Goal: Transaction & Acquisition: Purchase product/service

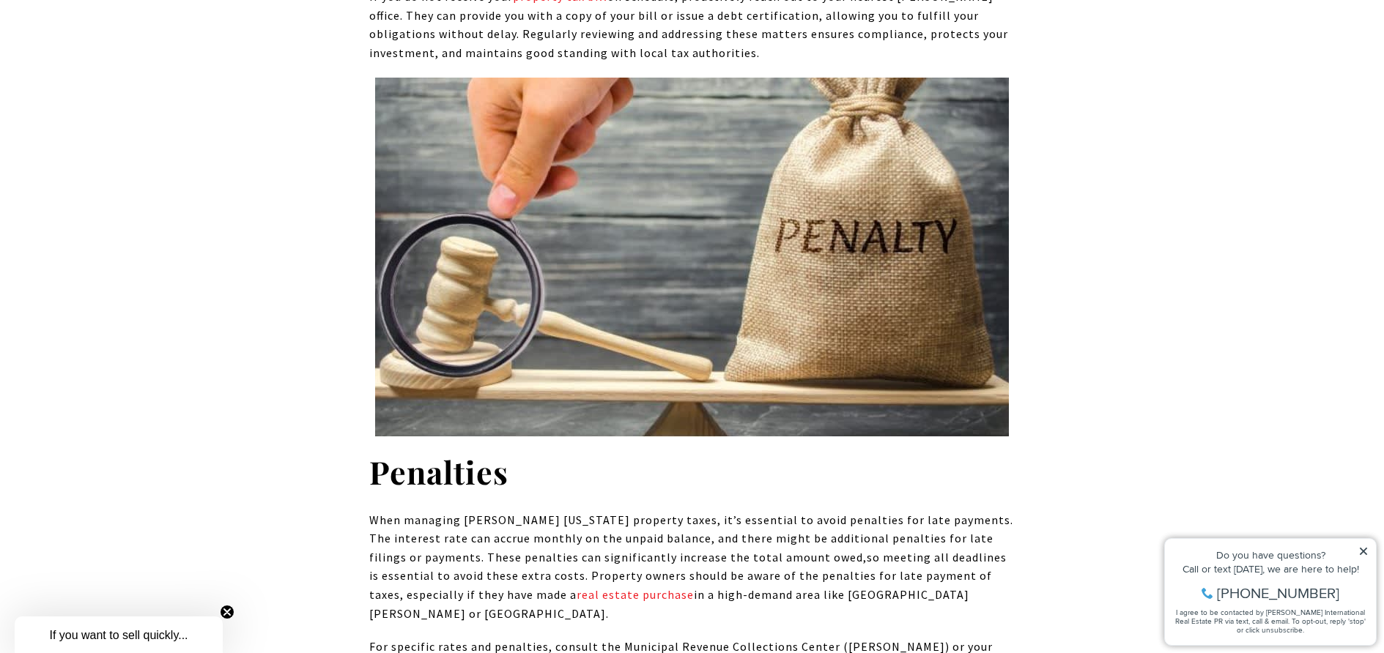
scroll to position [12320, 0]
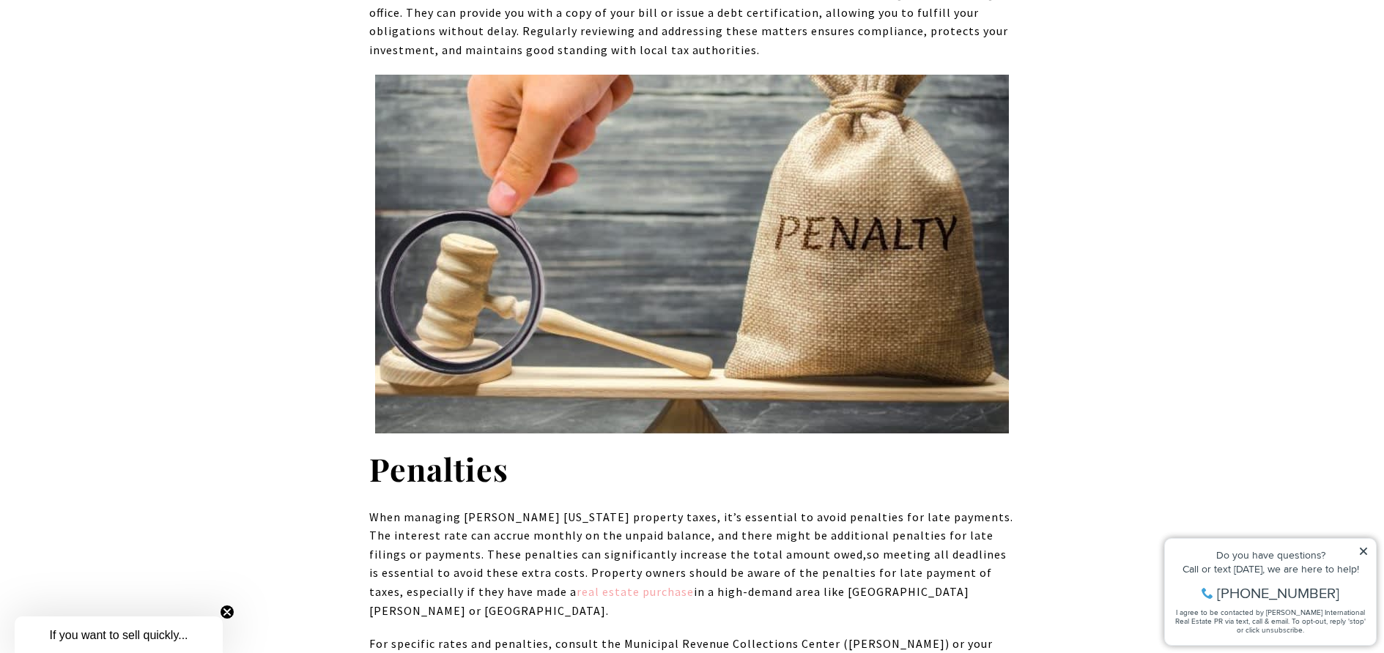
click at [576, 585] on link "real estate purchase" at bounding box center [634, 592] width 117 height 15
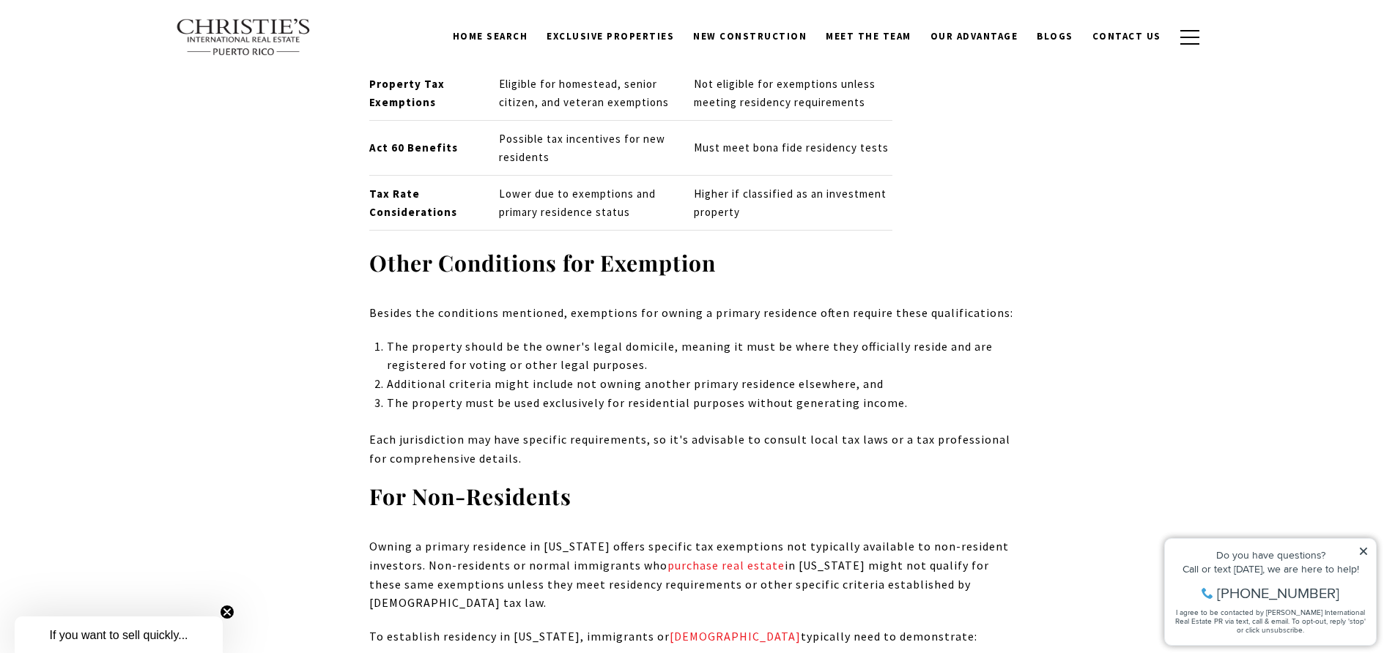
scroll to position [8684, 0]
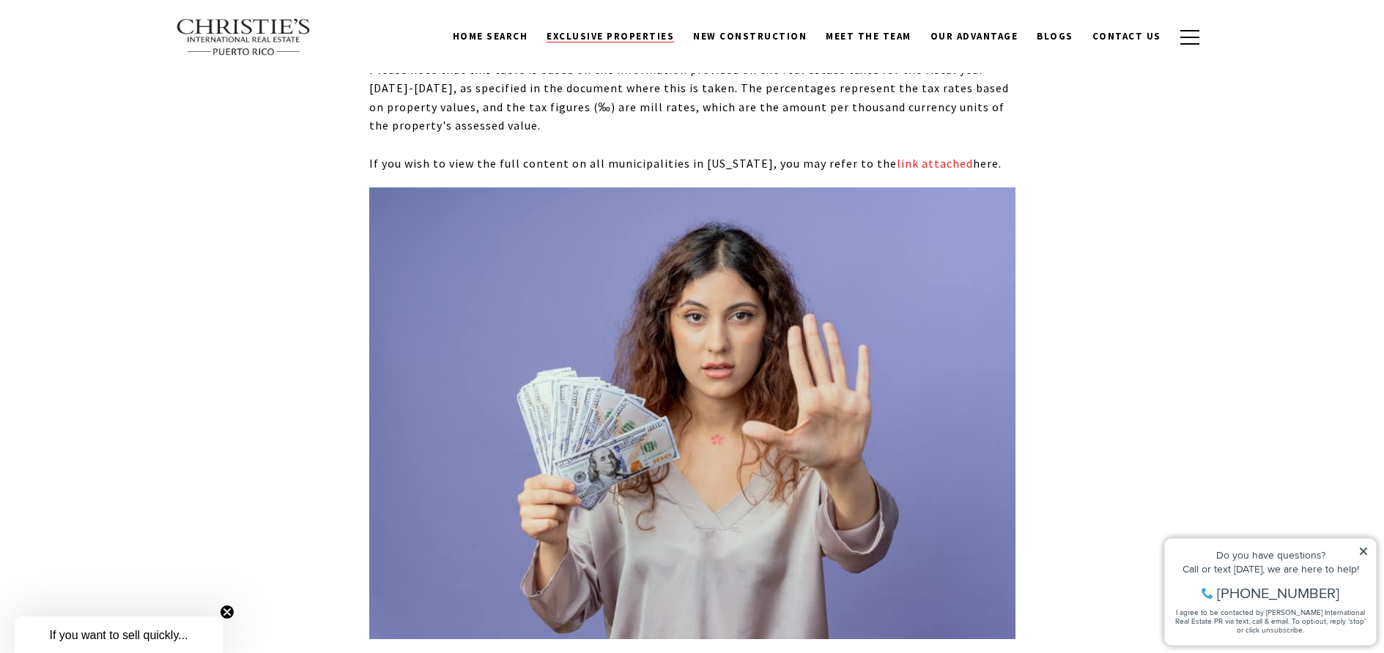
click at [627, 35] on span "Exclusive Properties" at bounding box center [609, 36] width 127 height 12
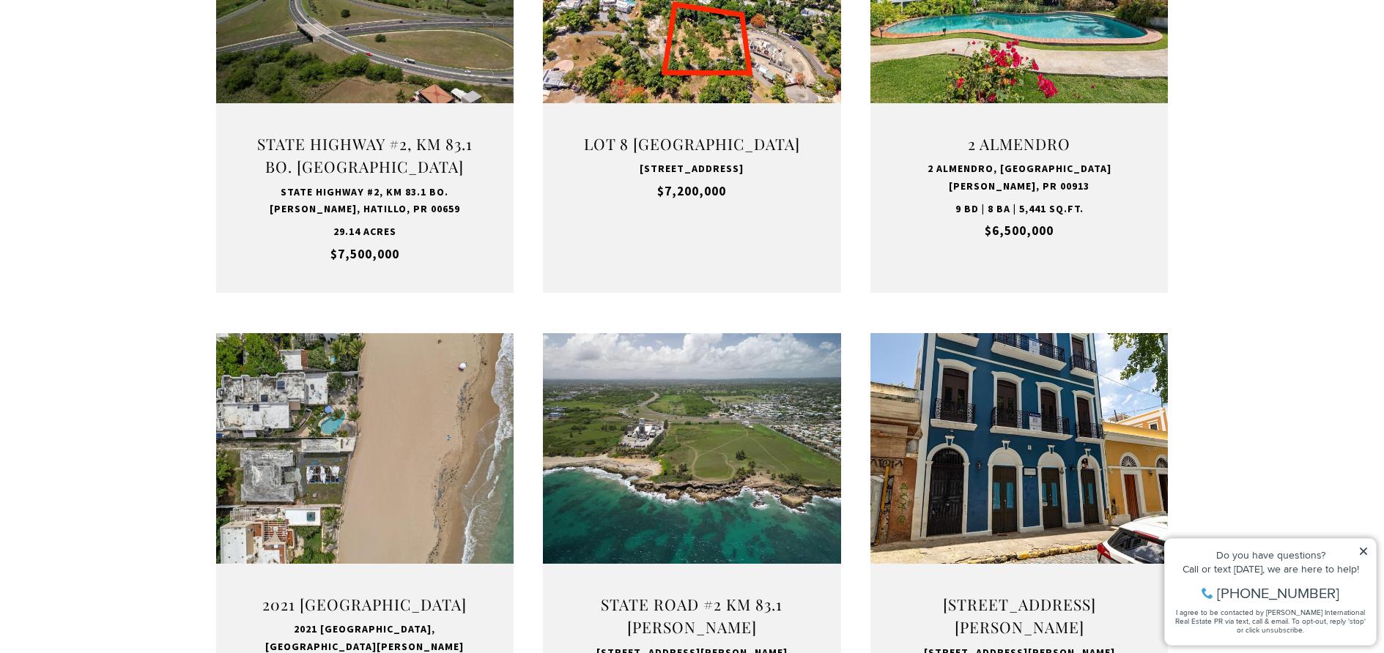
scroll to position [830, 0]
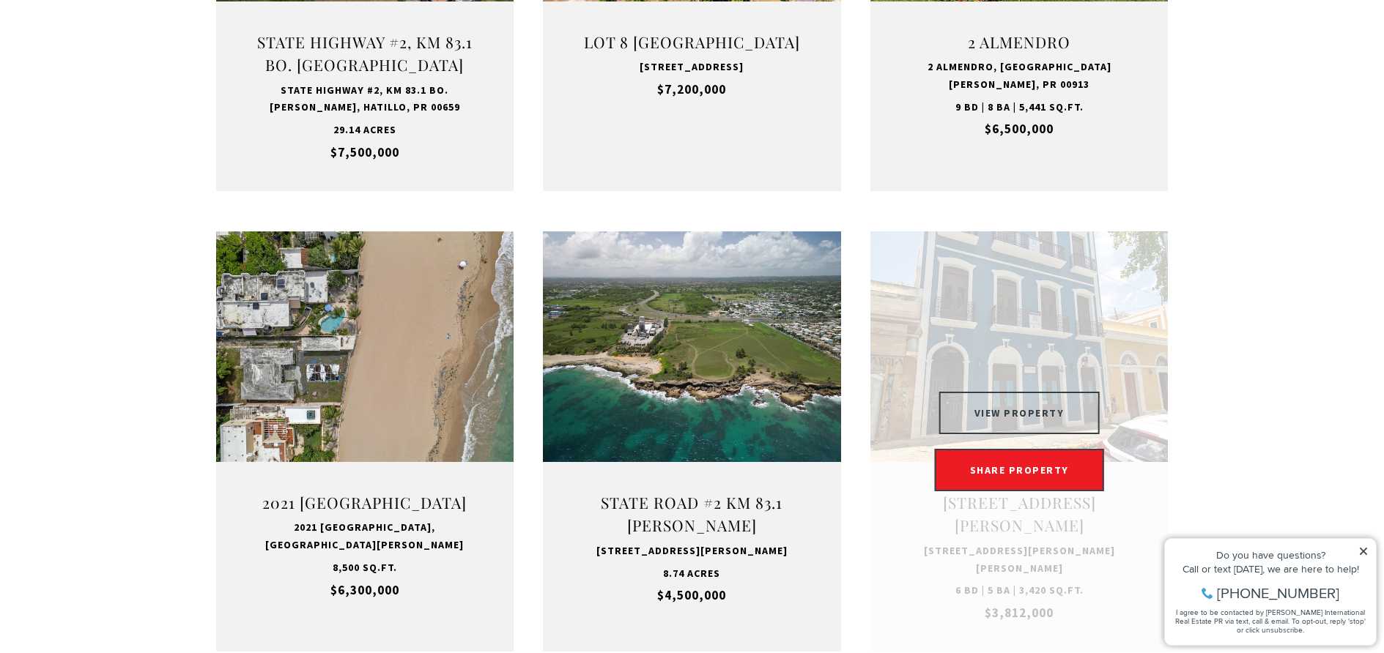
click at [1025, 404] on button "VIEW PROPERTY" at bounding box center [1019, 413] width 160 height 42
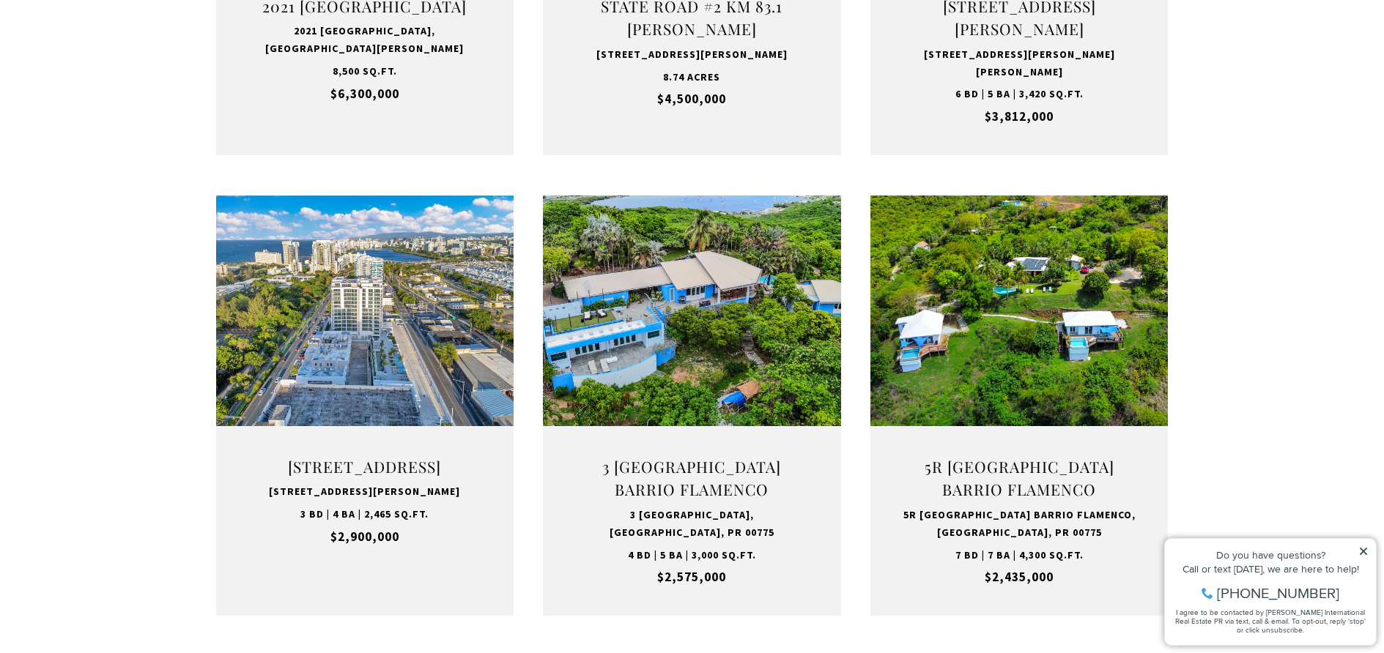
scroll to position [1360, 0]
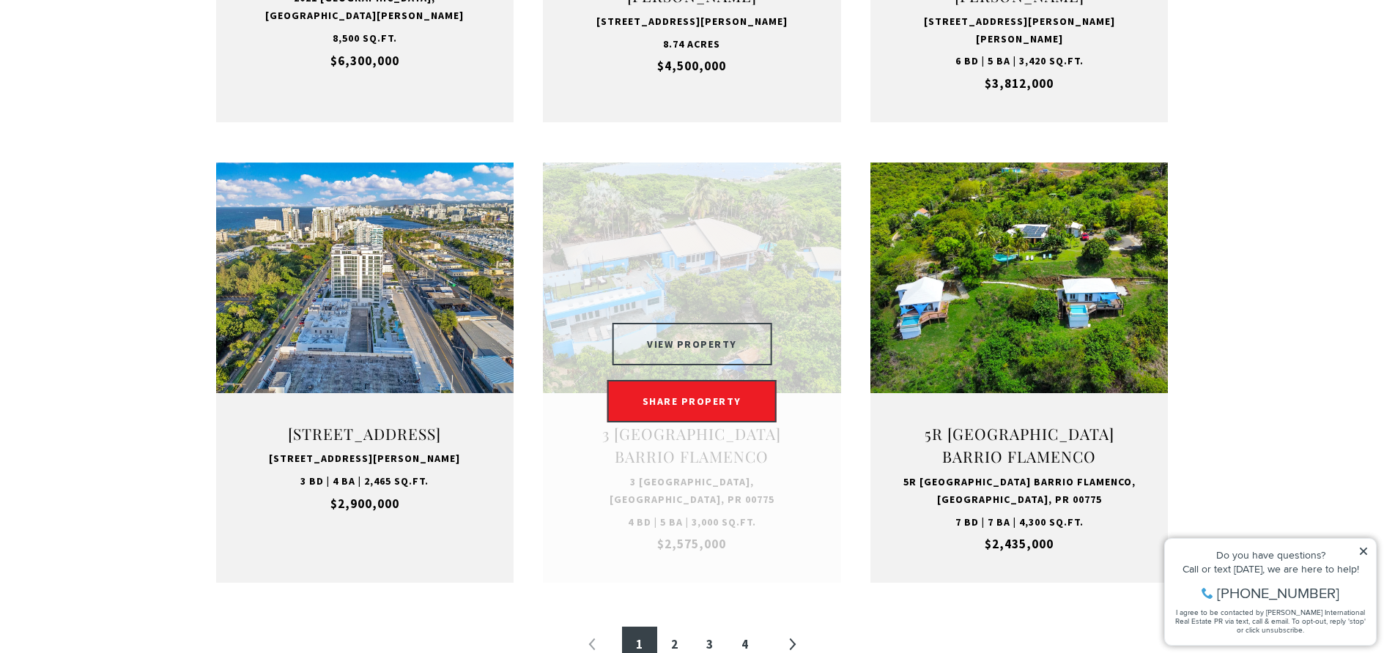
click at [709, 336] on button "VIEW PROPERTY" at bounding box center [692, 344] width 160 height 42
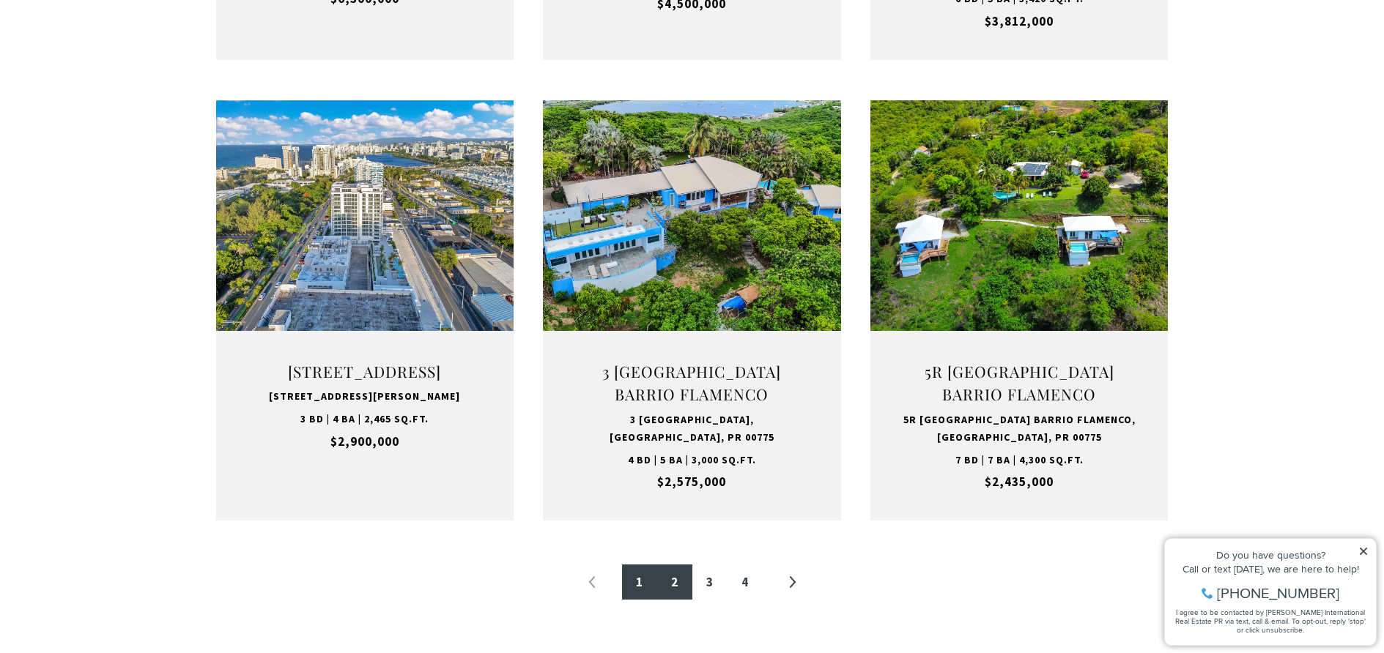
click at [675, 570] on link "2" at bounding box center [674, 582] width 35 height 35
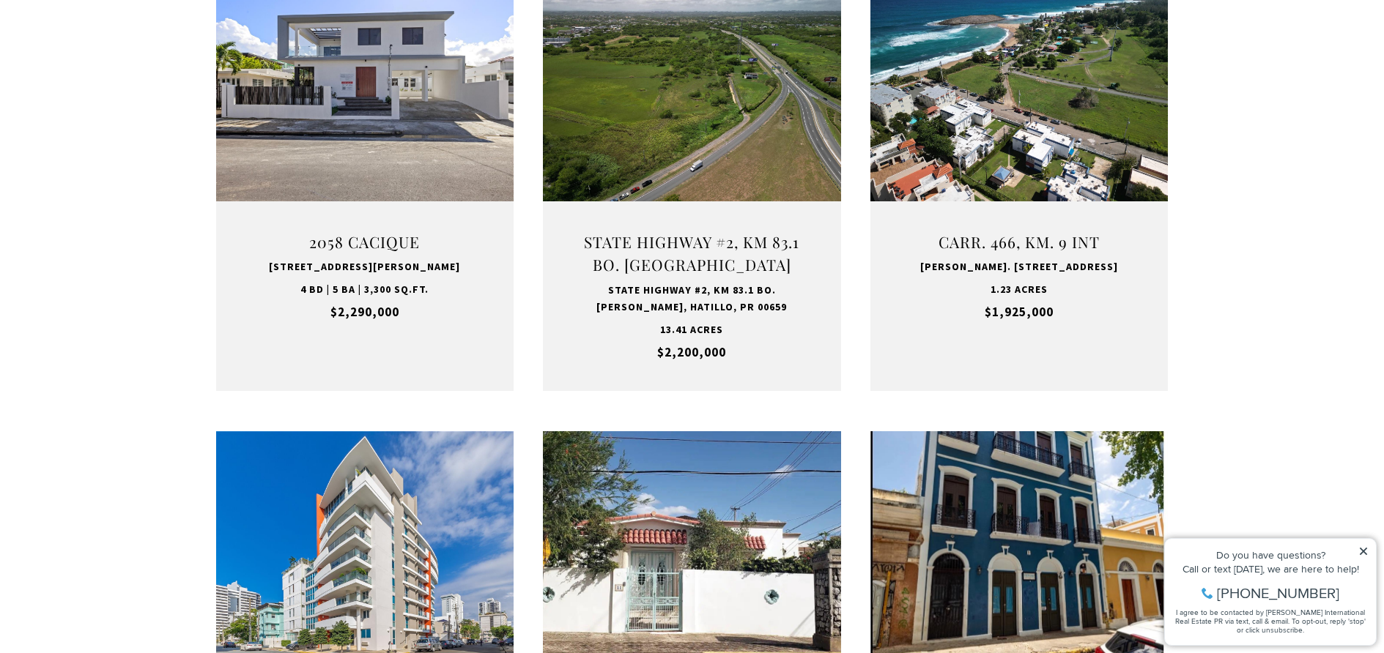
scroll to position [440, 0]
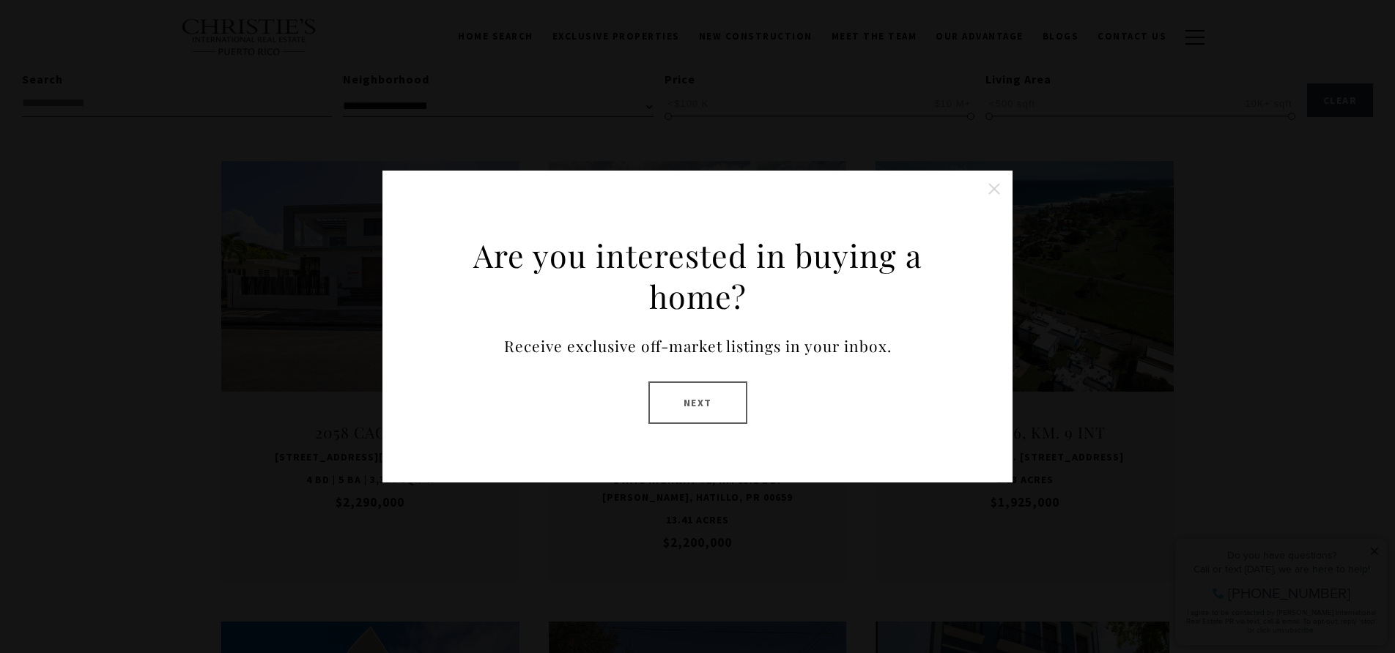
click at [668, 392] on button "Next" at bounding box center [697, 403] width 99 height 42
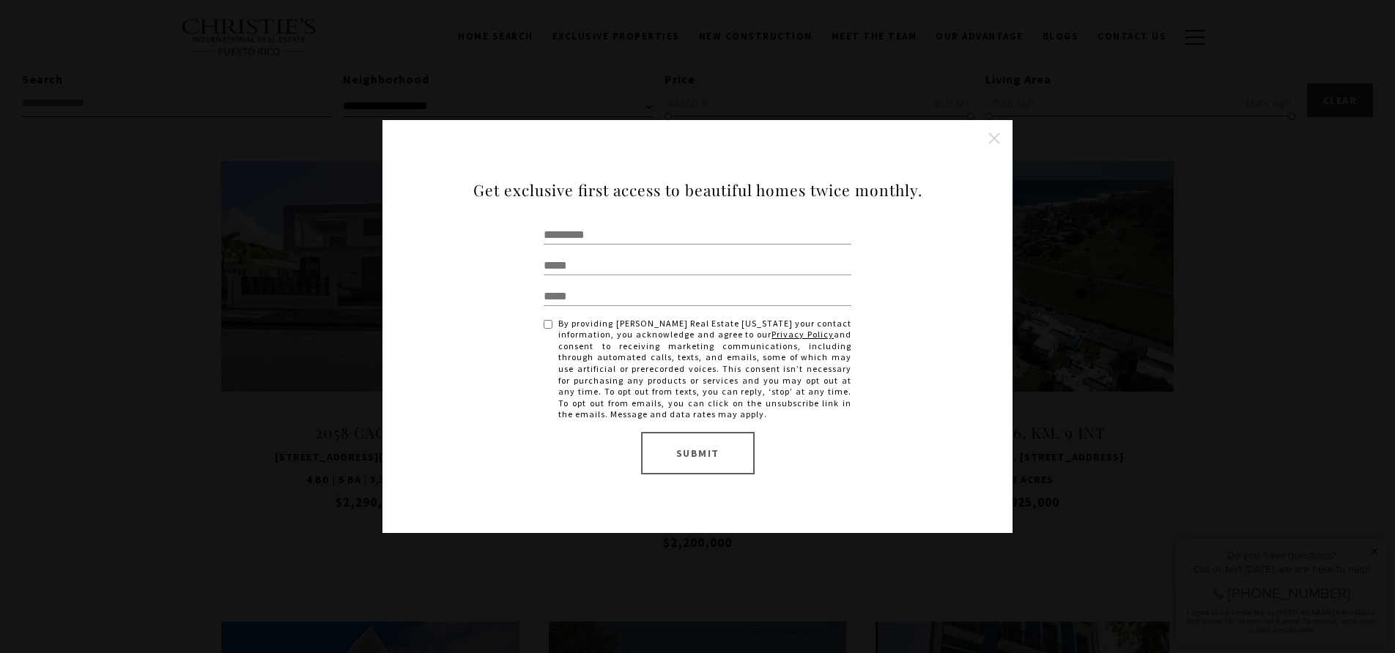
click at [998, 137] on button "Close this option" at bounding box center [993, 138] width 29 height 29
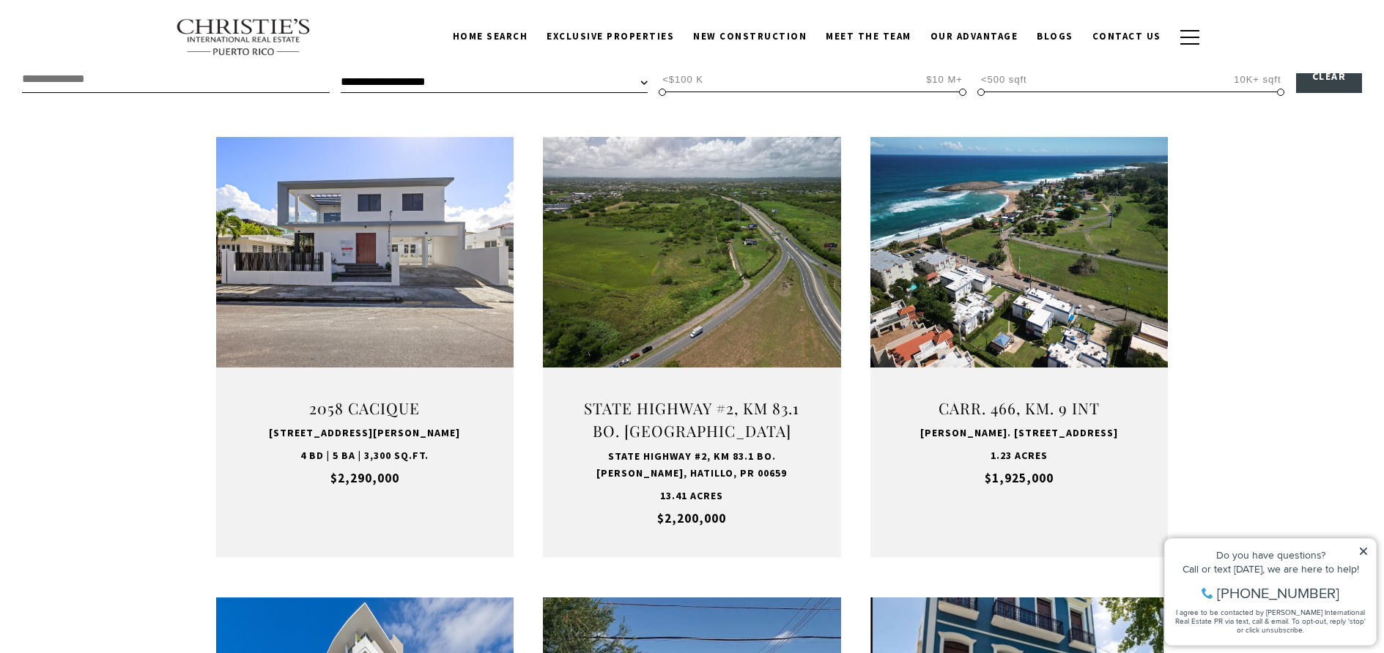
scroll to position [467, 0]
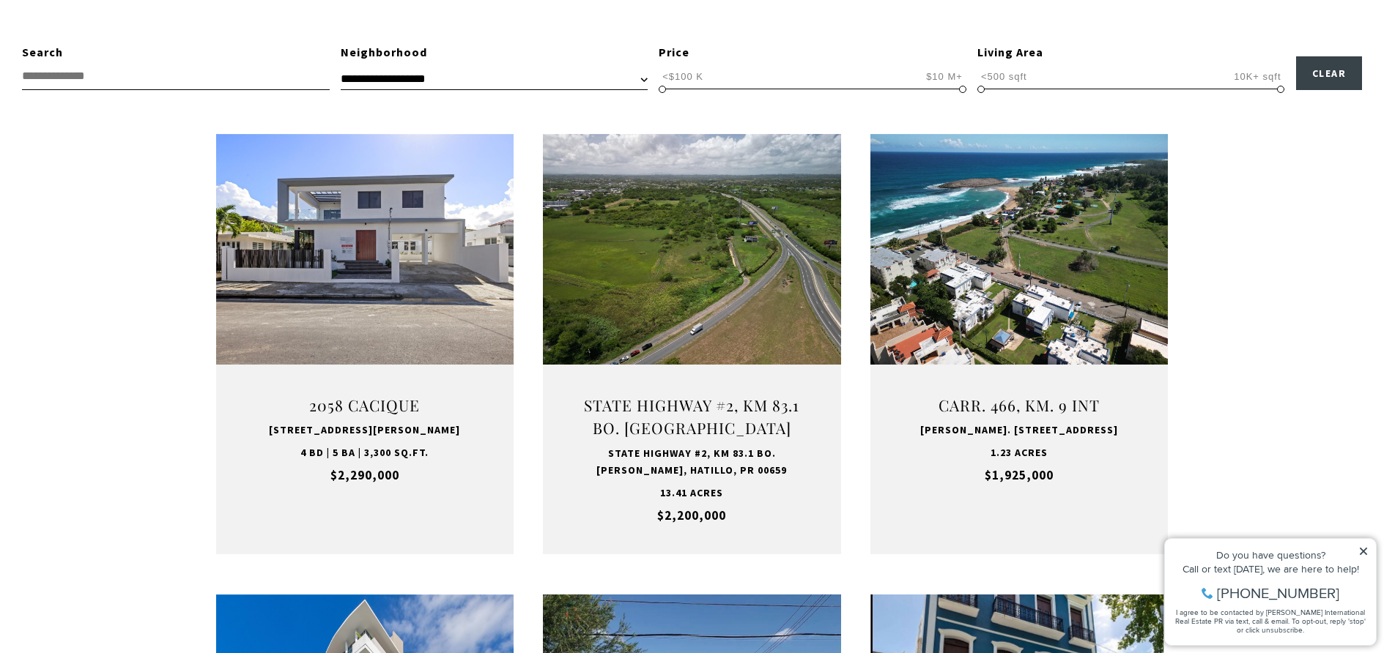
drag, startPoint x: 1364, startPoint y: 551, endPoint x: 1364, endPoint y: 536, distance: 14.7
click at [1364, 551] on icon at bounding box center [1363, 551] width 7 height 7
click at [1364, 549] on icon at bounding box center [1363, 551] width 10 height 10
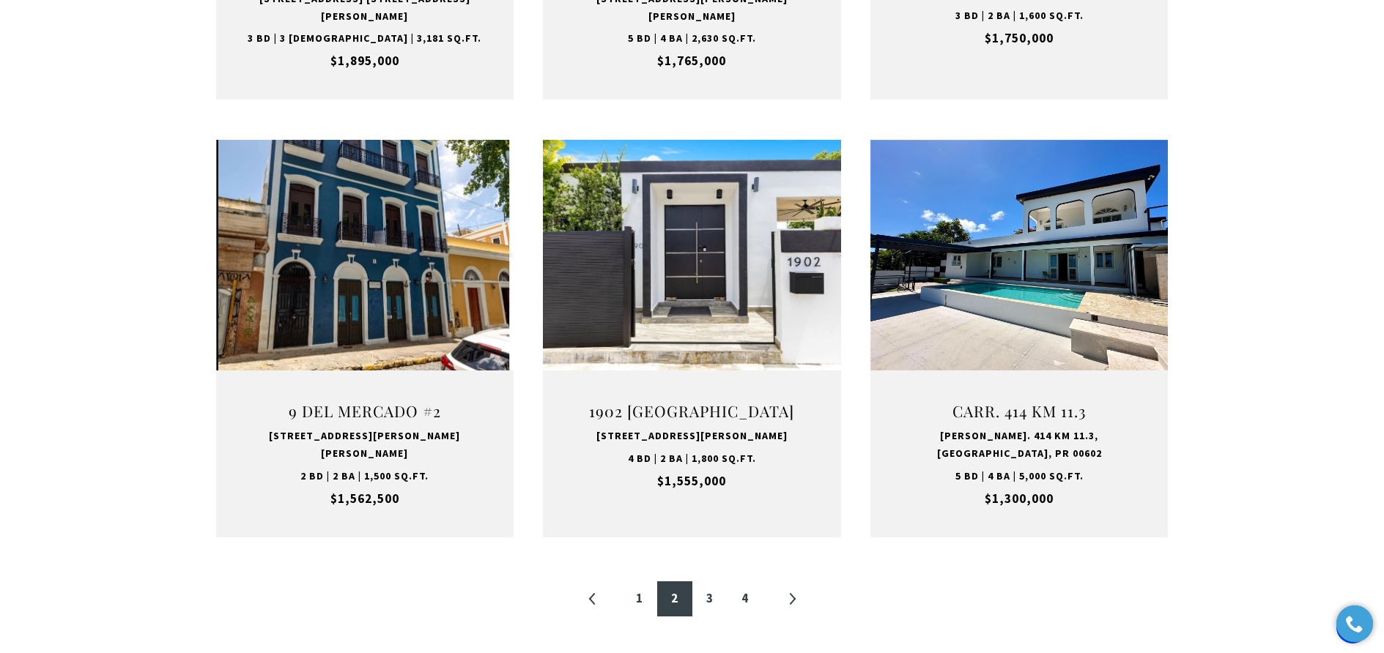
scroll to position [1554, 0]
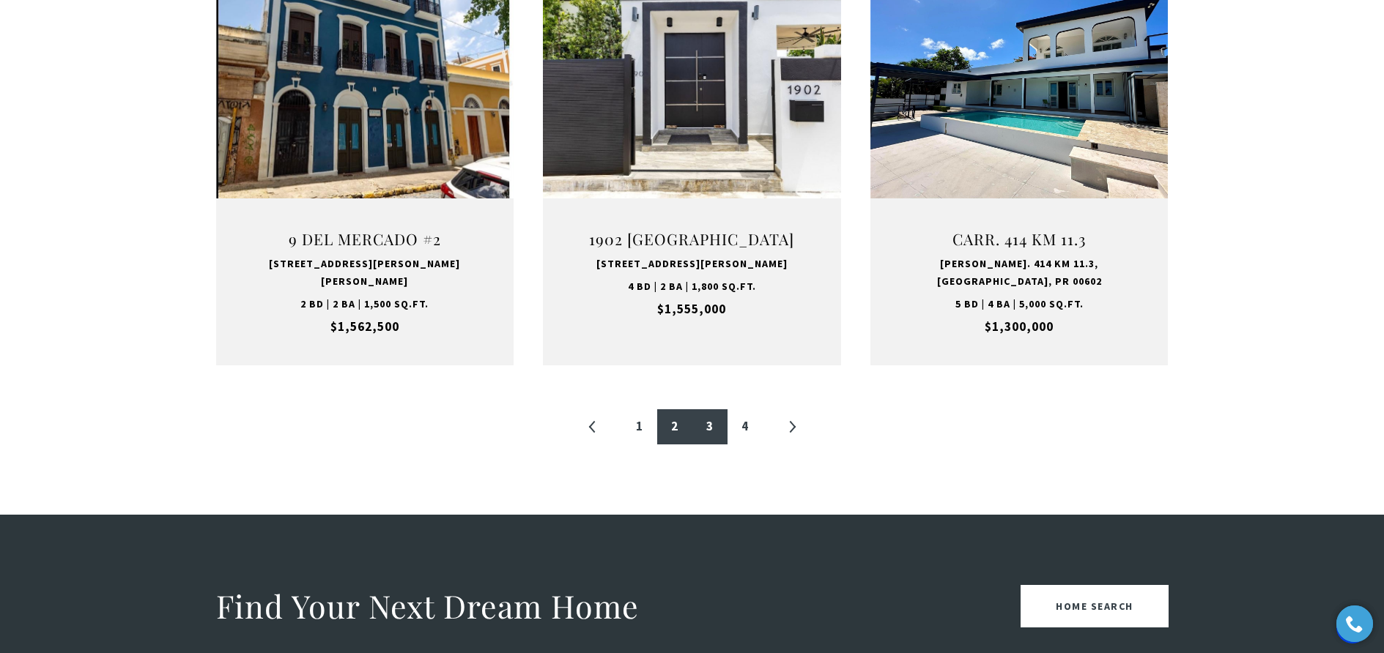
click at [708, 409] on link "3" at bounding box center [709, 426] width 35 height 35
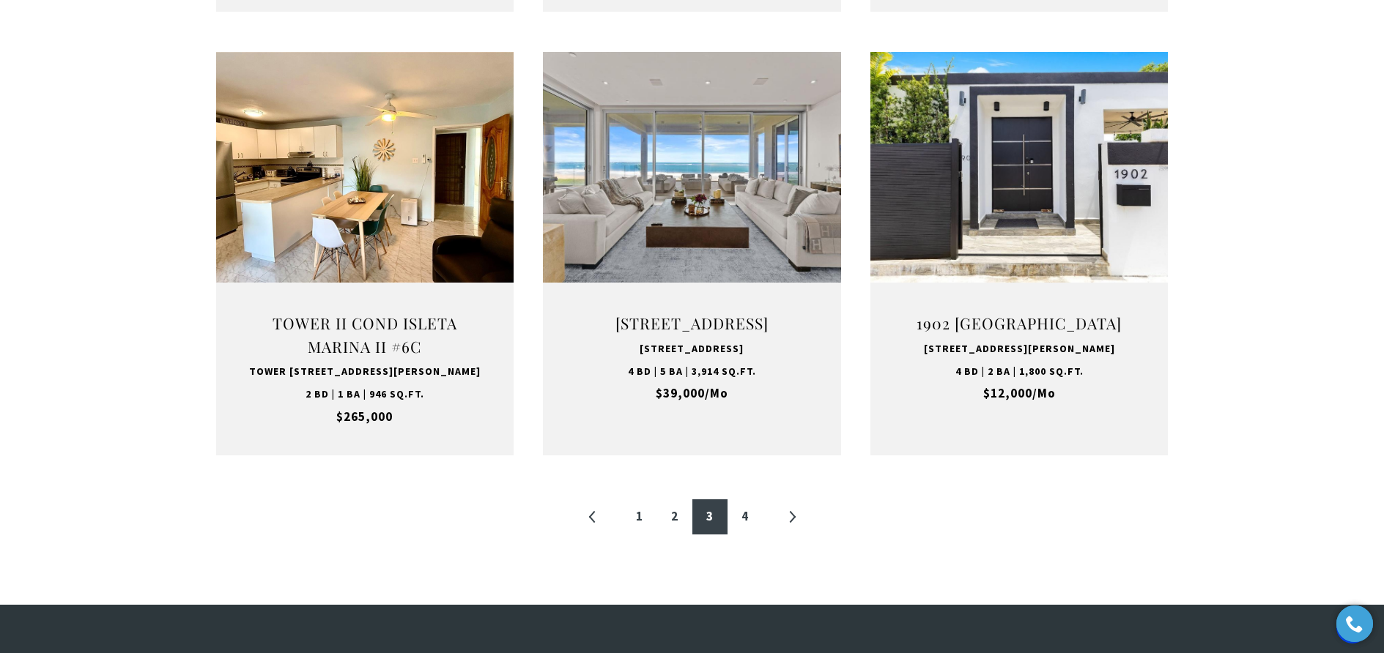
scroll to position [1614, 0]
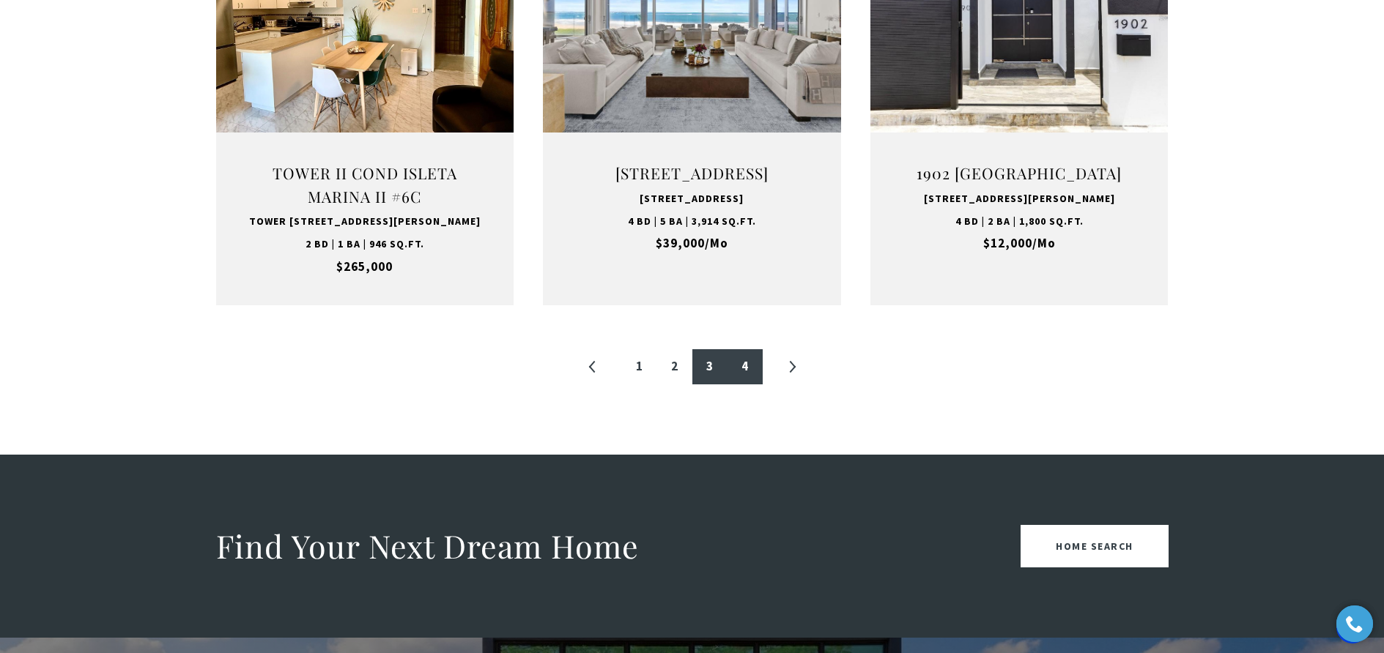
click at [736, 376] on link "4" at bounding box center [744, 366] width 35 height 35
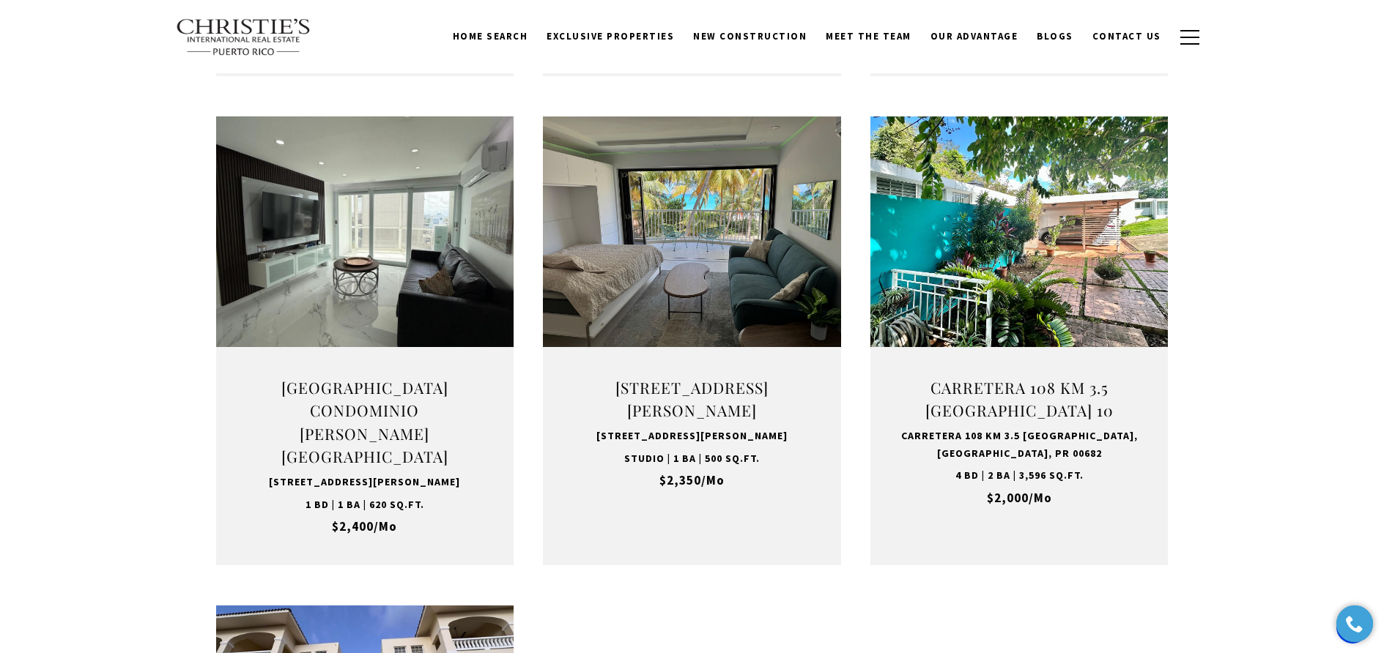
scroll to position [27, 0]
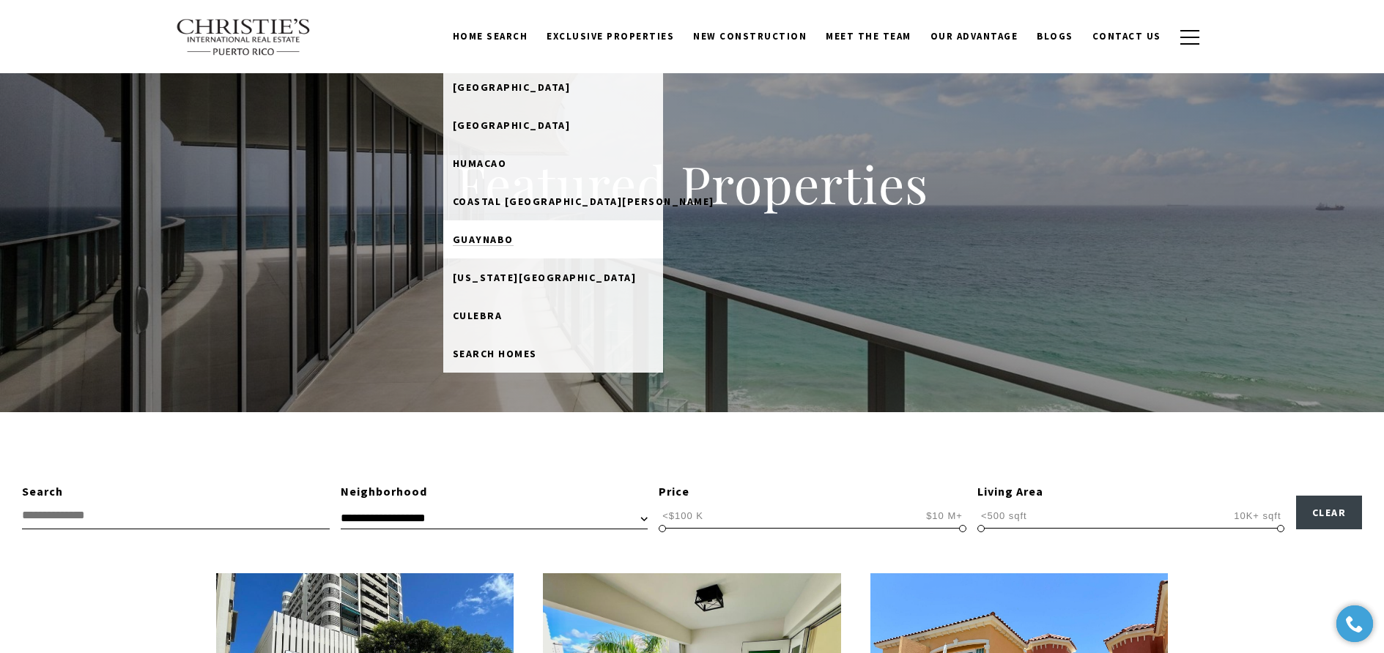
click at [513, 235] on span "Guaynabo" at bounding box center [483, 239] width 61 height 13
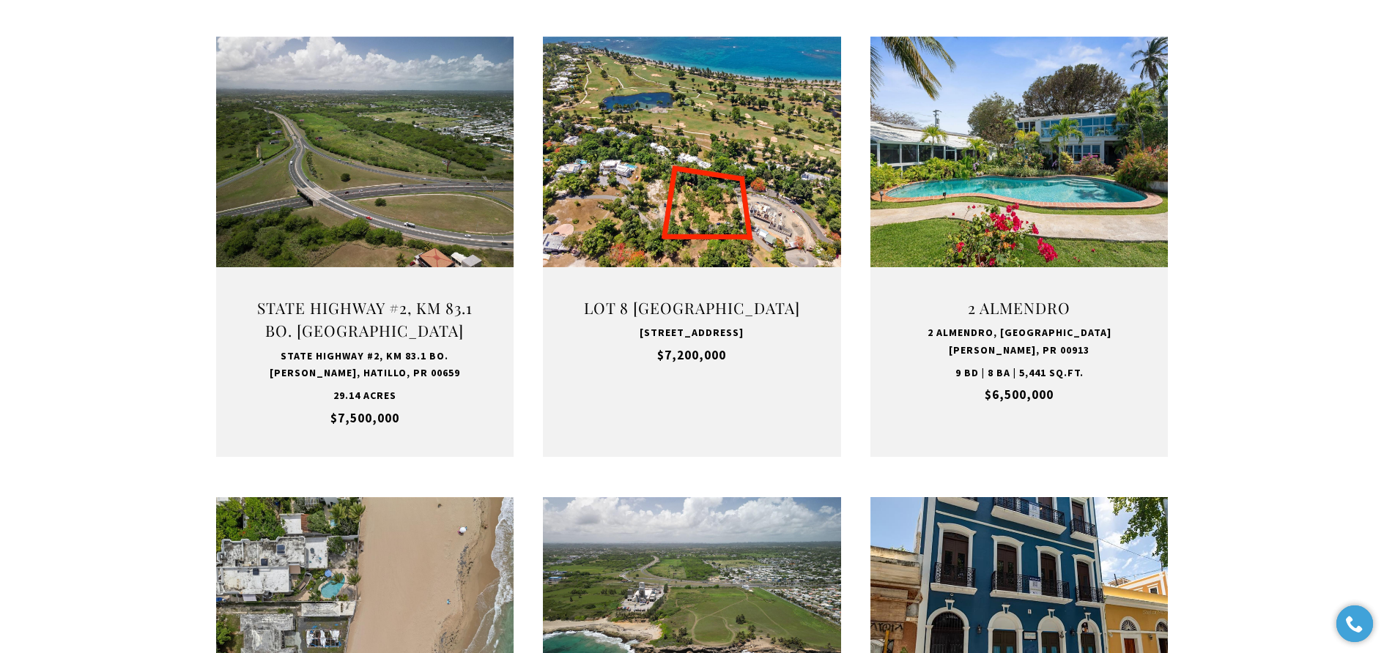
scroll to position [440, 0]
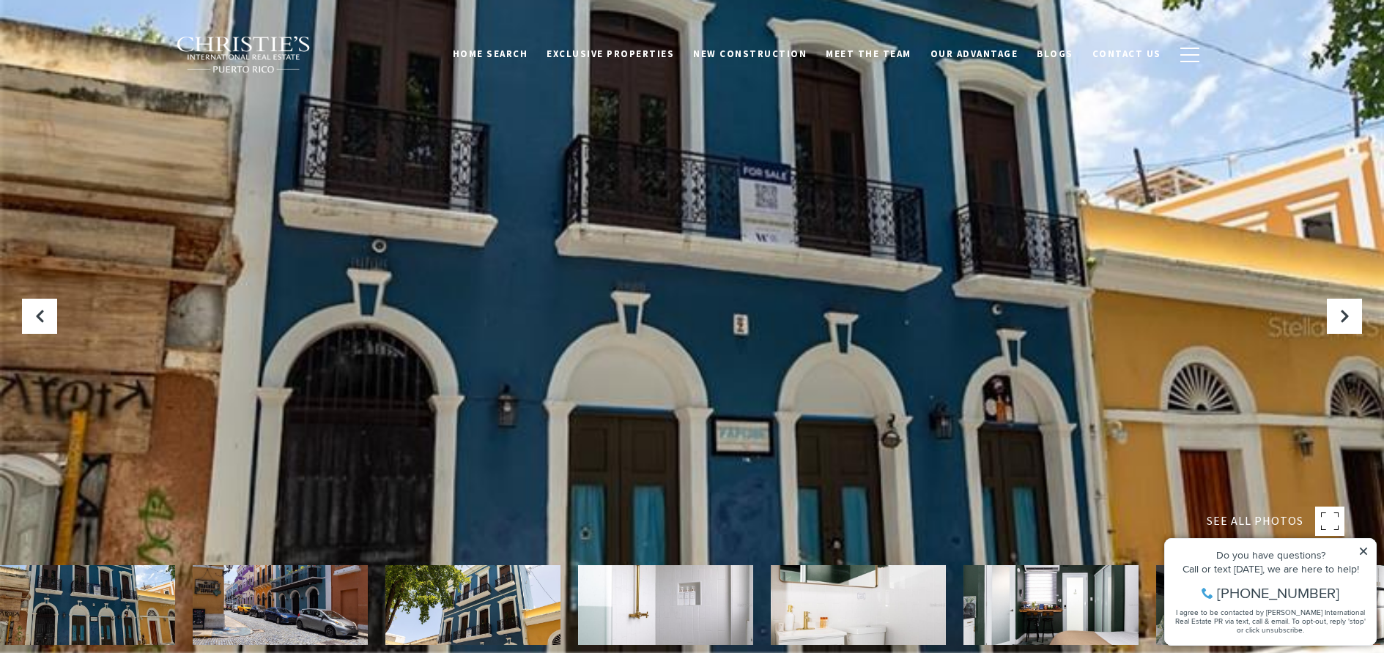
click at [233, 615] on img at bounding box center [280, 605] width 175 height 80
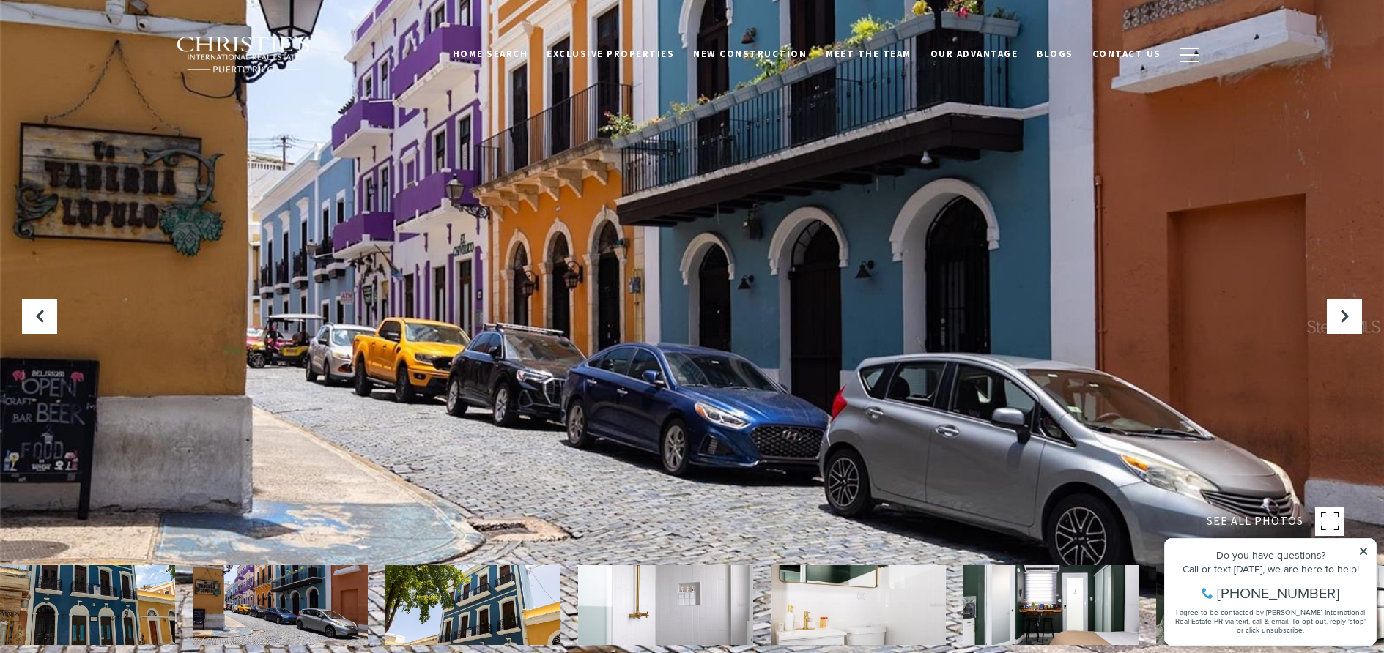
click at [434, 624] on img at bounding box center [472, 605] width 175 height 80
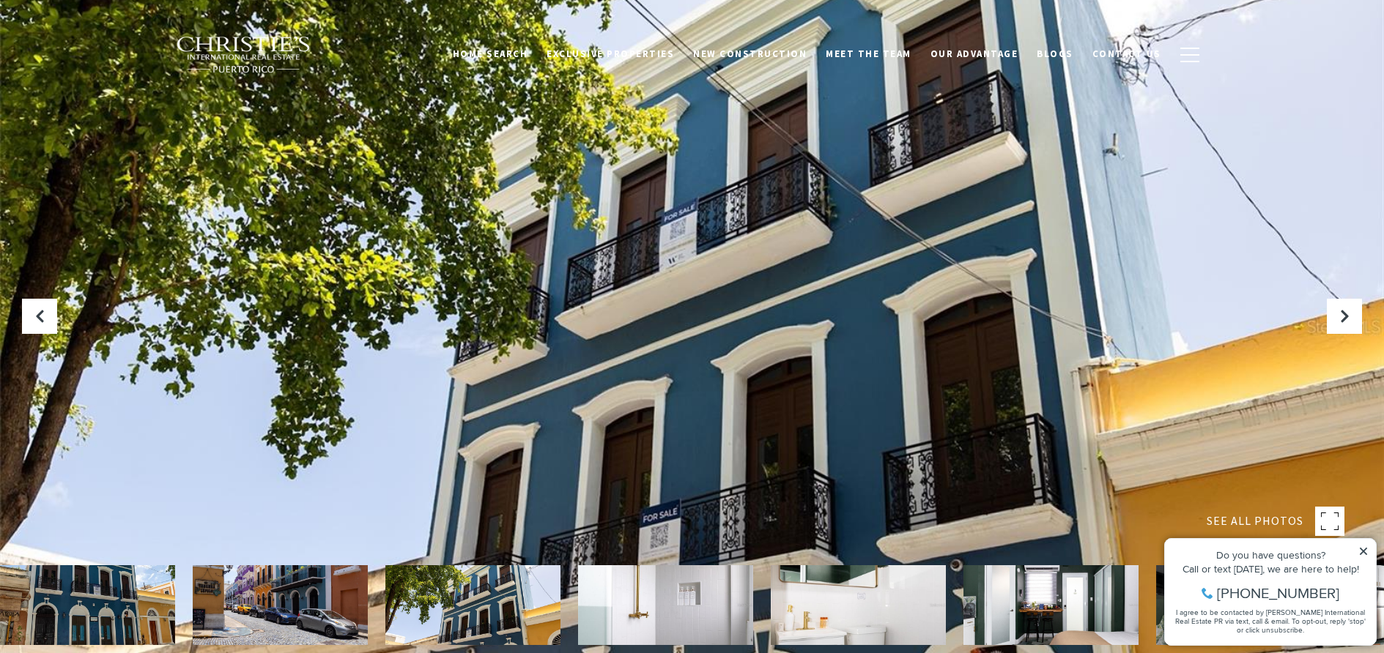
click at [662, 620] on img at bounding box center [665, 605] width 175 height 80
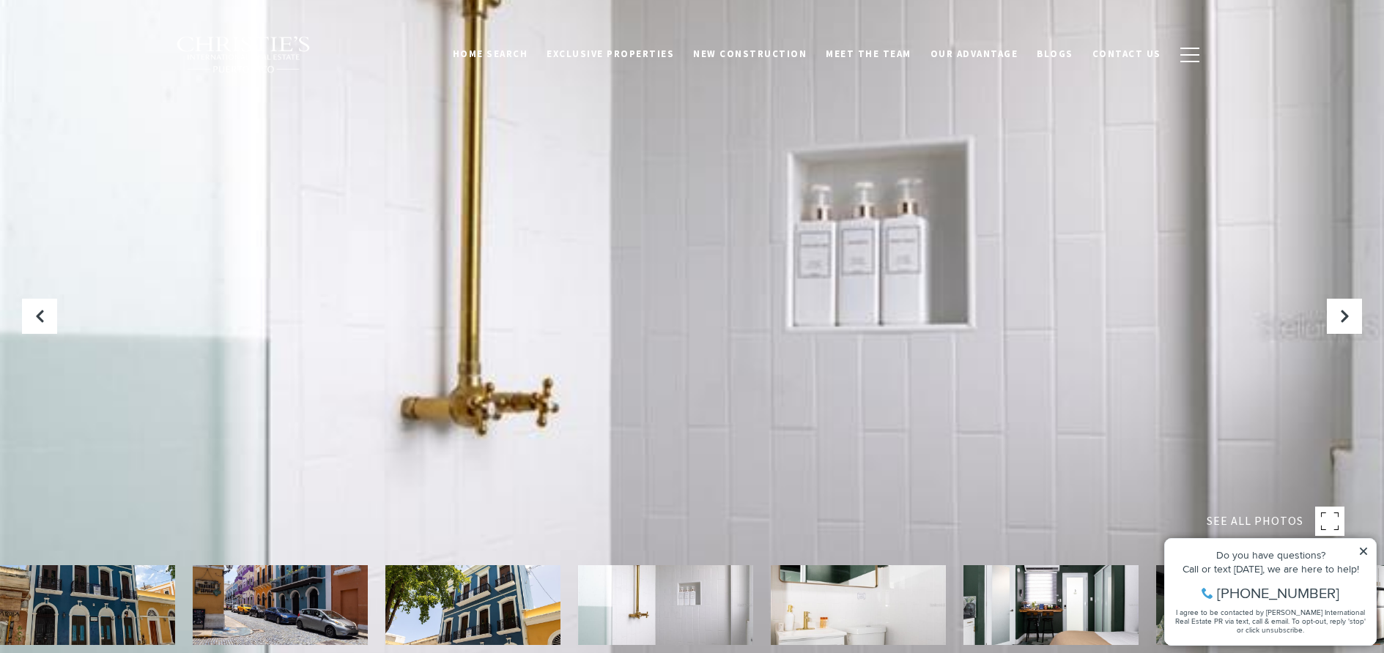
click at [815, 628] on img at bounding box center [858, 605] width 175 height 80
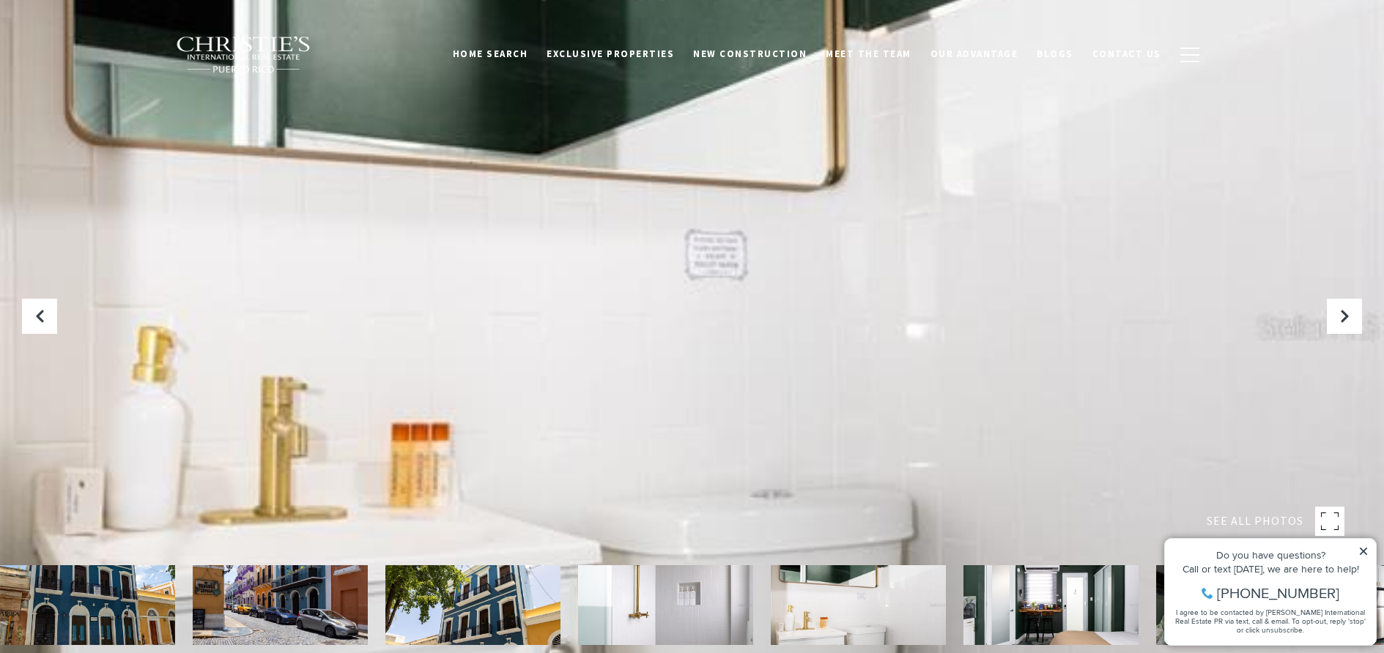
click at [1359, 549] on icon at bounding box center [1363, 551] width 10 height 10
click at [1363, 551] on icon at bounding box center [1363, 551] width 7 height 7
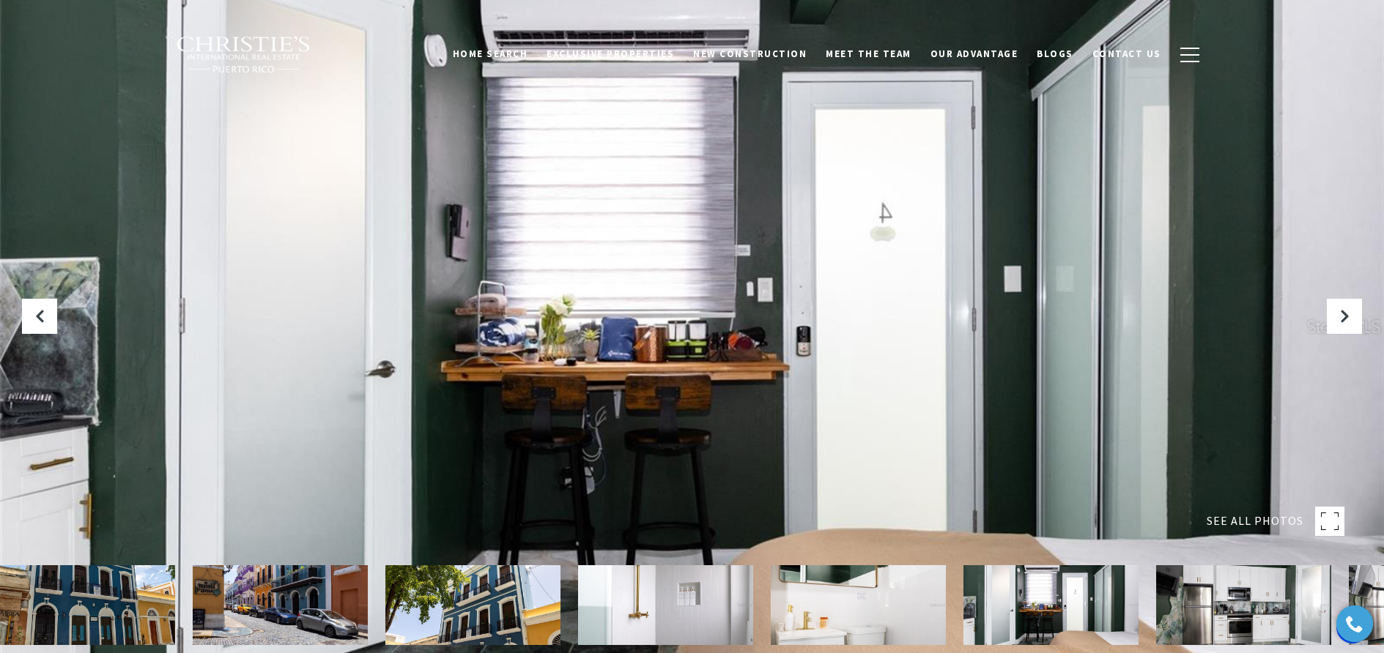
click at [1321, 520] on rect at bounding box center [1329, 521] width 29 height 29
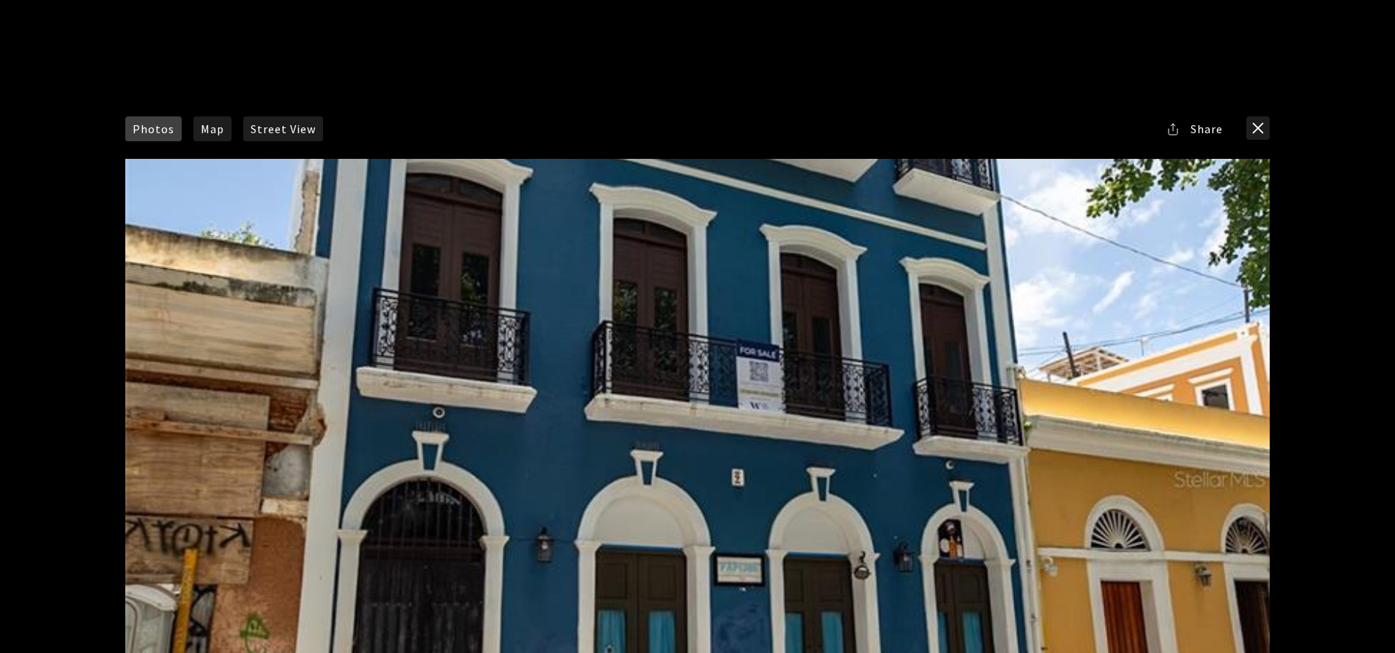
drag, startPoint x: 993, startPoint y: 456, endPoint x: 702, endPoint y: 416, distance: 292.8
click at [702, 416] on div at bounding box center [697, 479] width 1145 height 641
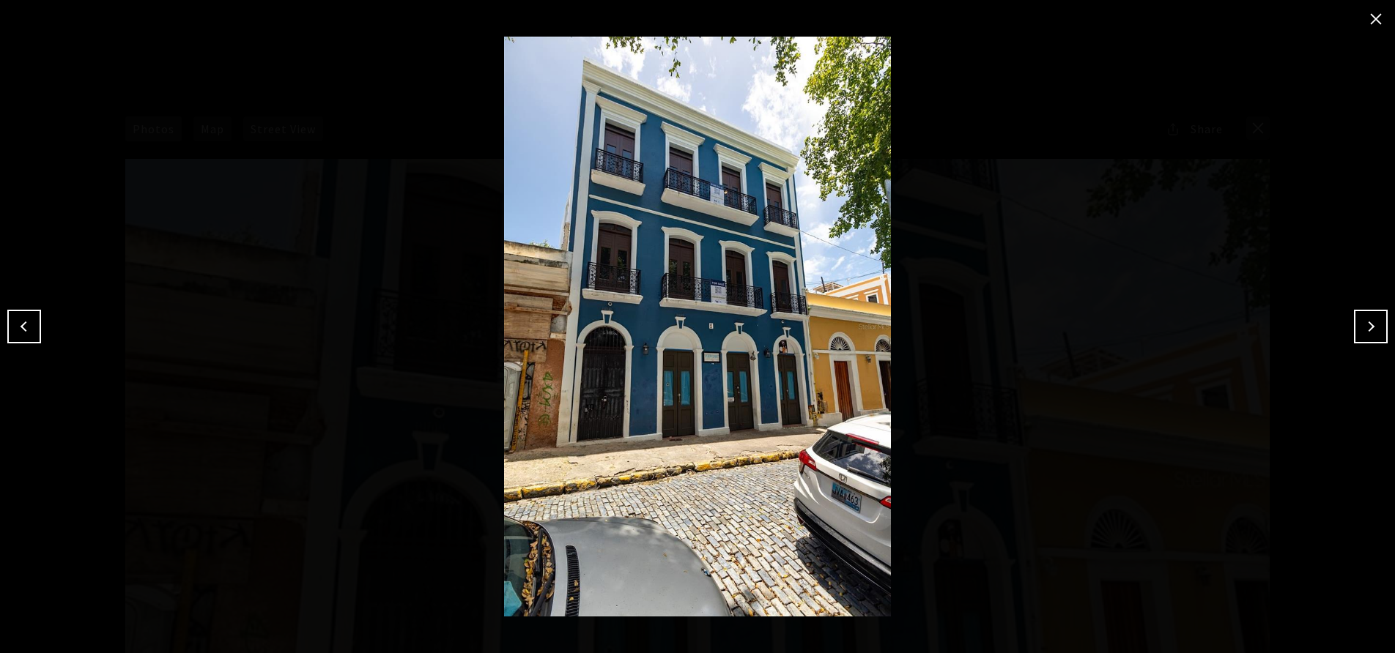
click at [1373, 320] on button "Next" at bounding box center [1371, 327] width 34 height 34
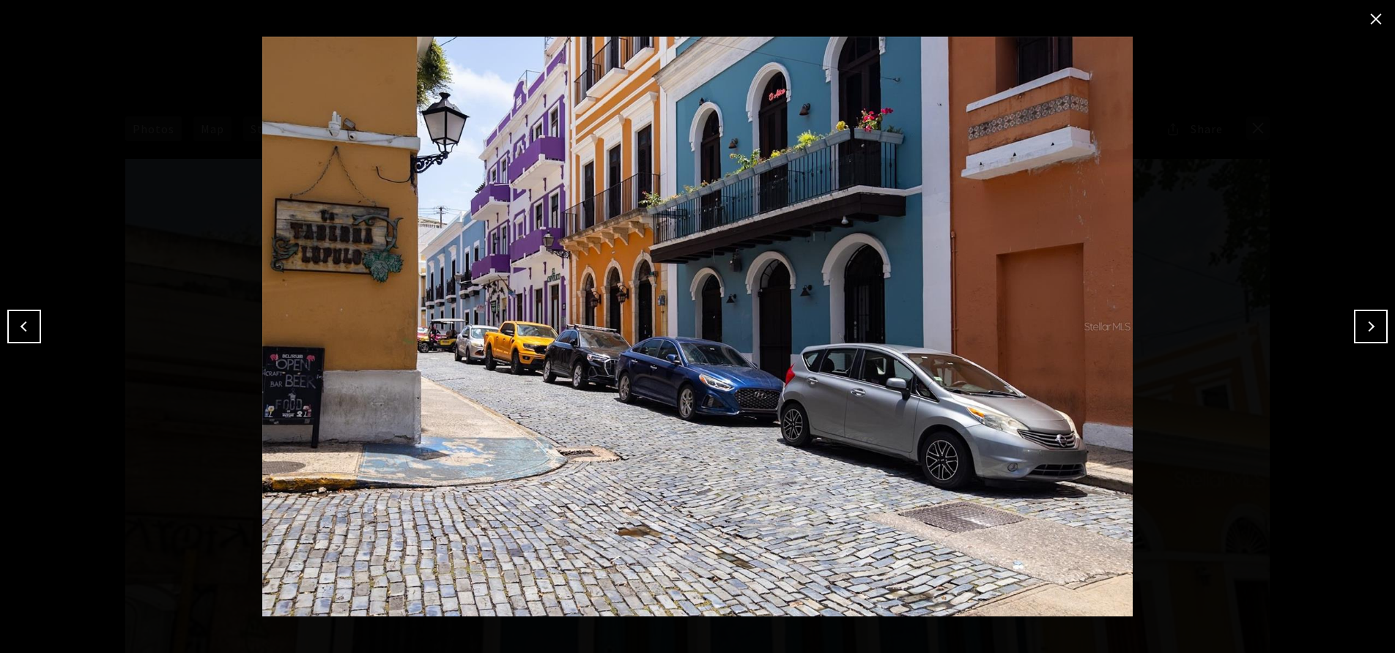
click at [1373, 320] on button "Next" at bounding box center [1371, 327] width 34 height 34
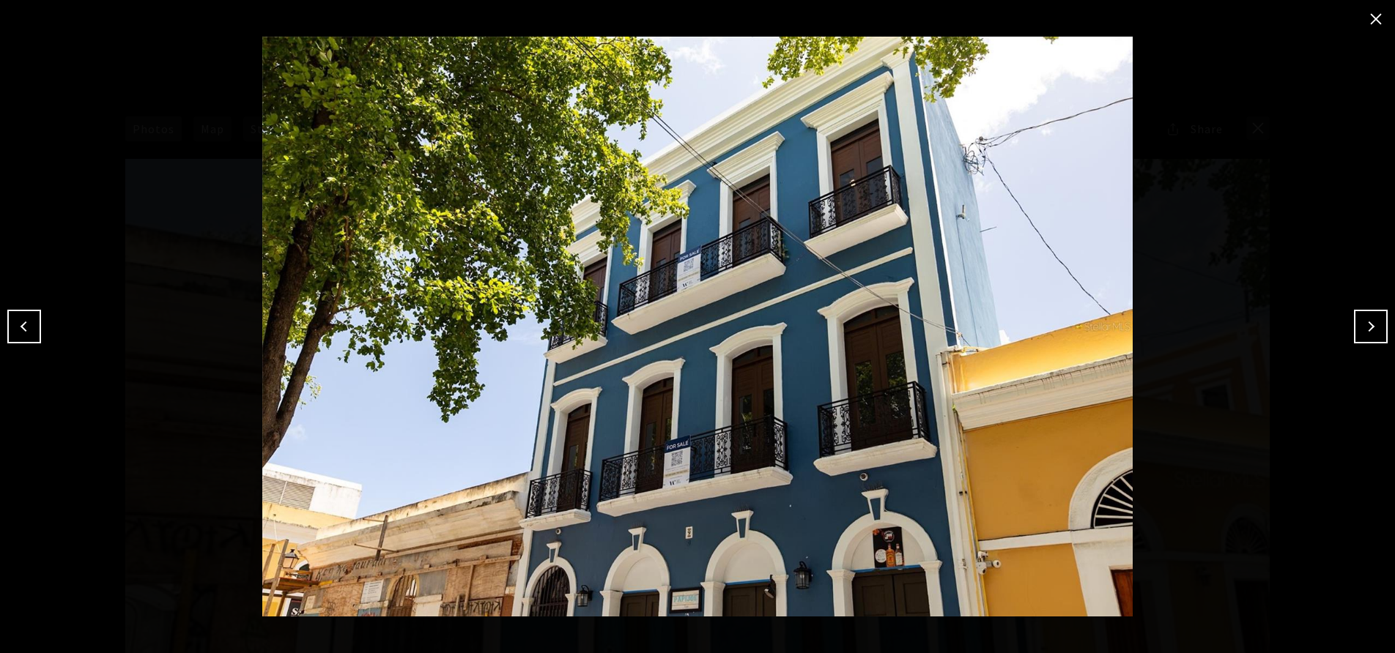
click at [1373, 320] on button "Next" at bounding box center [1371, 327] width 34 height 34
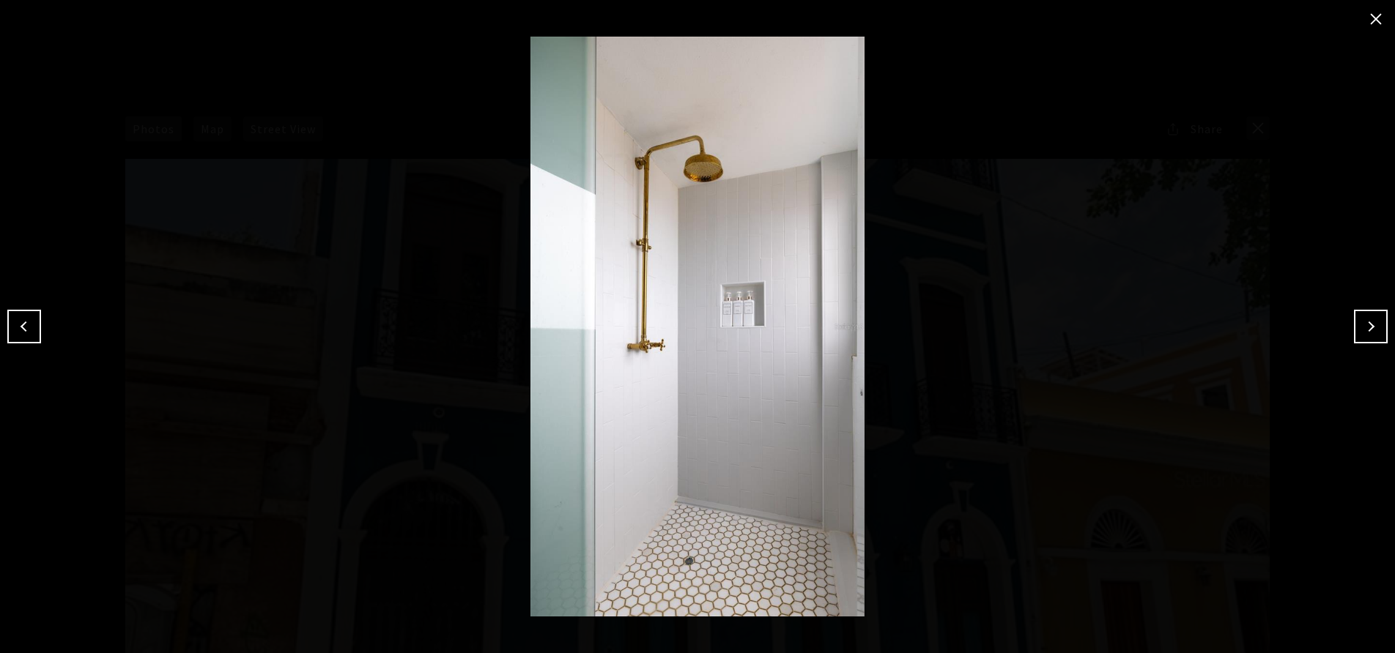
click at [1373, 320] on button "Next" at bounding box center [1371, 327] width 34 height 34
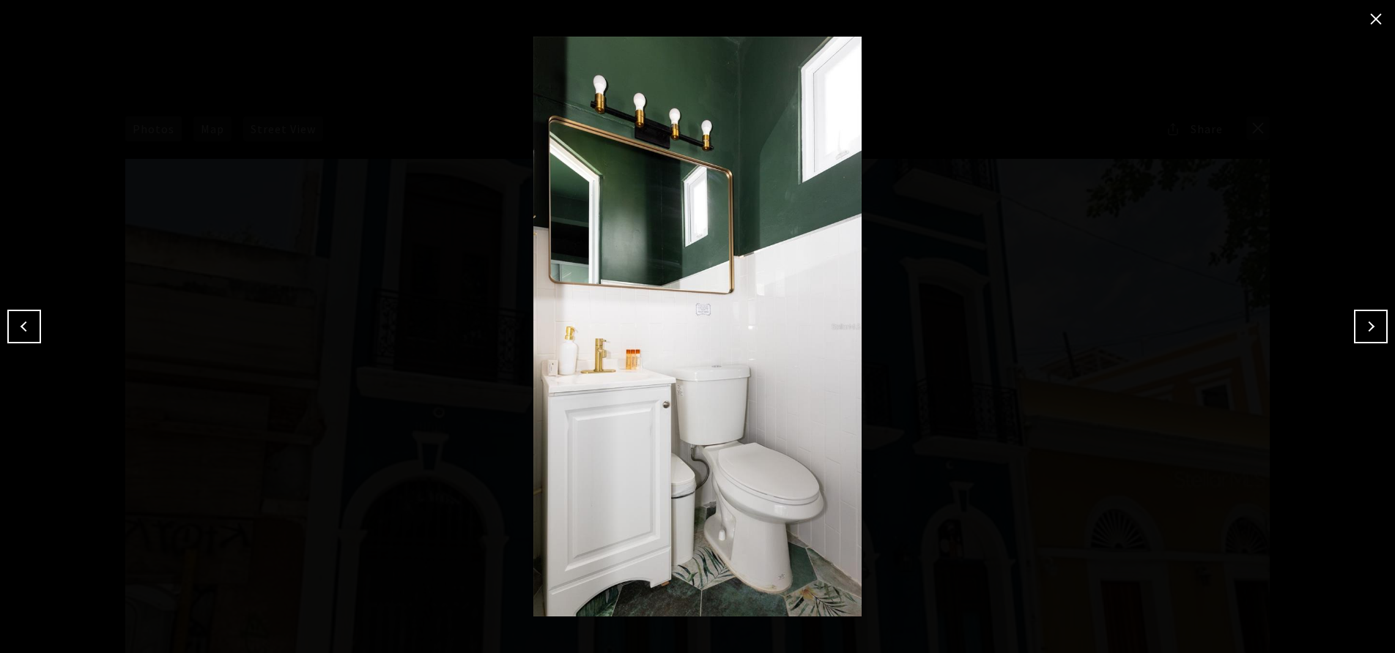
click at [1373, 320] on button "Next" at bounding box center [1371, 327] width 34 height 34
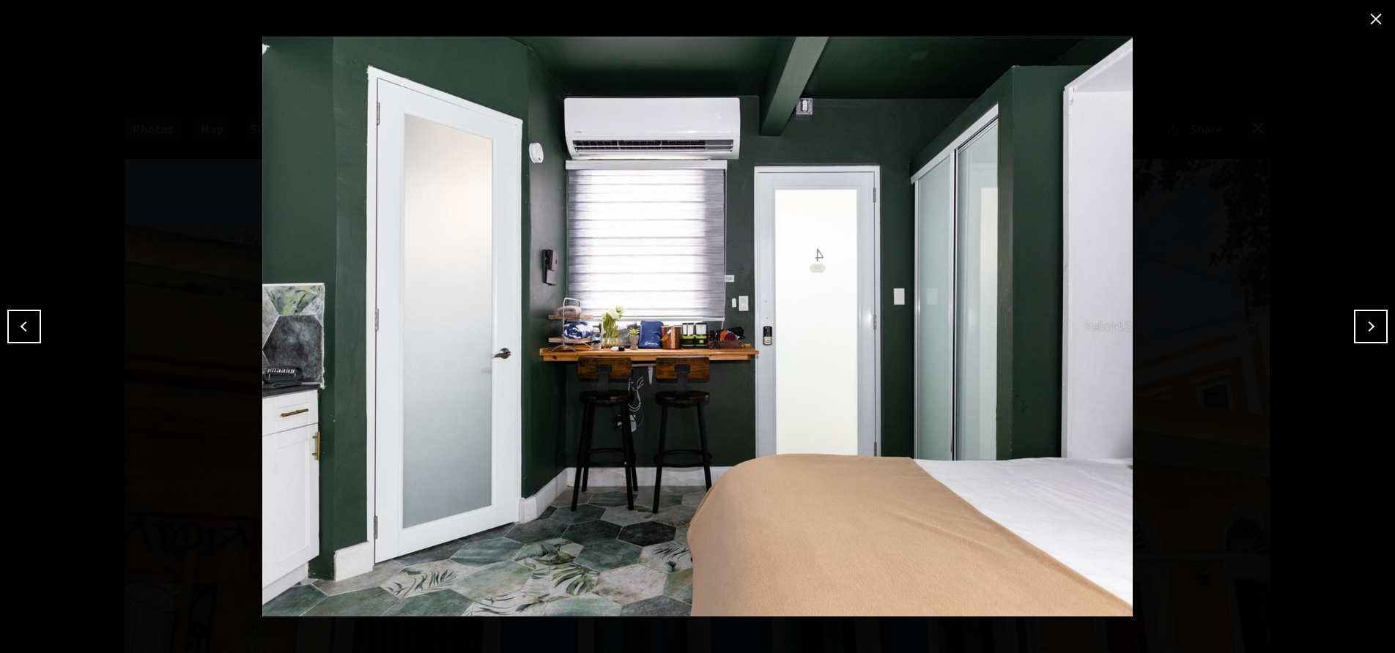
click at [1373, 320] on button "Next" at bounding box center [1371, 327] width 34 height 34
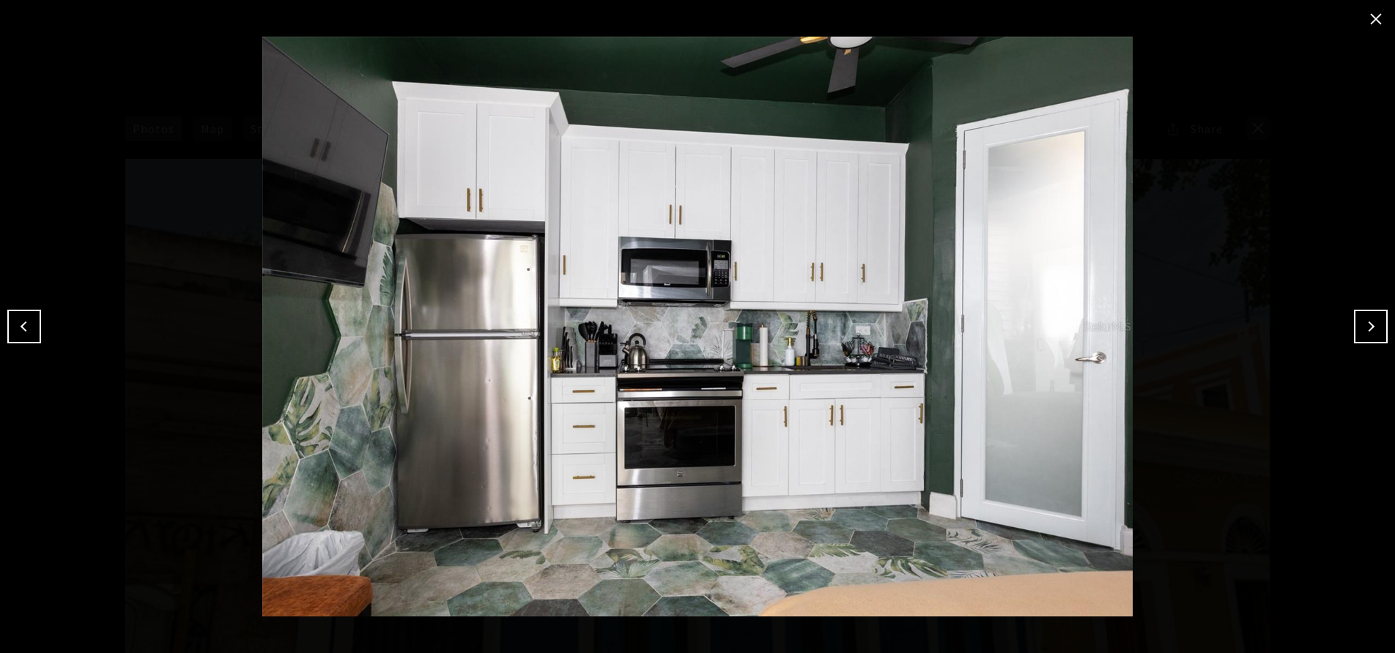
click at [1373, 320] on button "Next" at bounding box center [1371, 327] width 34 height 34
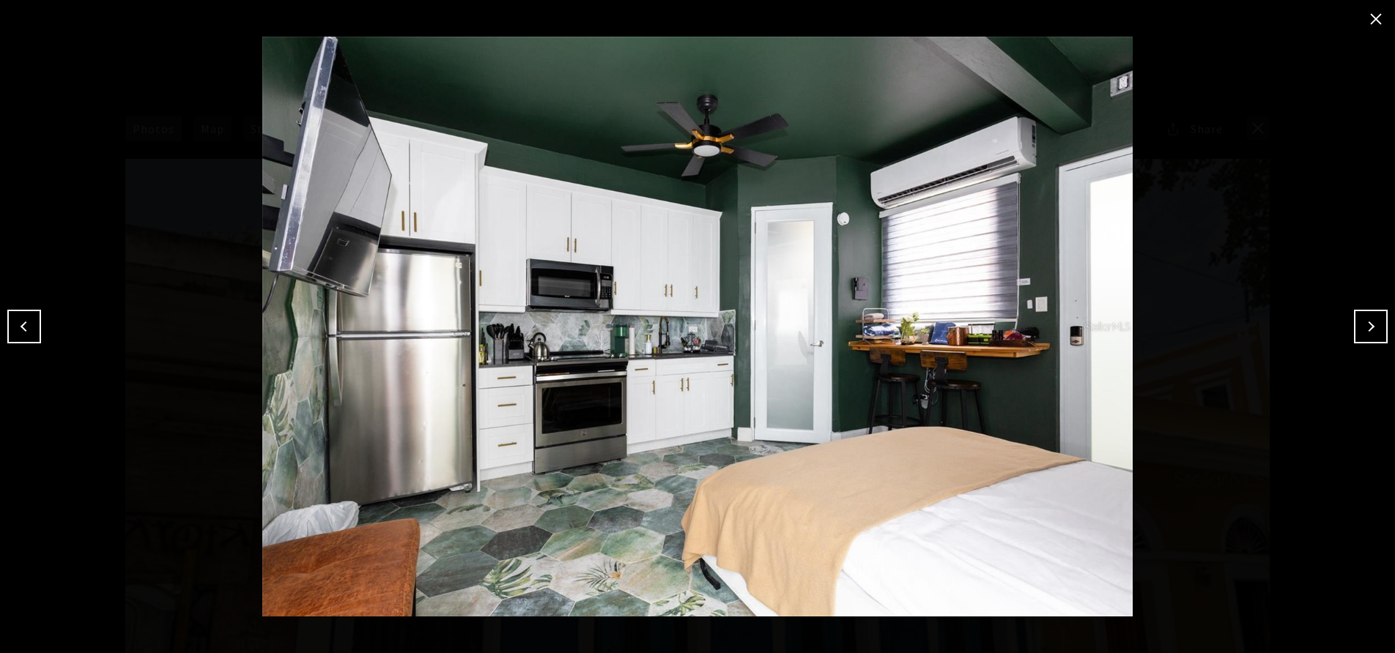
click at [1373, 320] on button "Next" at bounding box center [1371, 327] width 34 height 34
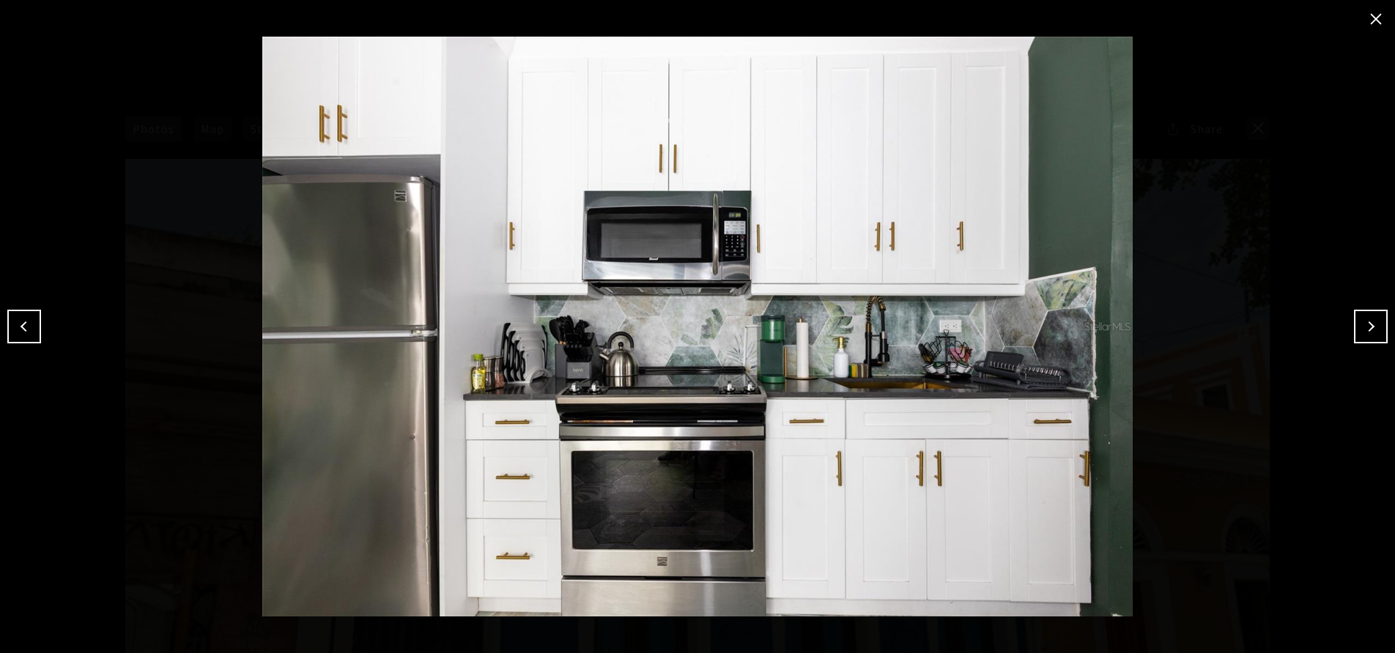
click at [1373, 320] on button "Next" at bounding box center [1371, 327] width 34 height 34
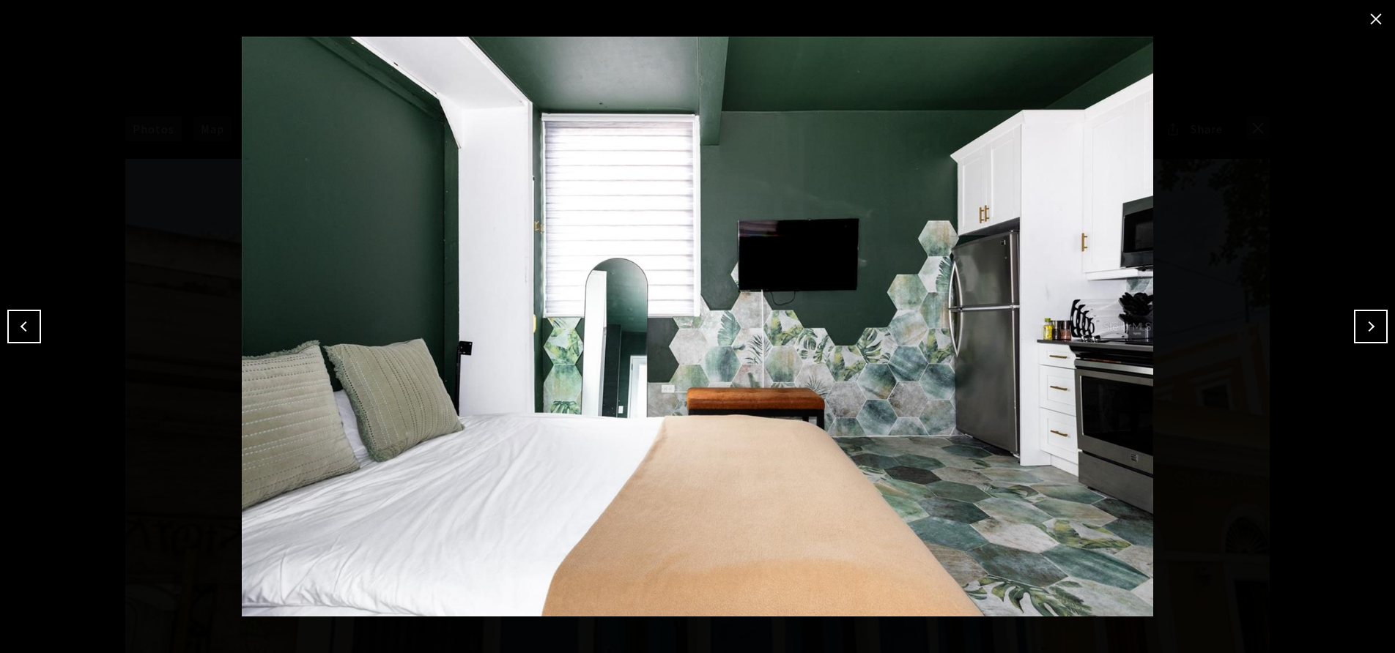
click at [1373, 320] on button "Next" at bounding box center [1371, 327] width 34 height 34
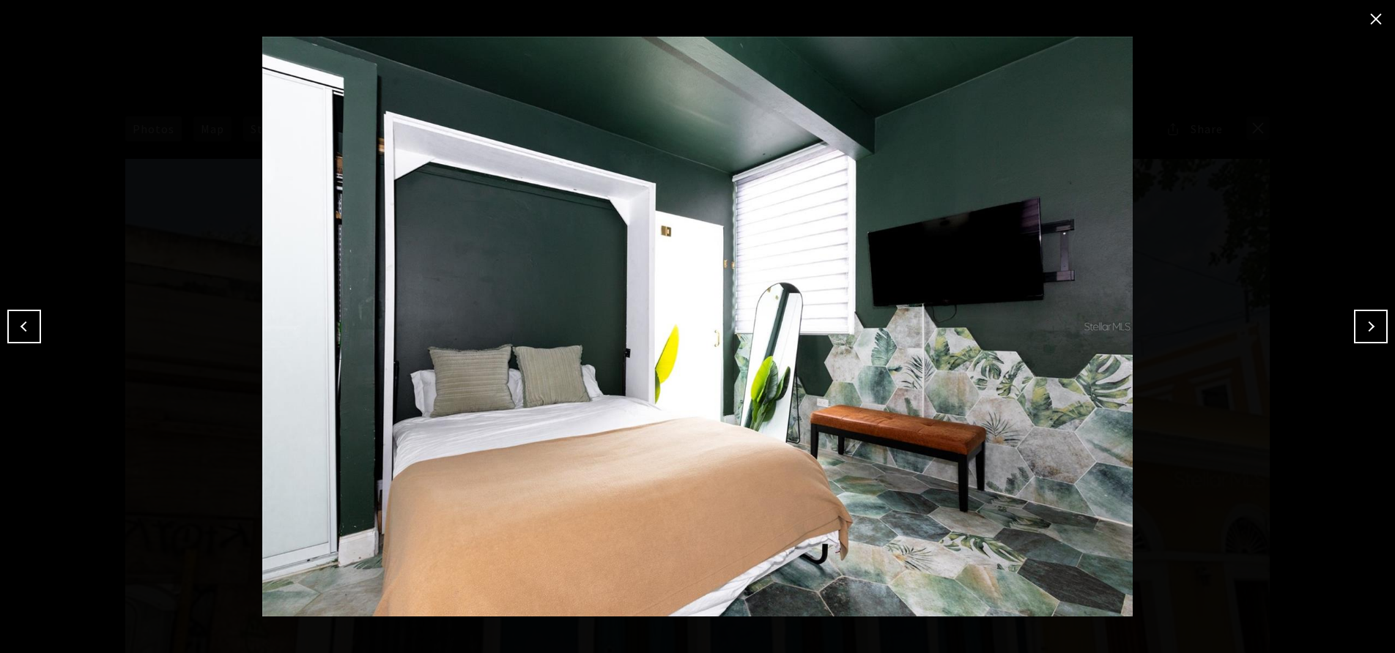
click at [1373, 320] on button "Next" at bounding box center [1371, 327] width 34 height 34
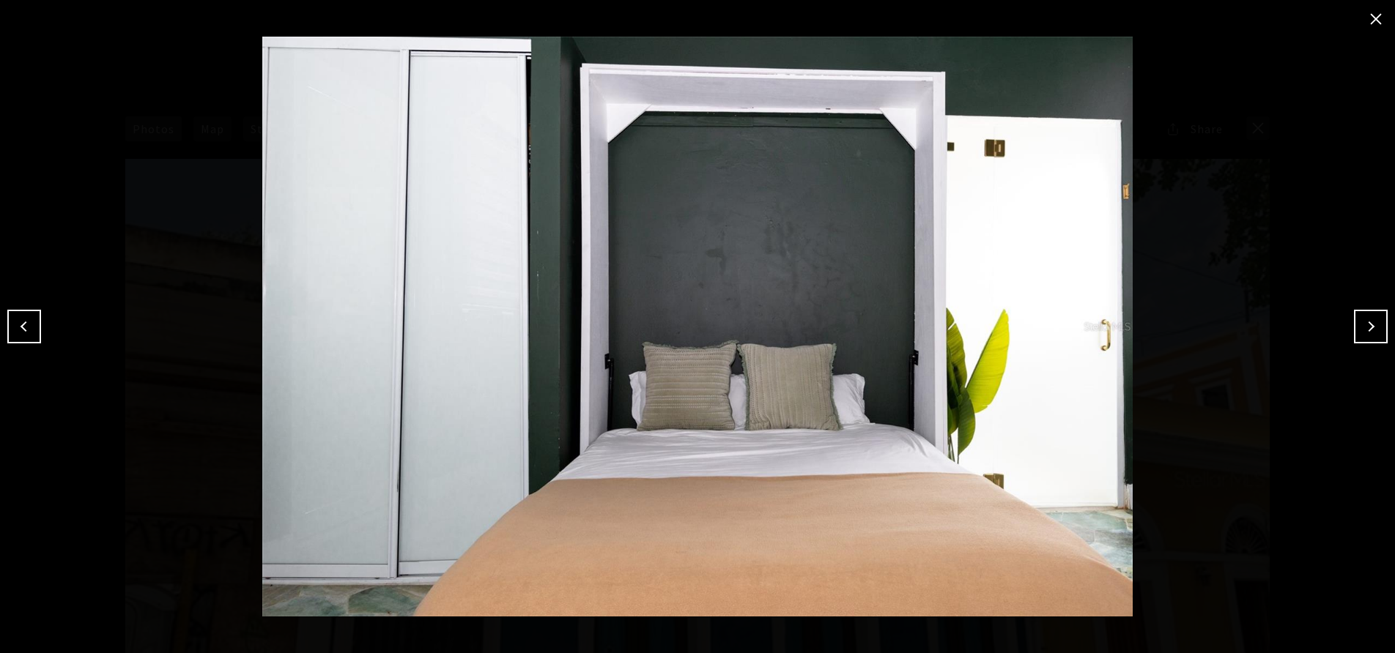
click at [1373, 320] on button "Next" at bounding box center [1371, 327] width 34 height 34
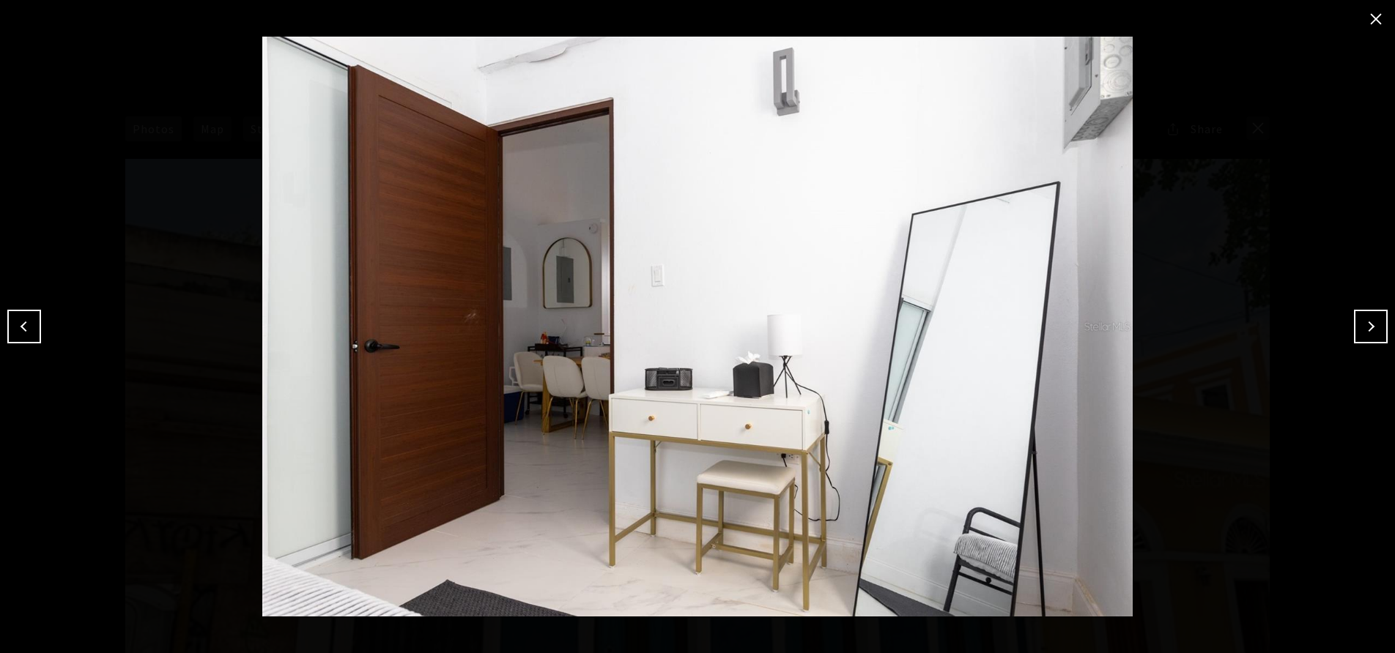
click at [1373, 320] on button "Next" at bounding box center [1371, 327] width 34 height 34
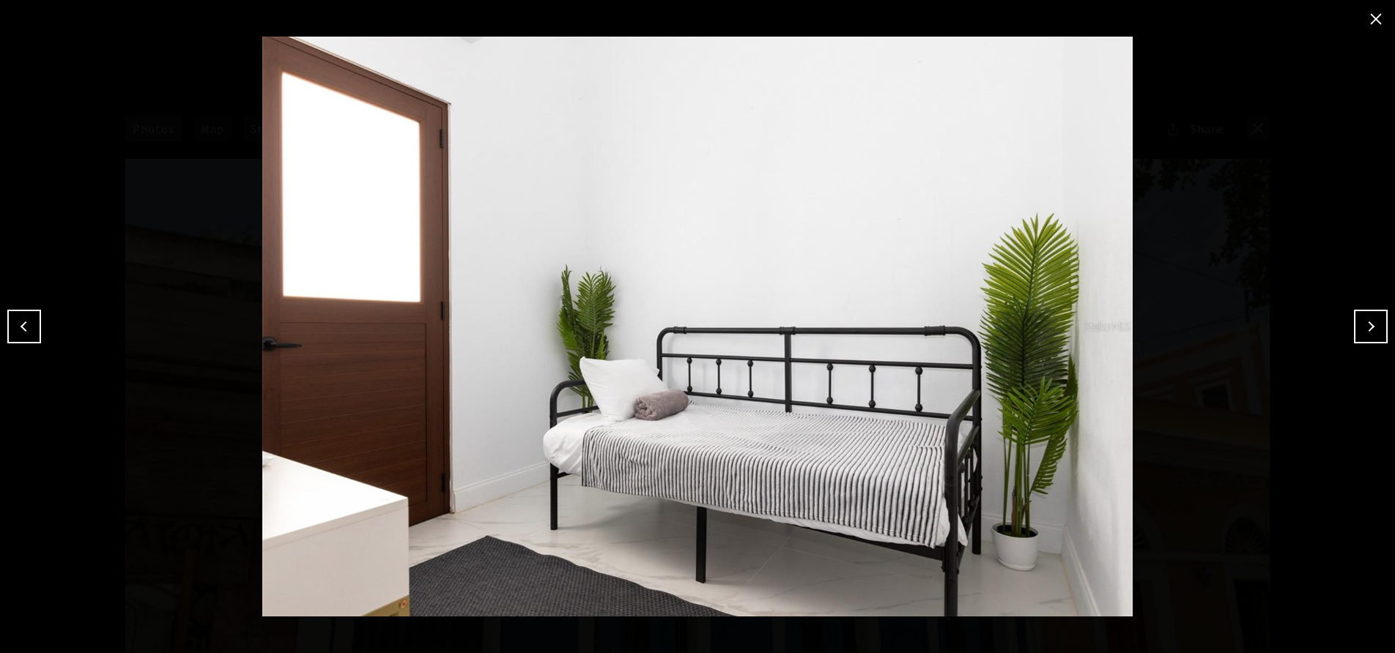
click at [1373, 320] on button "Next" at bounding box center [1371, 327] width 34 height 34
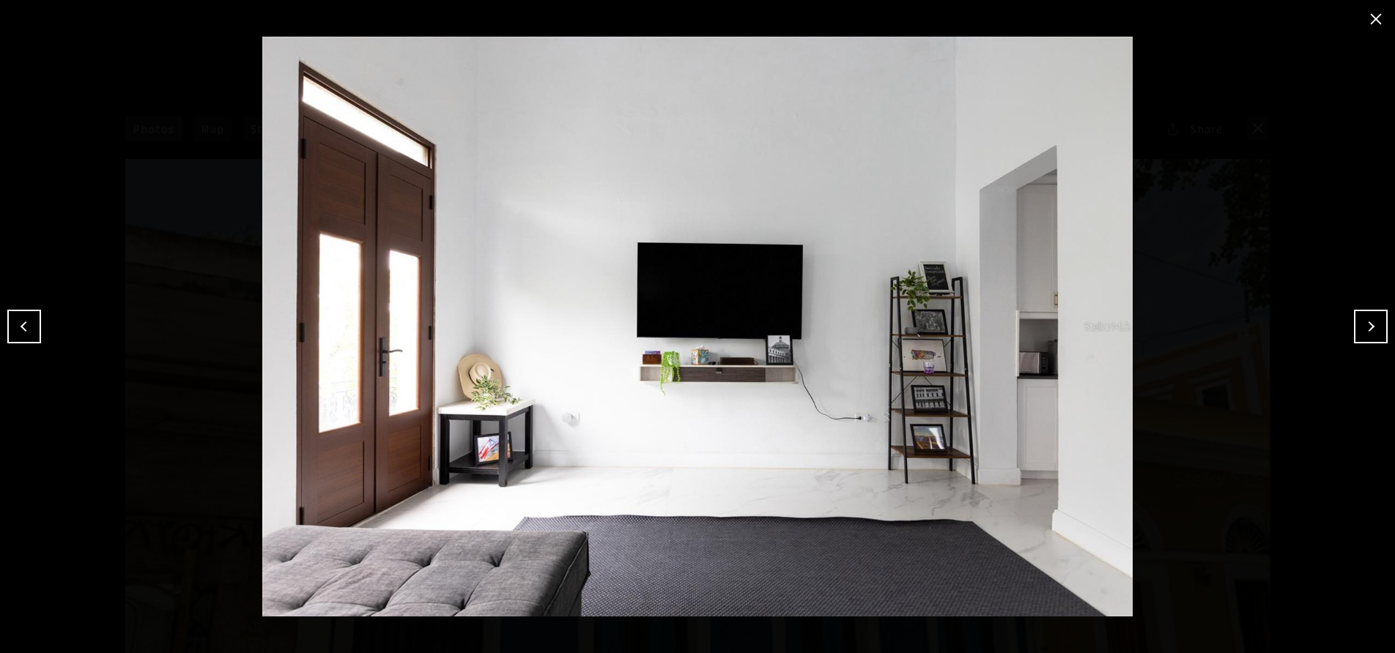
click at [1373, 320] on button "Next" at bounding box center [1371, 327] width 34 height 34
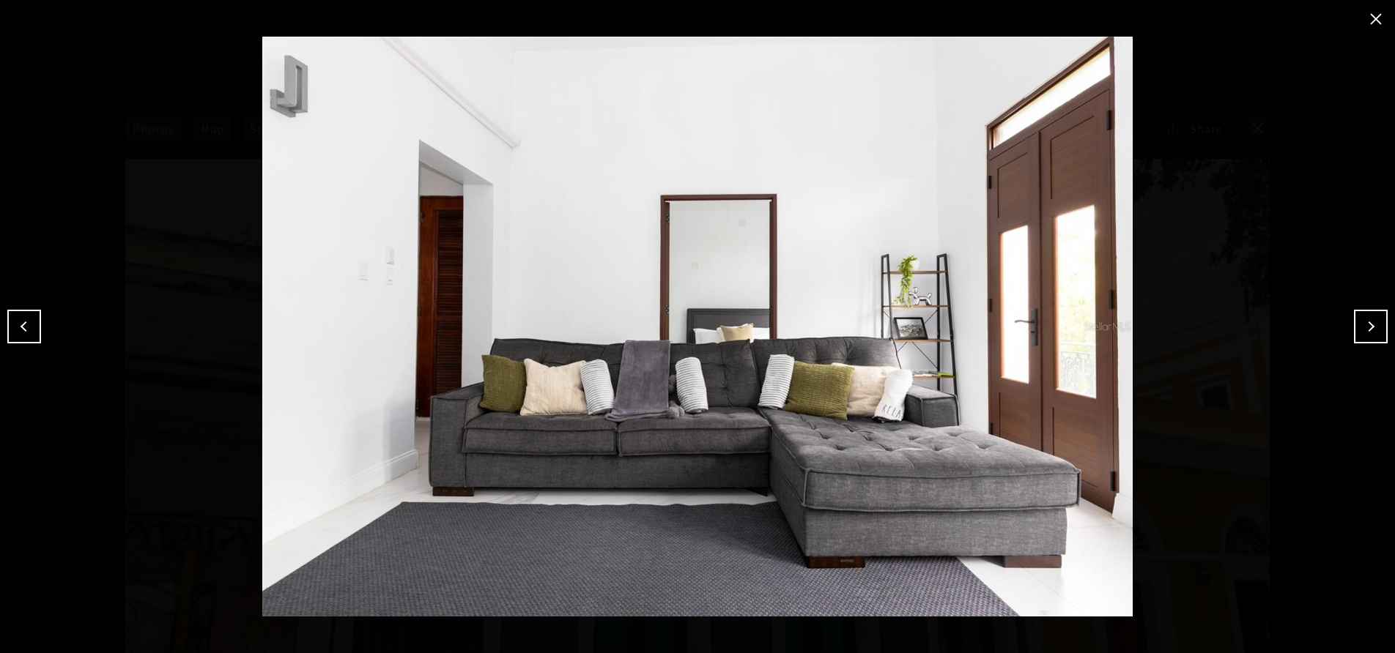
click at [1373, 320] on button "Next" at bounding box center [1371, 327] width 34 height 34
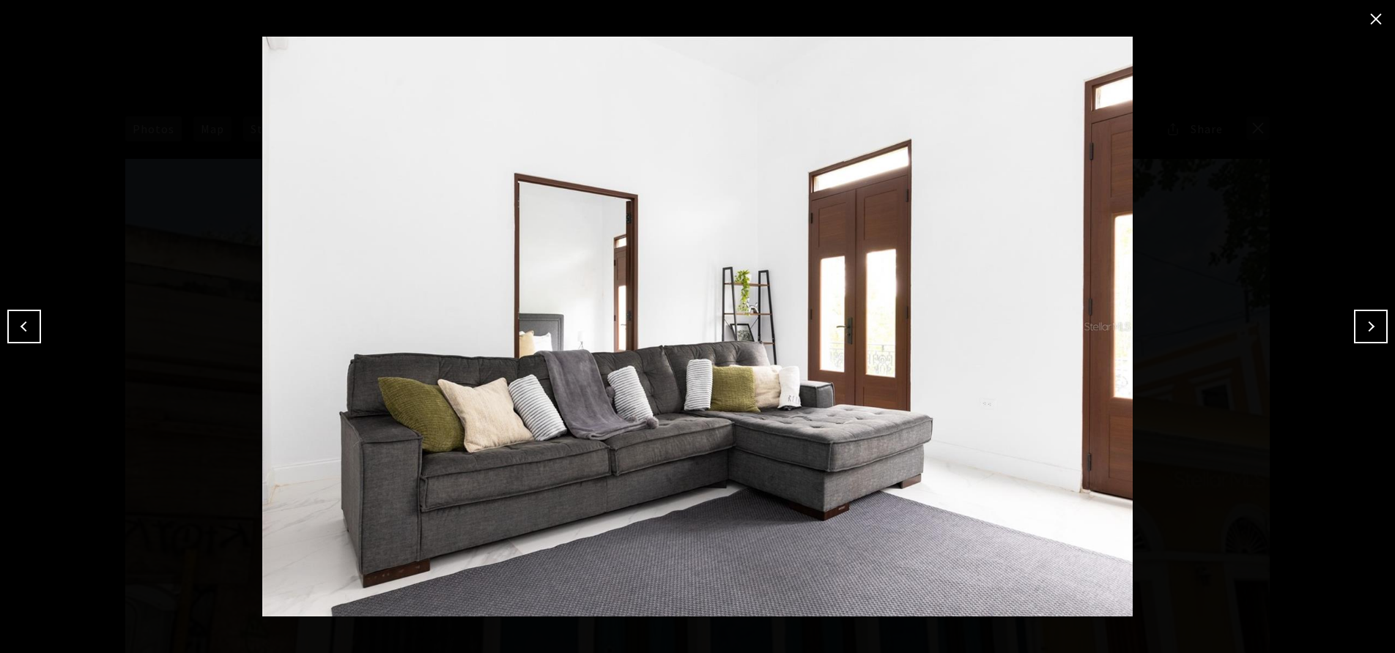
click at [1373, 320] on button "Next" at bounding box center [1371, 327] width 34 height 34
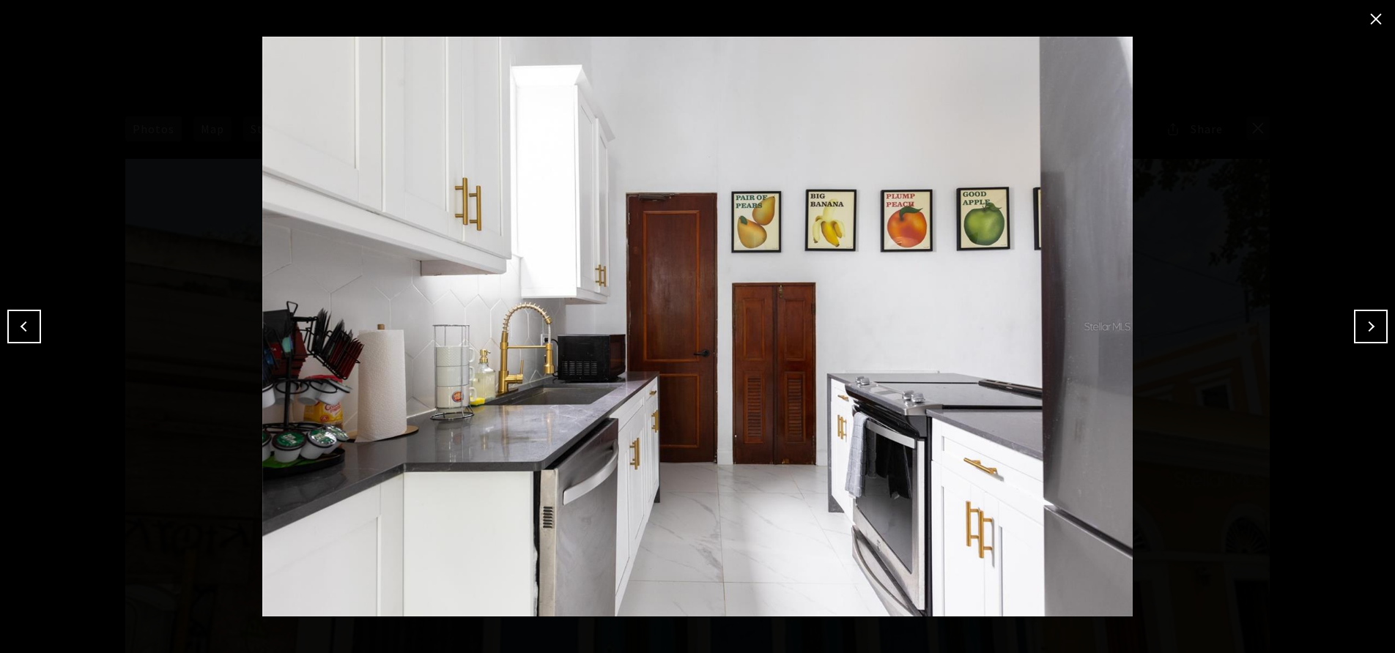
click at [1373, 320] on button "Next" at bounding box center [1371, 327] width 34 height 34
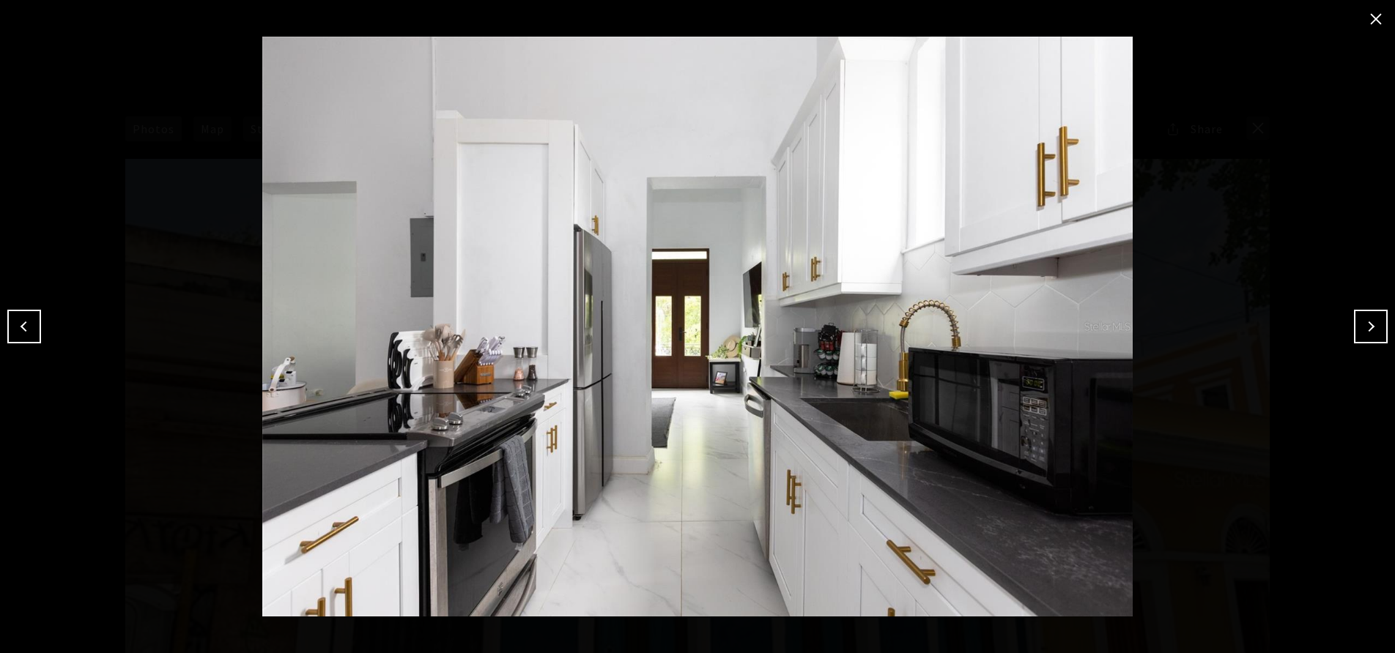
click at [1373, 320] on button "Next" at bounding box center [1371, 327] width 34 height 34
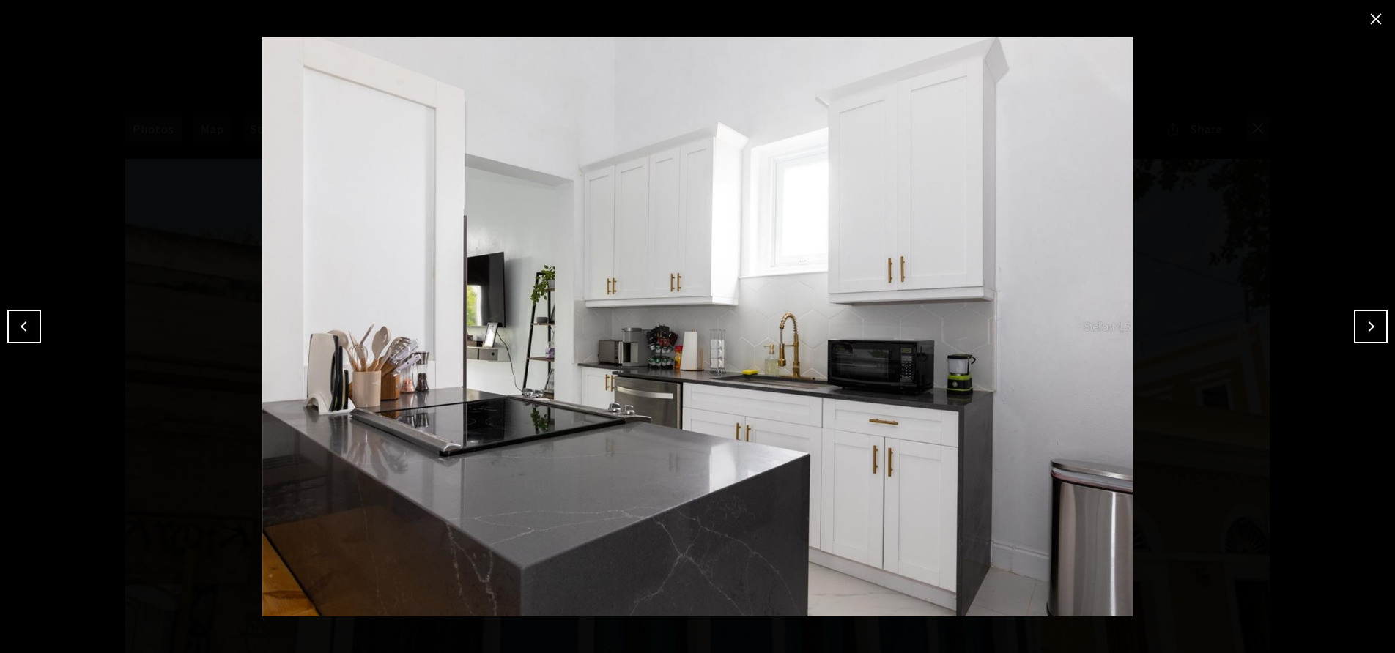
click at [1373, 320] on button "Next" at bounding box center [1371, 327] width 34 height 34
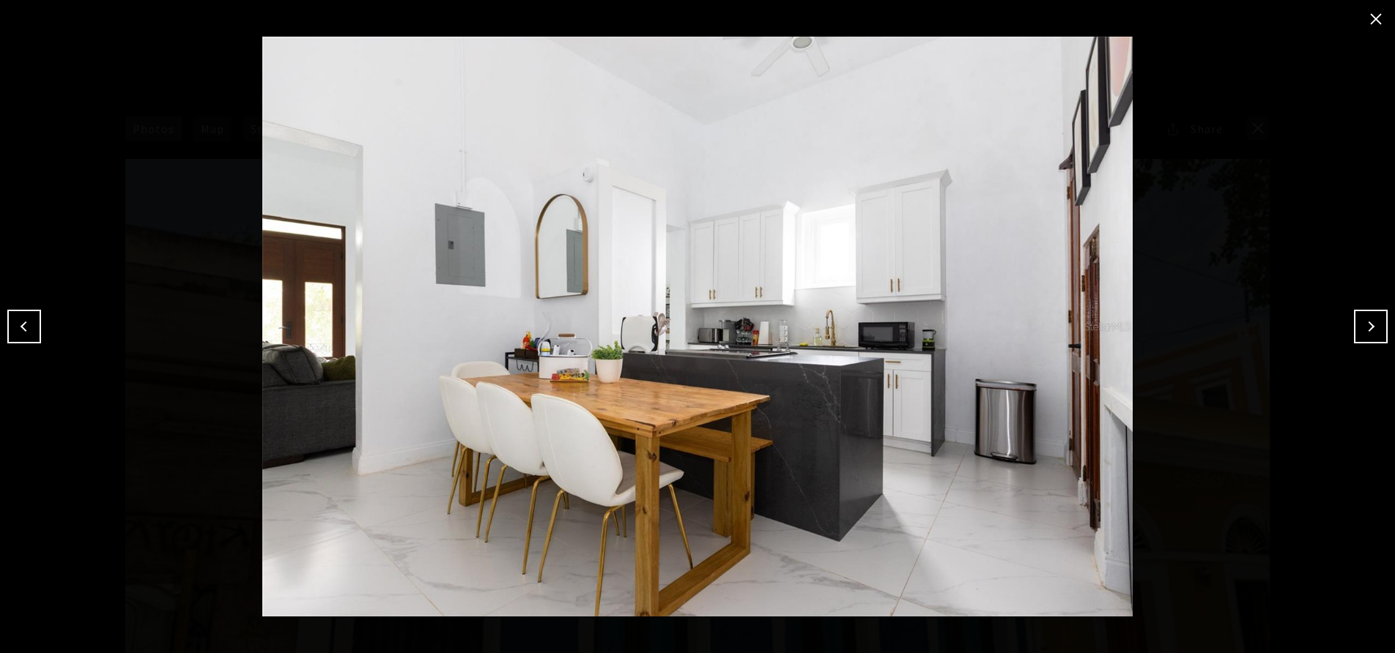
click at [1373, 320] on button "Next" at bounding box center [1371, 327] width 34 height 34
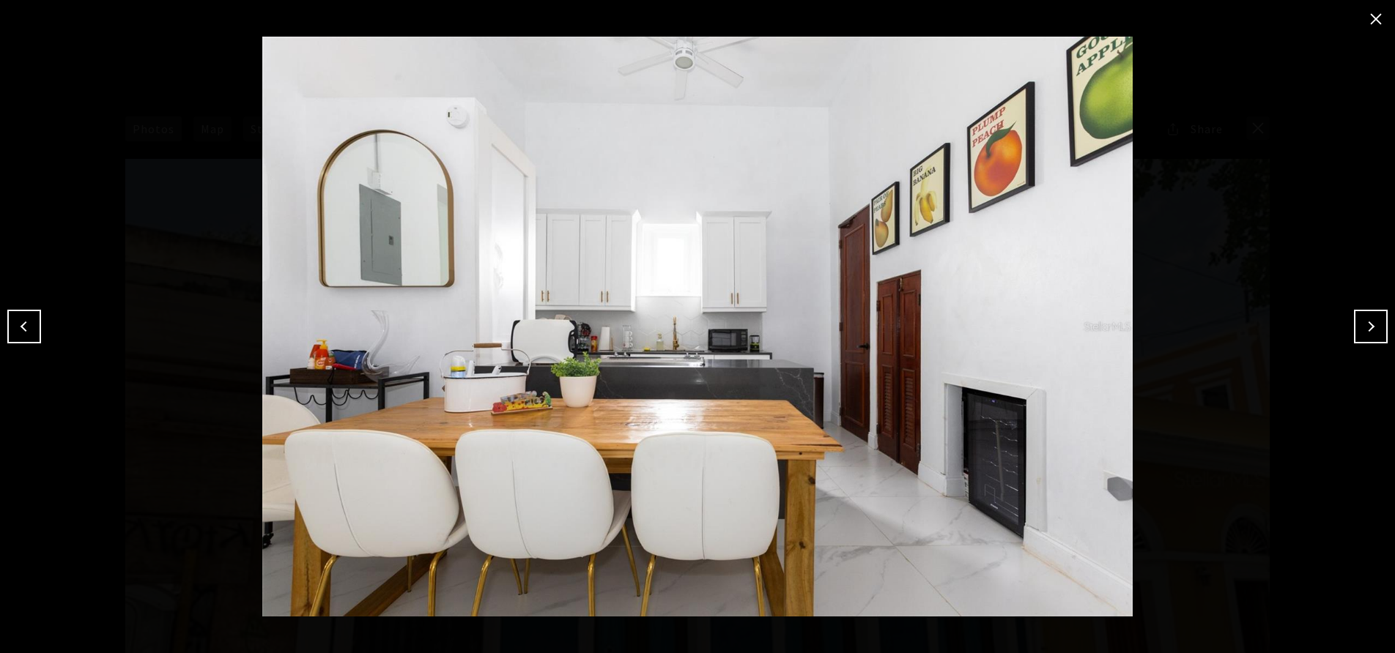
click at [1373, 320] on button "Next" at bounding box center [1371, 327] width 34 height 34
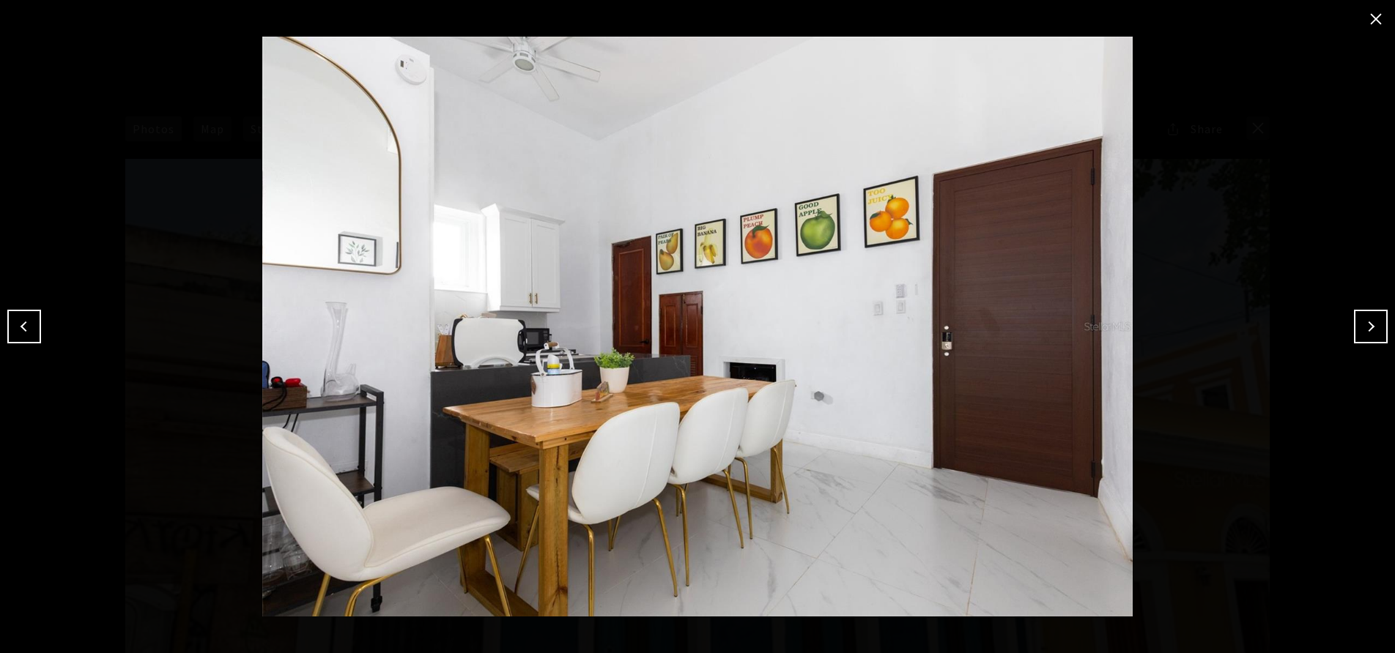
click at [1373, 320] on button "Next" at bounding box center [1371, 327] width 34 height 34
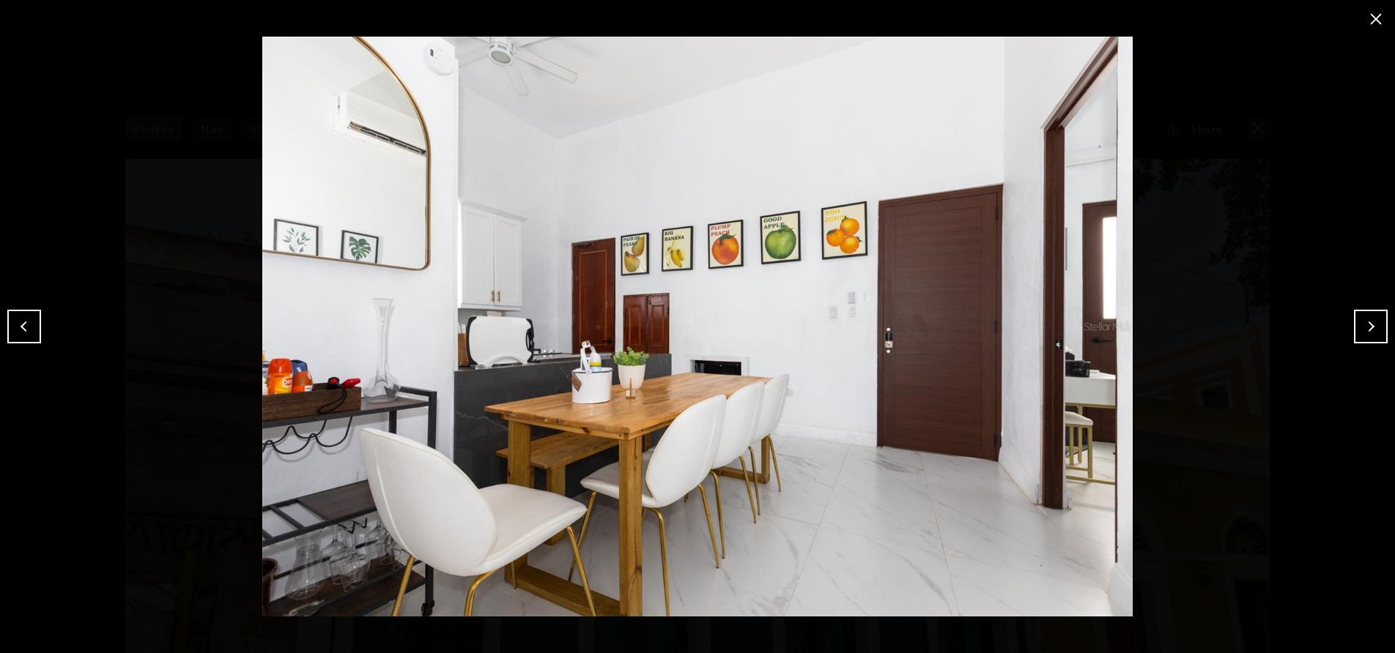
click at [1373, 320] on button "Next" at bounding box center [1371, 327] width 34 height 34
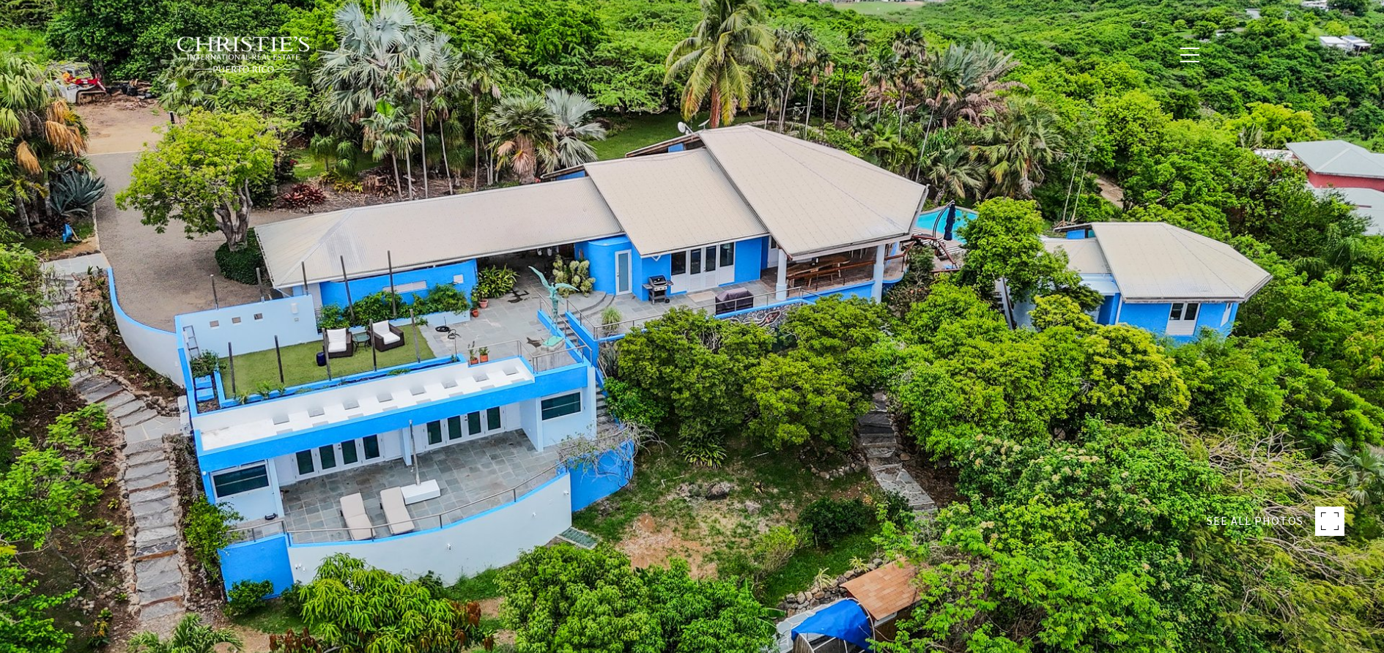
type input "**********"
type input "********"
type input "***"
type input "**********"
type input "**"
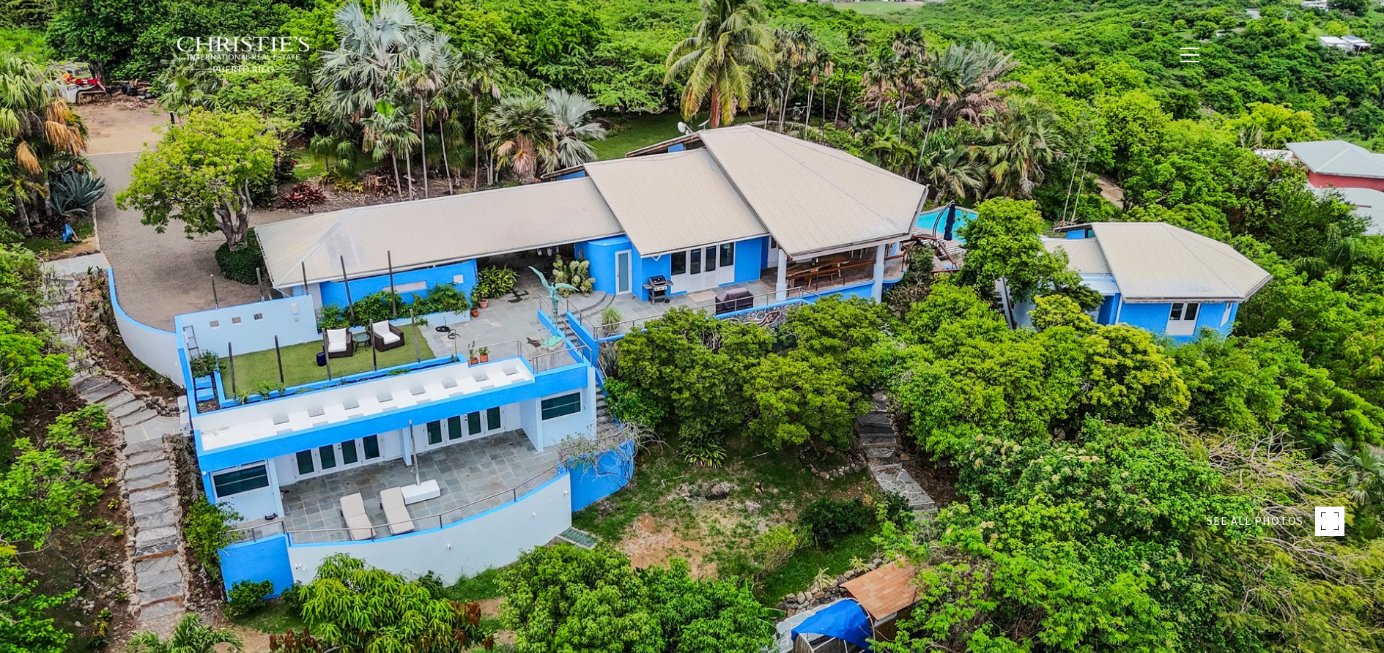
type input "********"
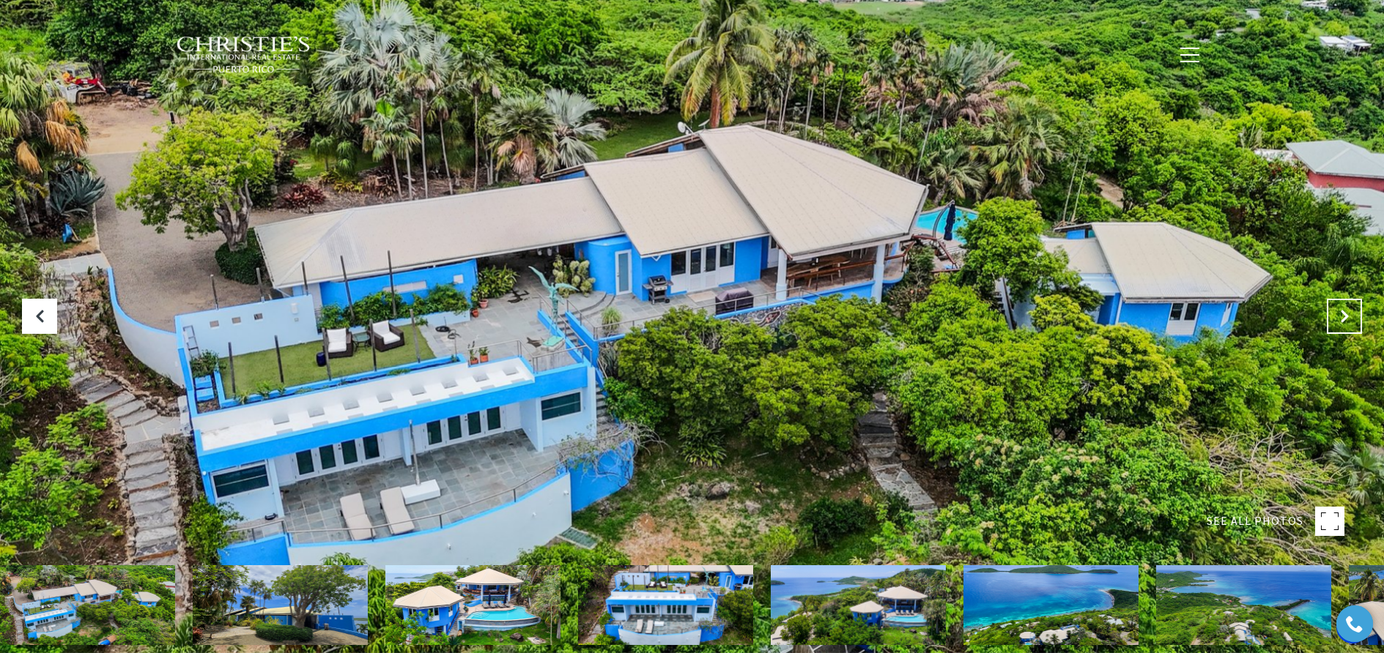
click at [1341, 322] on icon "Next Slide" at bounding box center [1344, 316] width 15 height 15
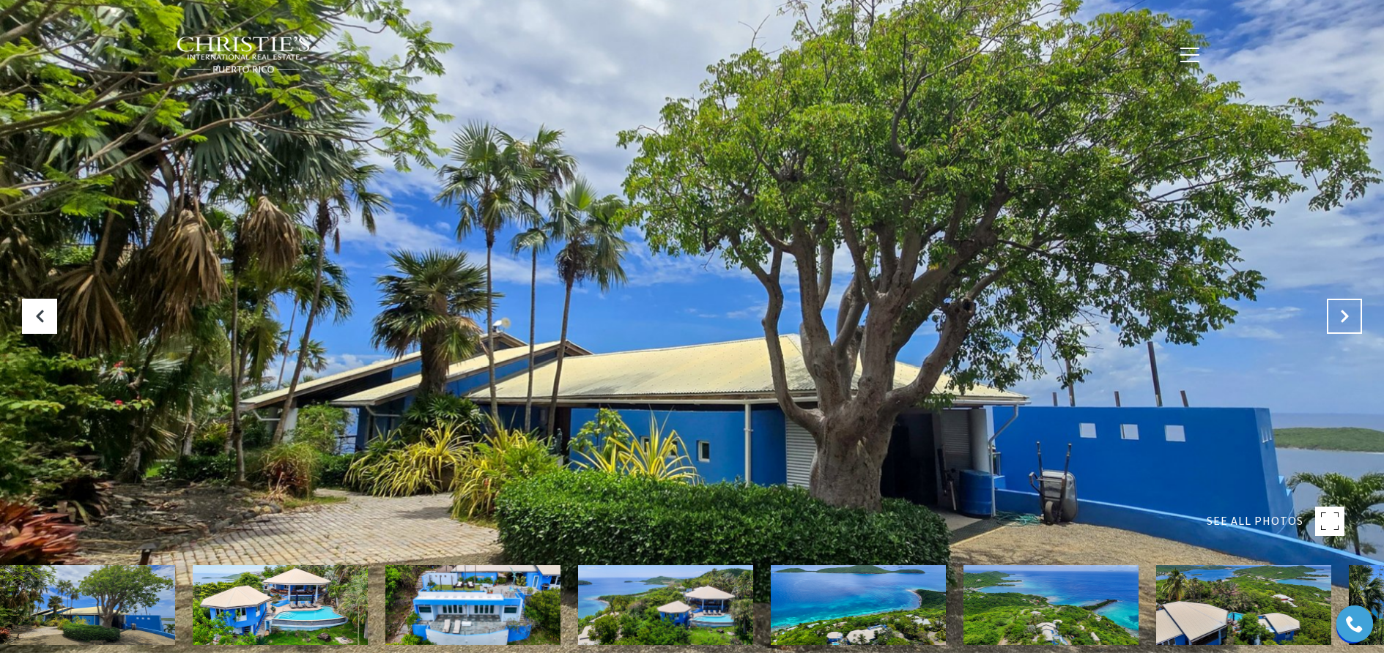
click at [1341, 322] on icon "Next Slide" at bounding box center [1344, 316] width 15 height 15
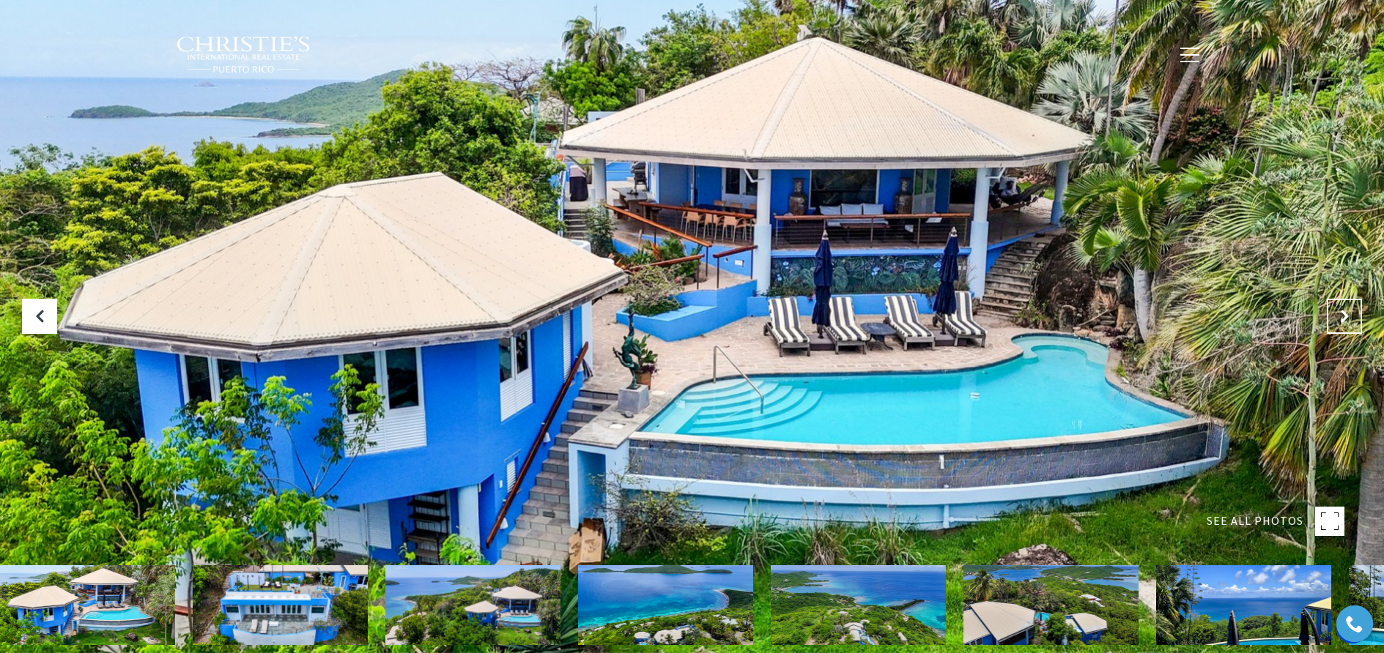
click at [1341, 322] on icon "Next Slide" at bounding box center [1344, 316] width 15 height 15
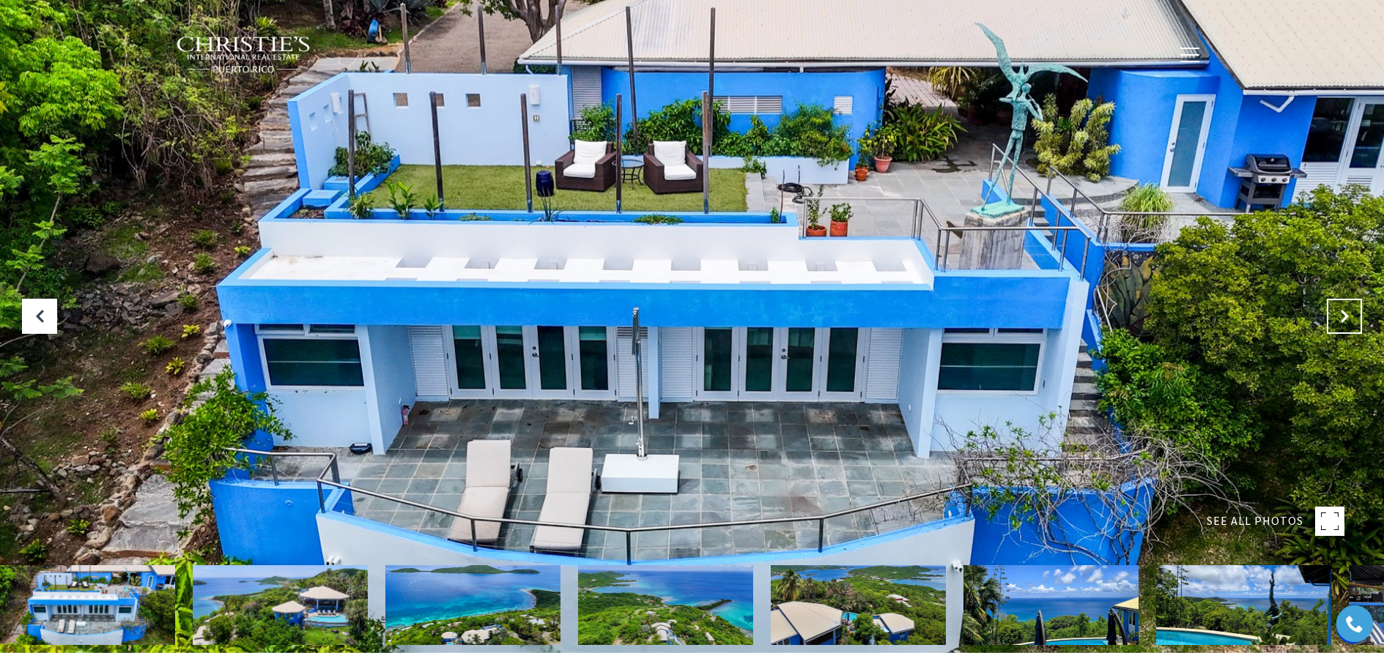
click at [1341, 322] on icon "Next Slide" at bounding box center [1344, 316] width 15 height 15
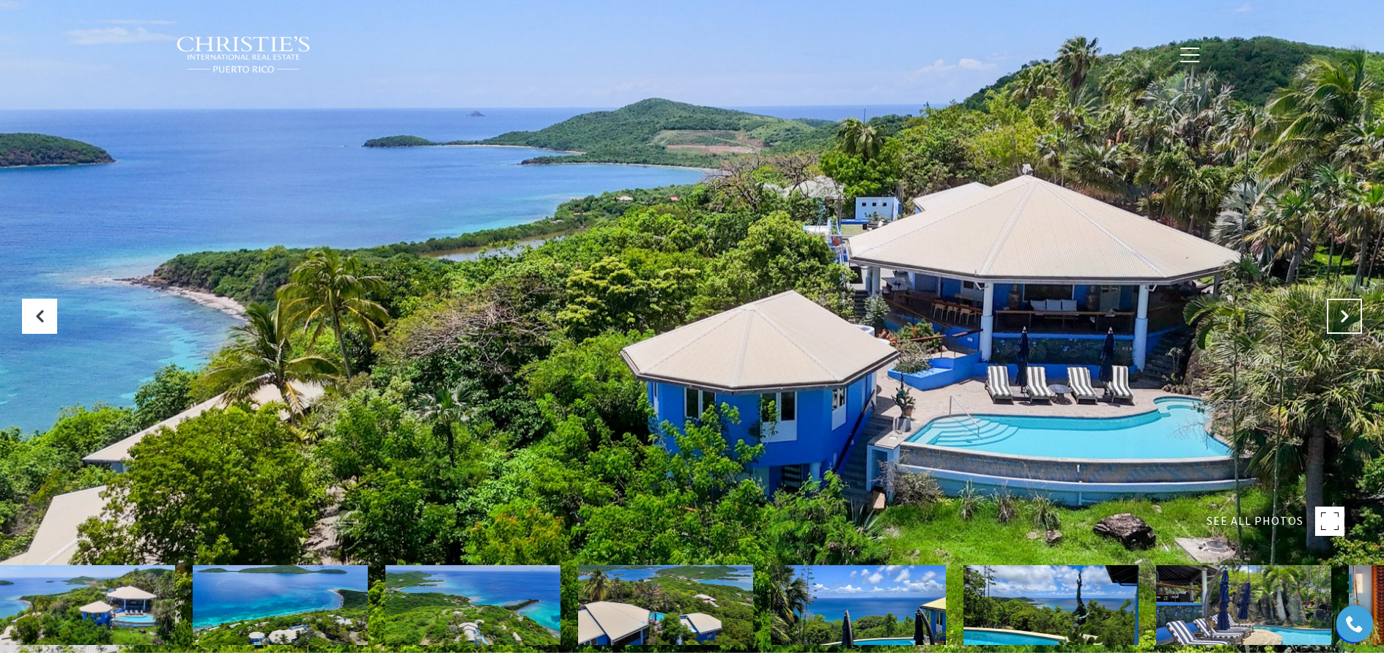
click at [1341, 322] on icon "Next Slide" at bounding box center [1344, 316] width 15 height 15
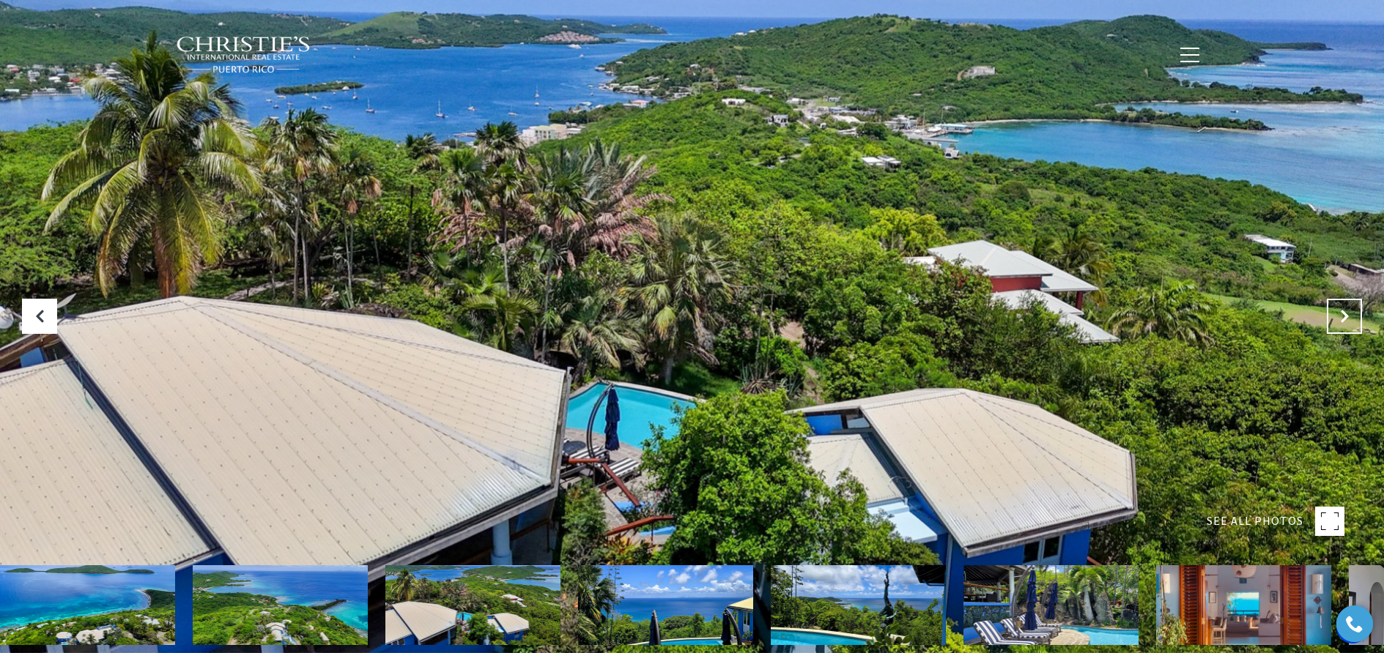
click at [1341, 322] on icon "Next Slide" at bounding box center [1344, 316] width 15 height 15
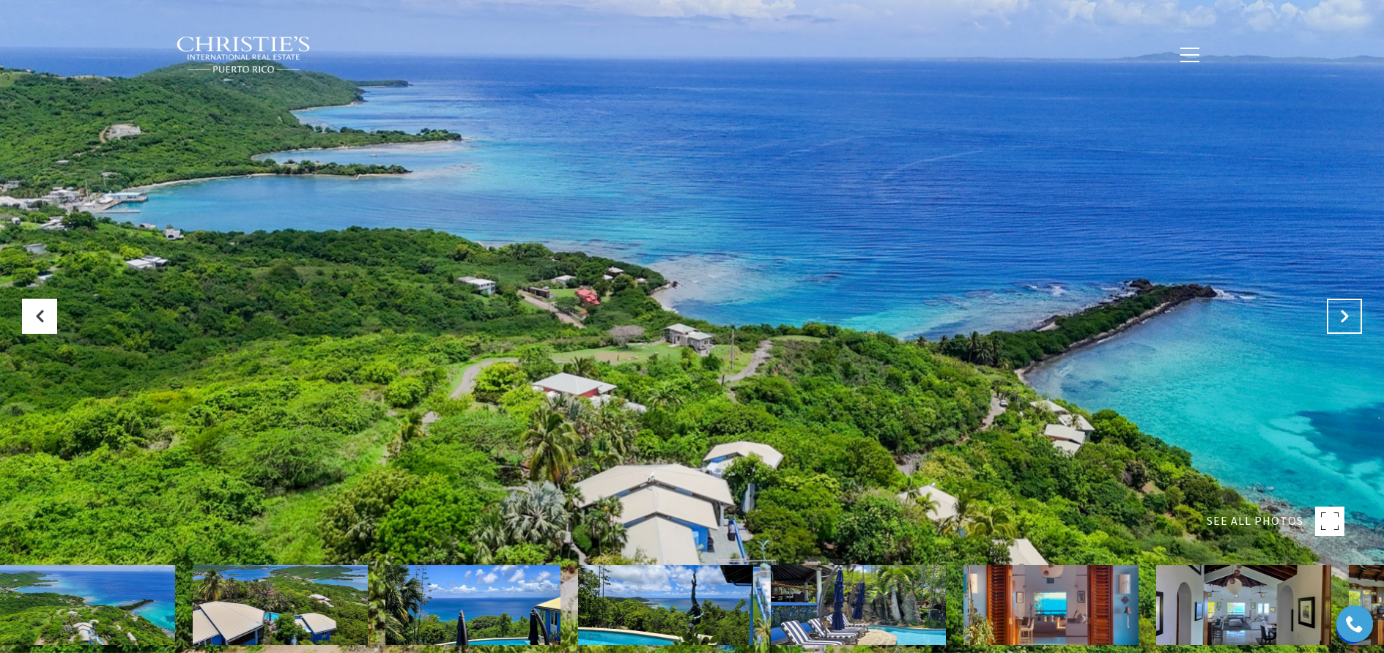
click at [1342, 313] on icon "Next Slide" at bounding box center [1344, 316] width 15 height 15
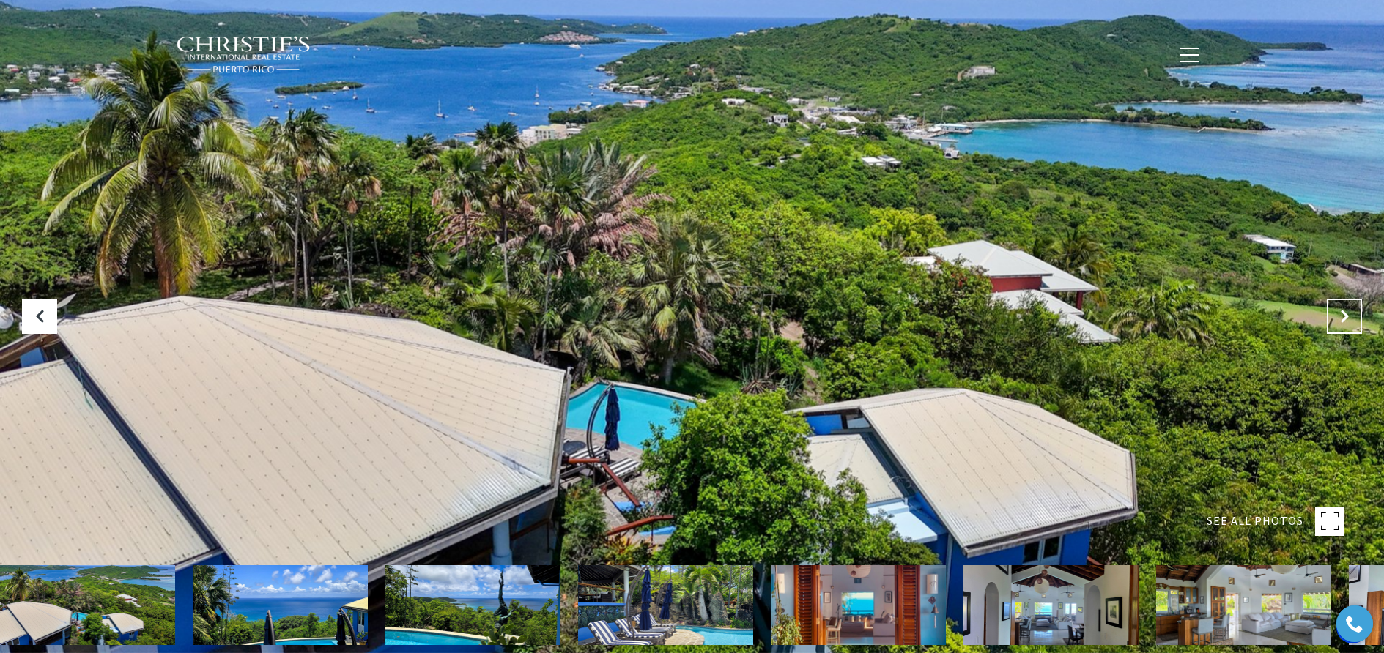
click at [1342, 313] on icon "Next Slide" at bounding box center [1344, 316] width 15 height 15
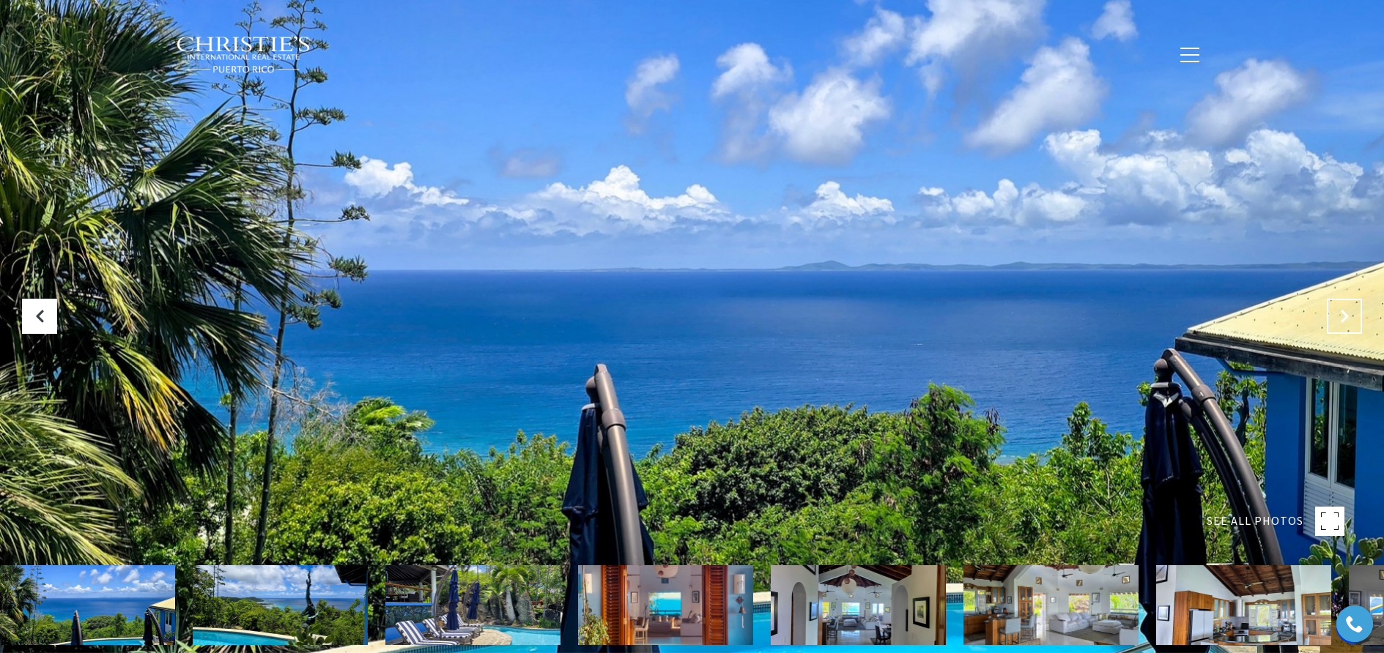
click at [1342, 313] on icon "Next Slide" at bounding box center [1344, 316] width 15 height 15
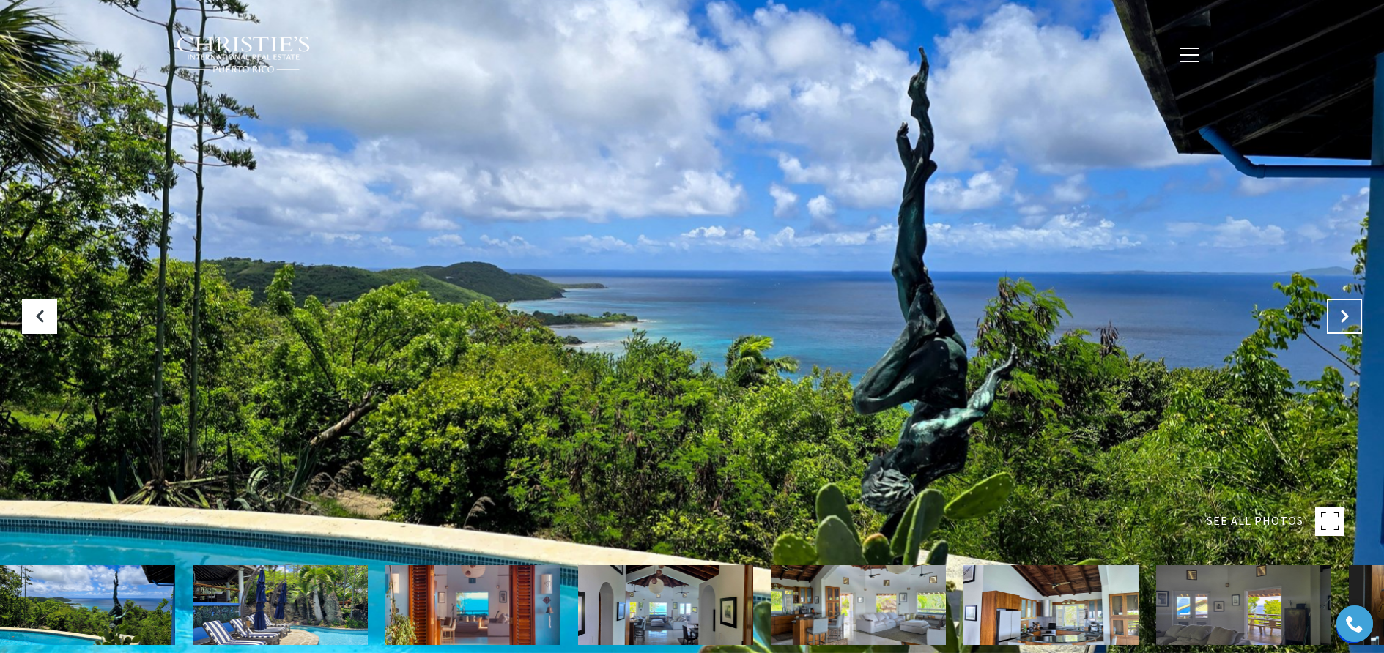
click at [1342, 313] on icon "Next Slide" at bounding box center [1344, 316] width 15 height 15
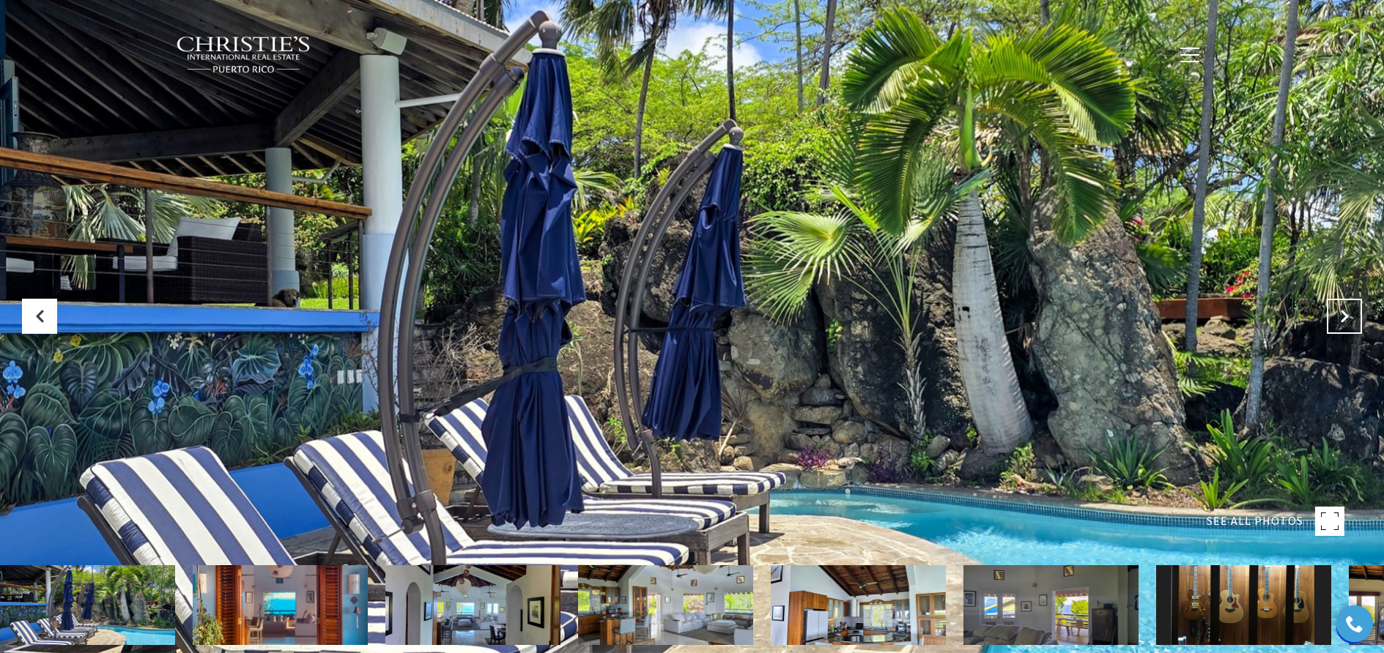
click at [1342, 313] on icon "Next Slide" at bounding box center [1344, 316] width 15 height 15
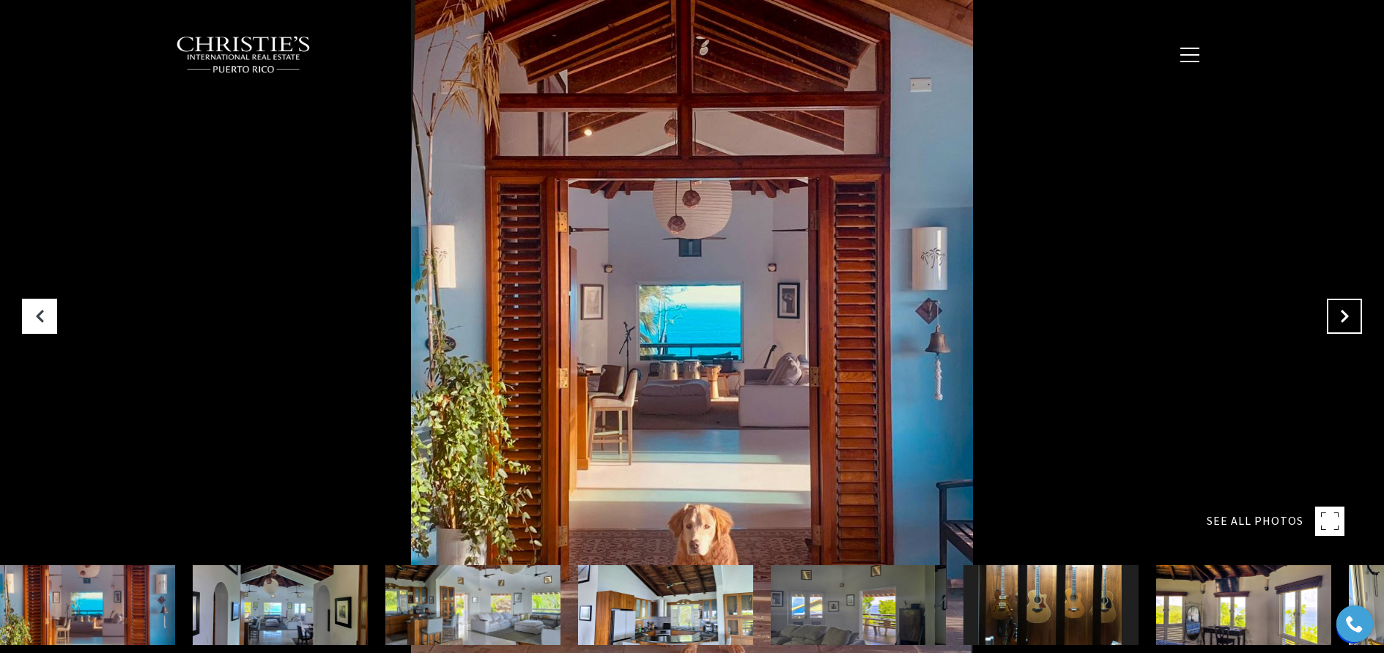
click at [1342, 313] on icon "Next Slide" at bounding box center [1344, 316] width 15 height 15
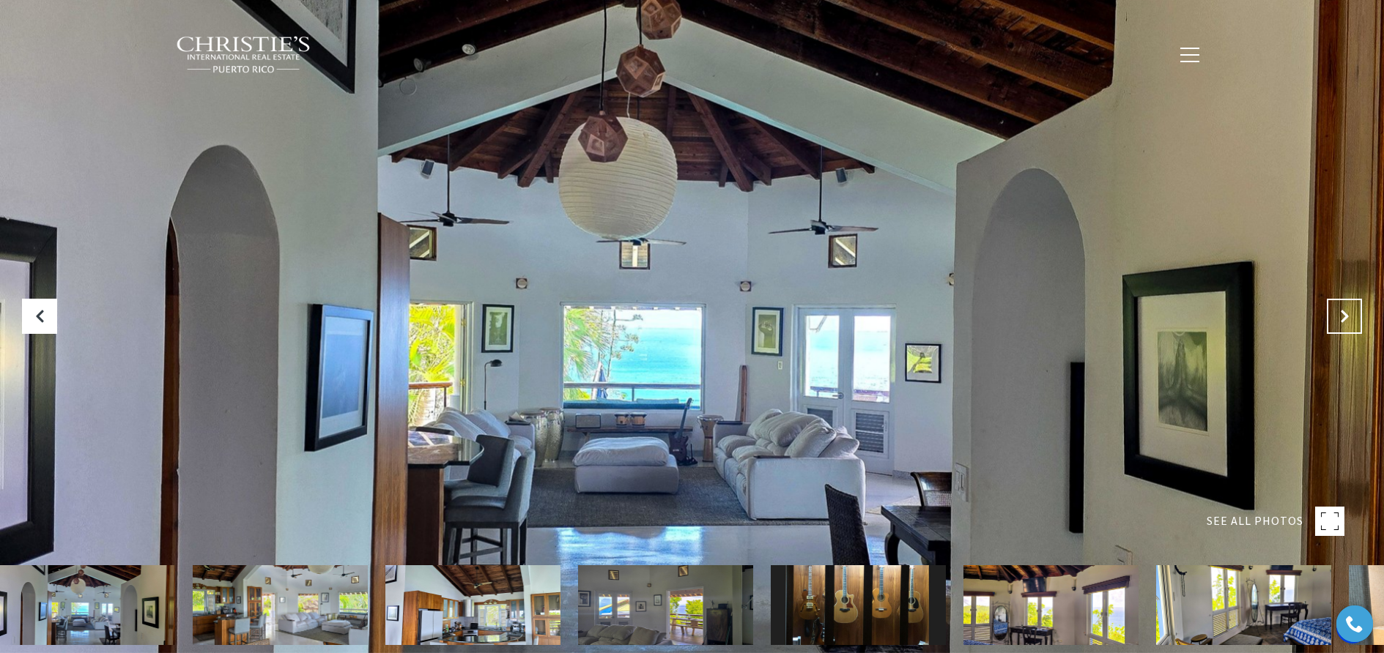
click at [1342, 313] on icon "Next Slide" at bounding box center [1344, 316] width 15 height 15
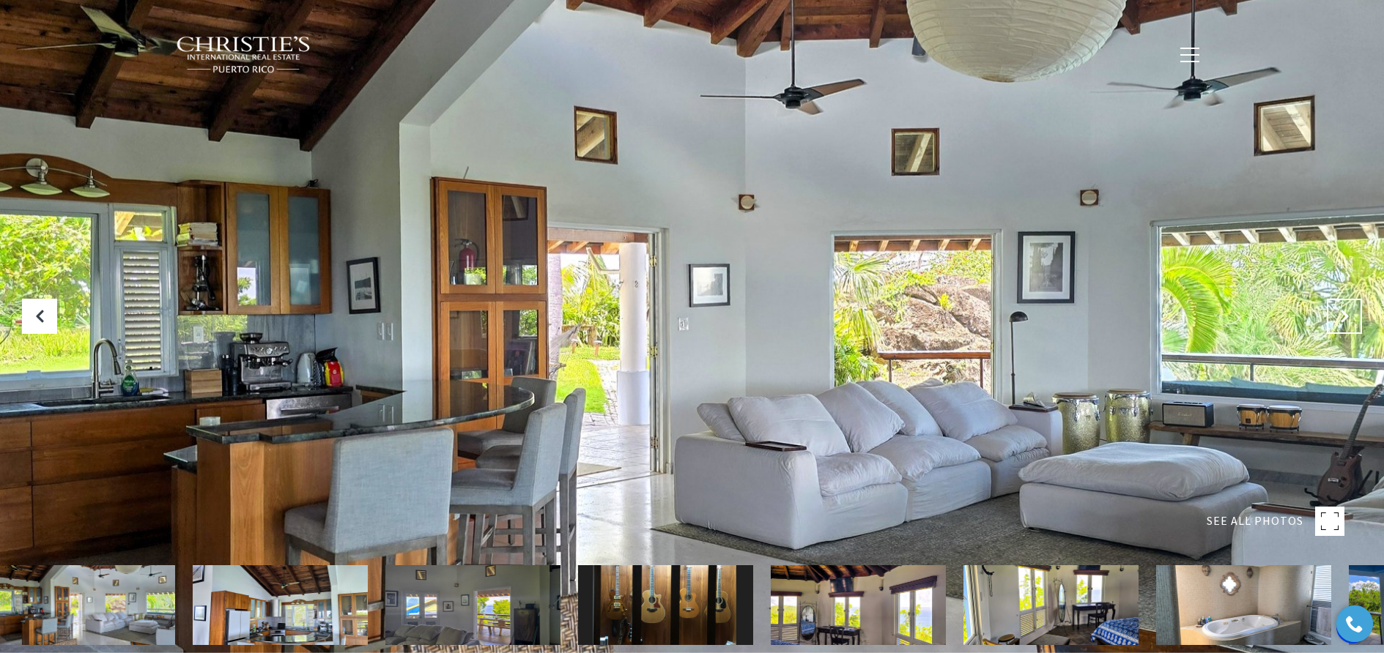
click at [1342, 313] on icon "Next Slide" at bounding box center [1344, 316] width 15 height 15
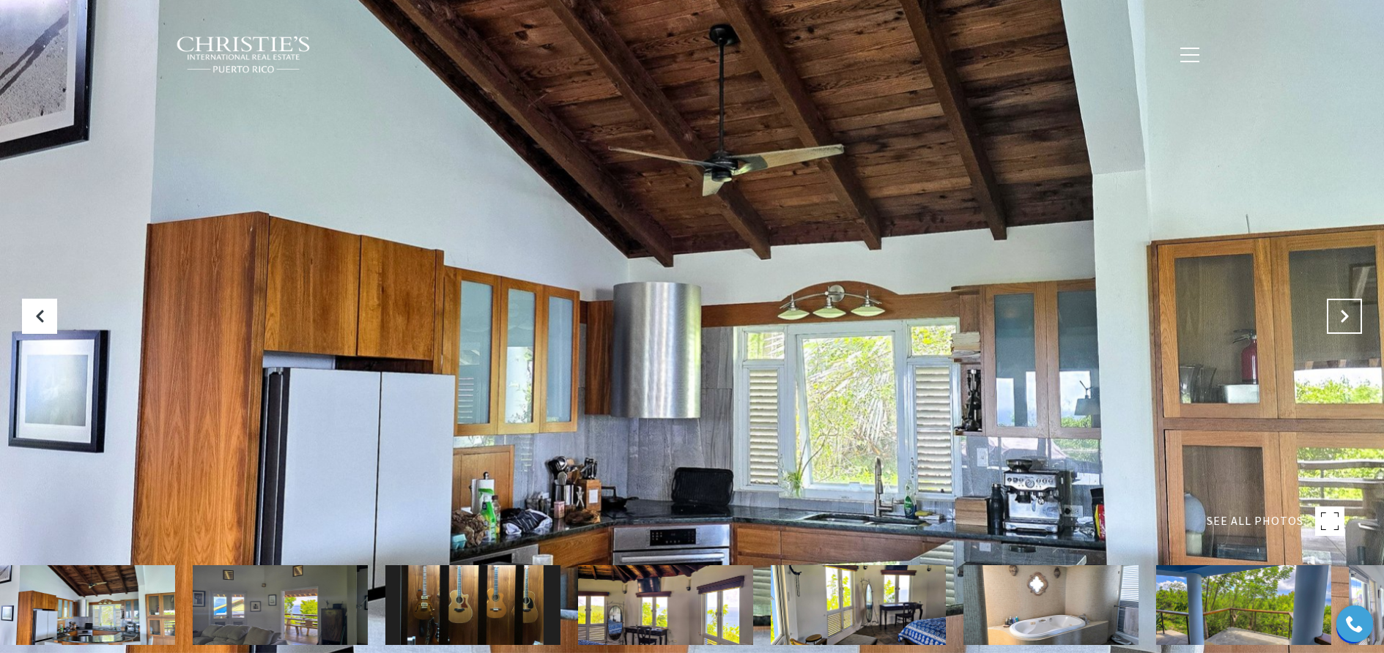
click at [1342, 313] on icon "Next Slide" at bounding box center [1344, 316] width 15 height 15
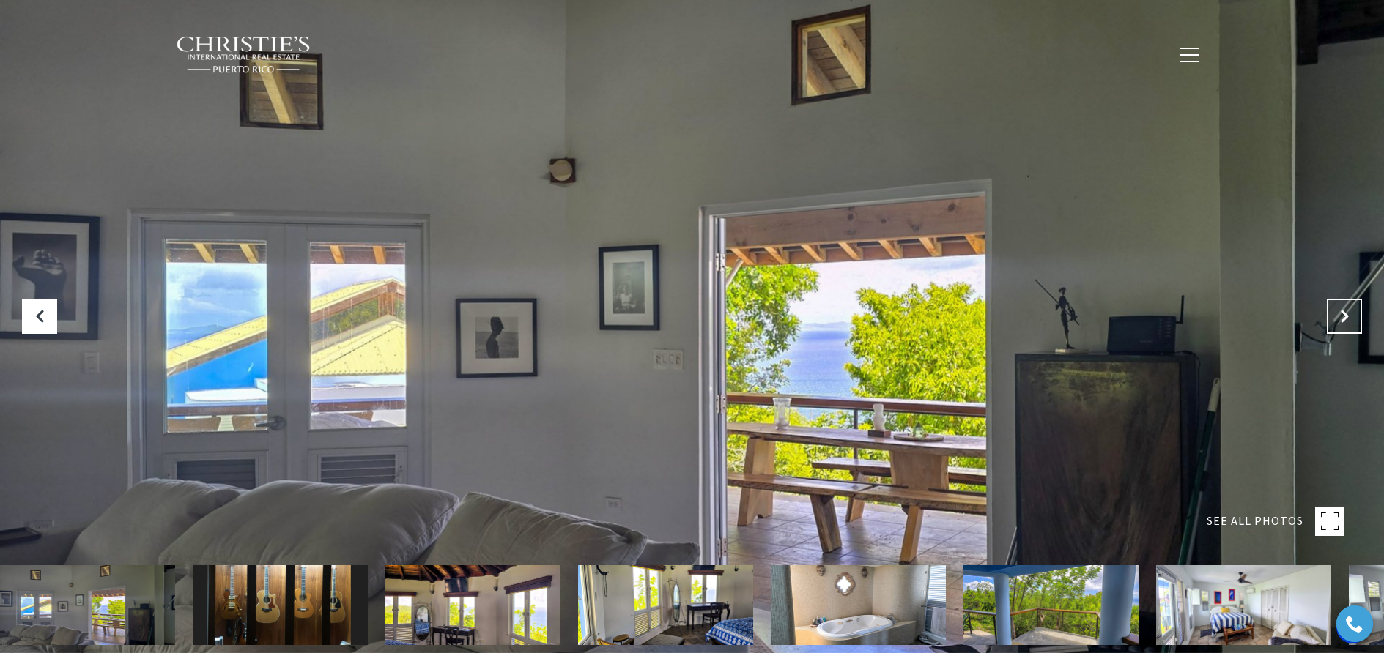
click at [1342, 313] on icon "Next Slide" at bounding box center [1344, 316] width 15 height 15
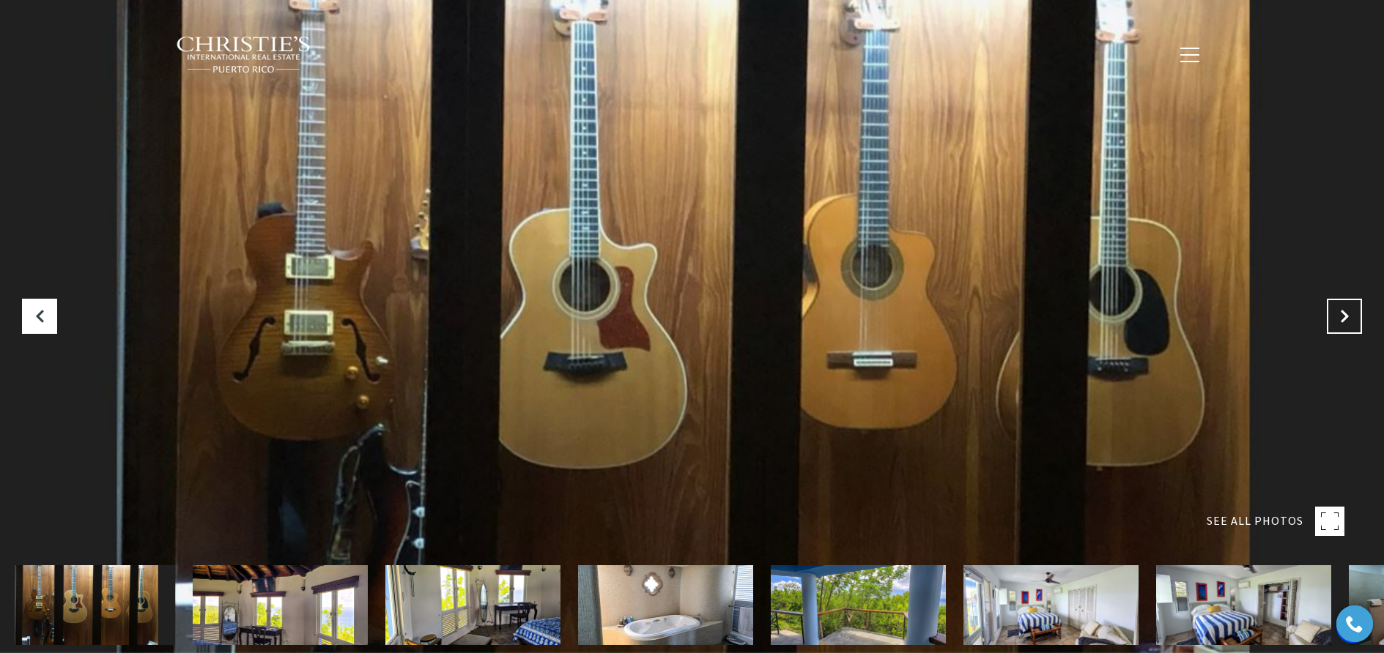
click at [1342, 313] on icon "Next Slide" at bounding box center [1344, 316] width 15 height 15
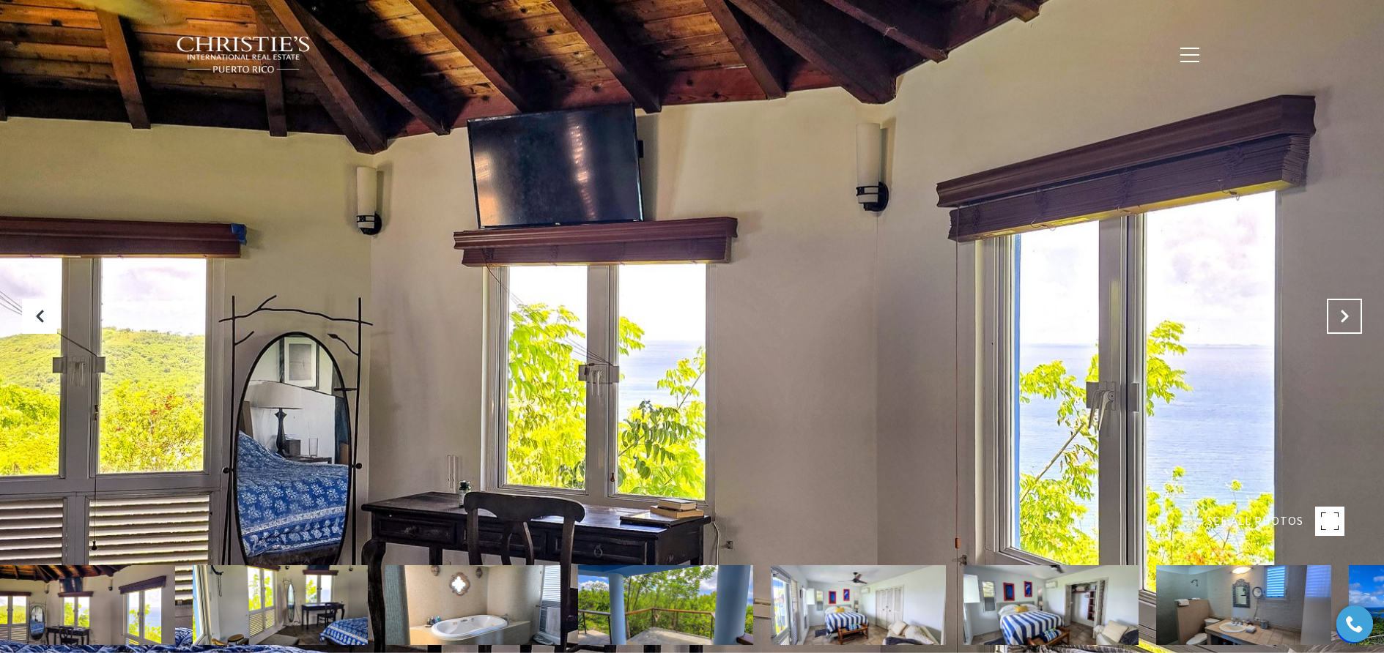
click at [1342, 313] on icon "Next Slide" at bounding box center [1344, 316] width 15 height 15
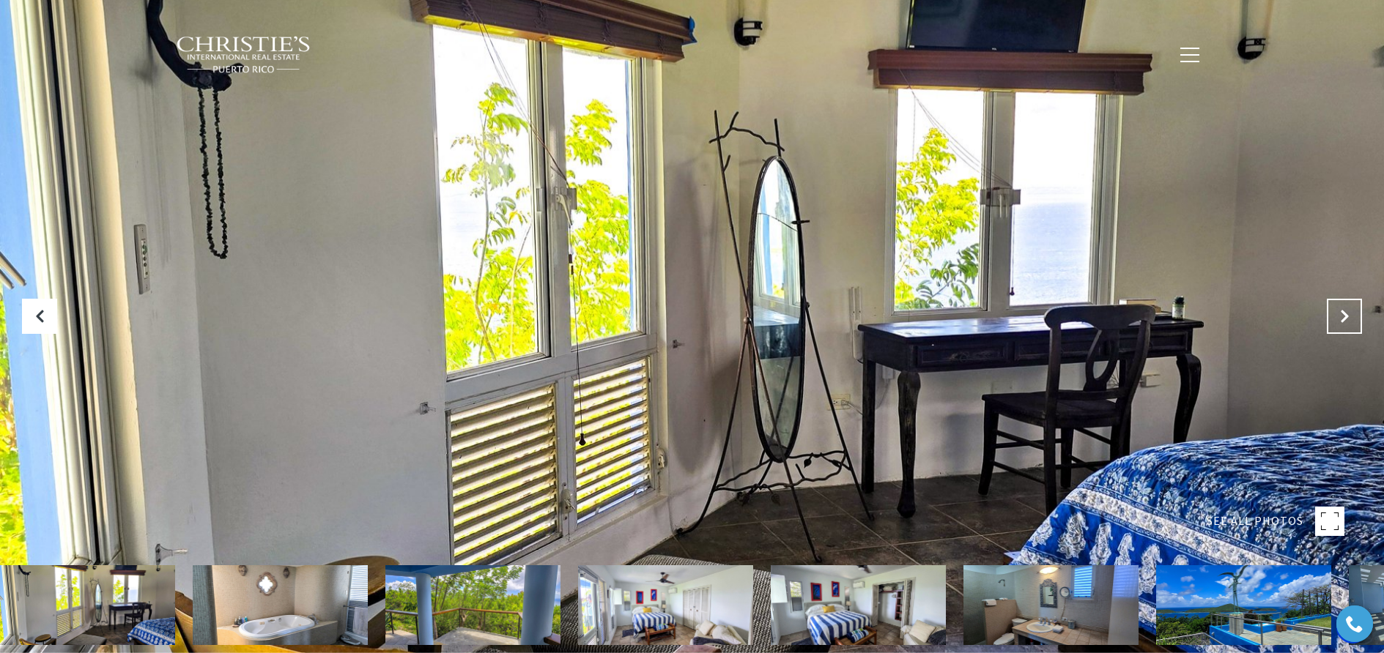
click at [1342, 313] on icon "Next Slide" at bounding box center [1344, 316] width 15 height 15
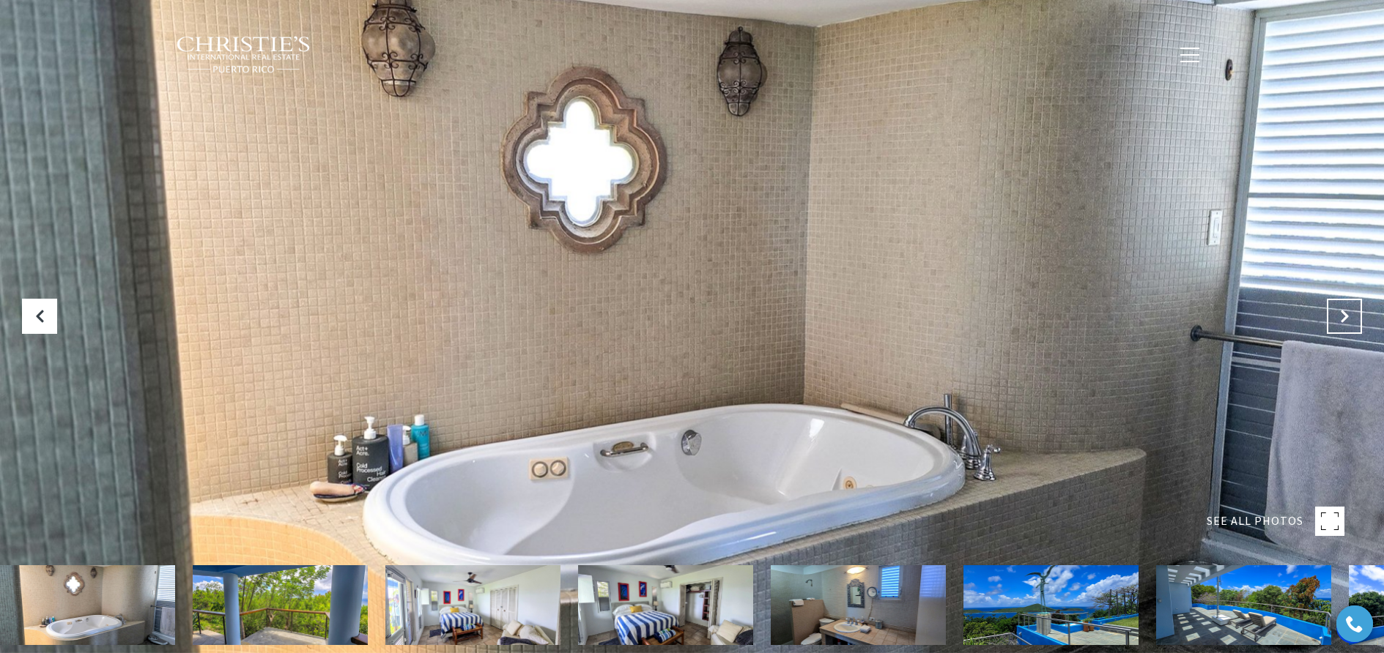
click at [1342, 313] on icon "Next Slide" at bounding box center [1344, 316] width 15 height 15
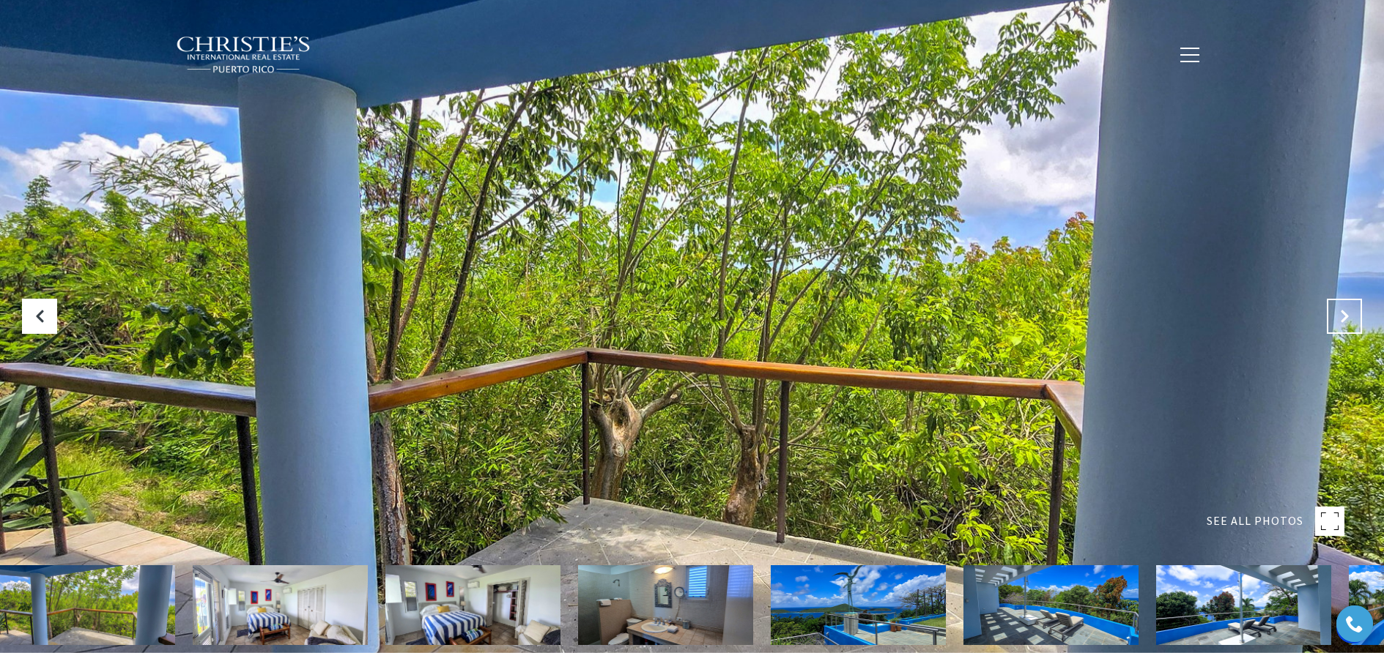
click at [1342, 313] on icon "Next Slide" at bounding box center [1344, 316] width 15 height 15
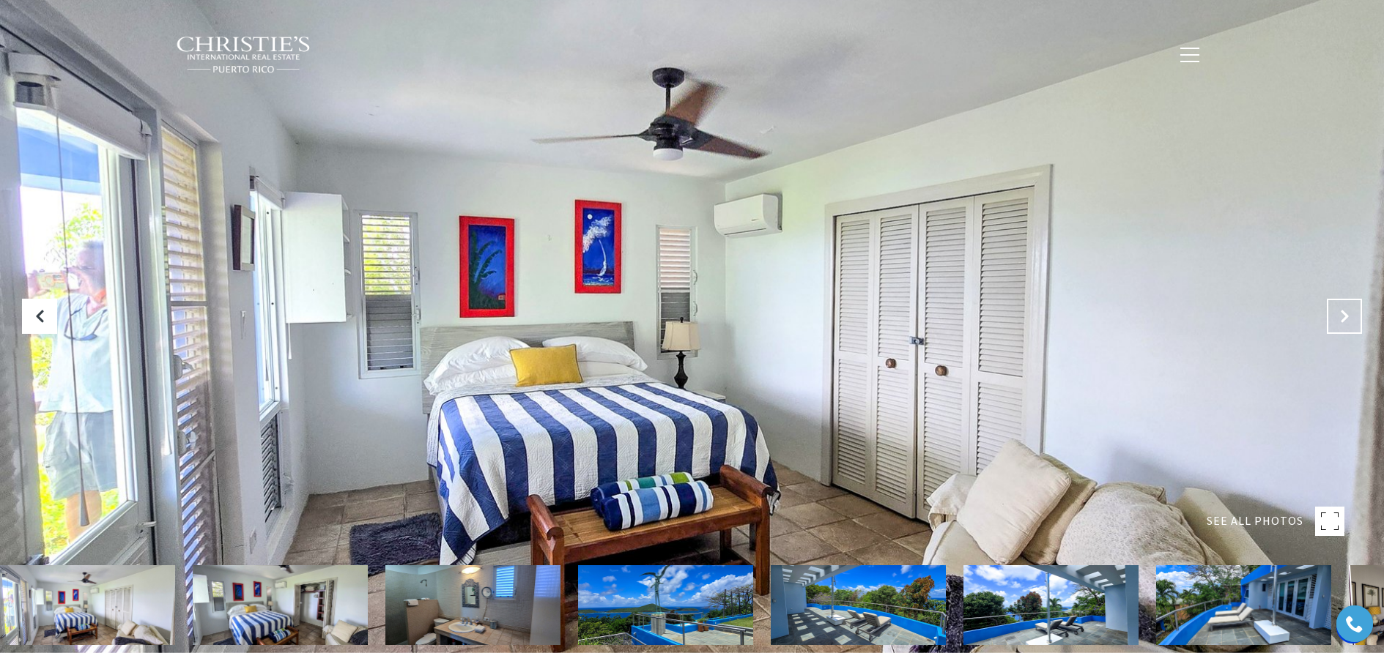
click at [1342, 313] on icon "Next Slide" at bounding box center [1344, 316] width 15 height 15
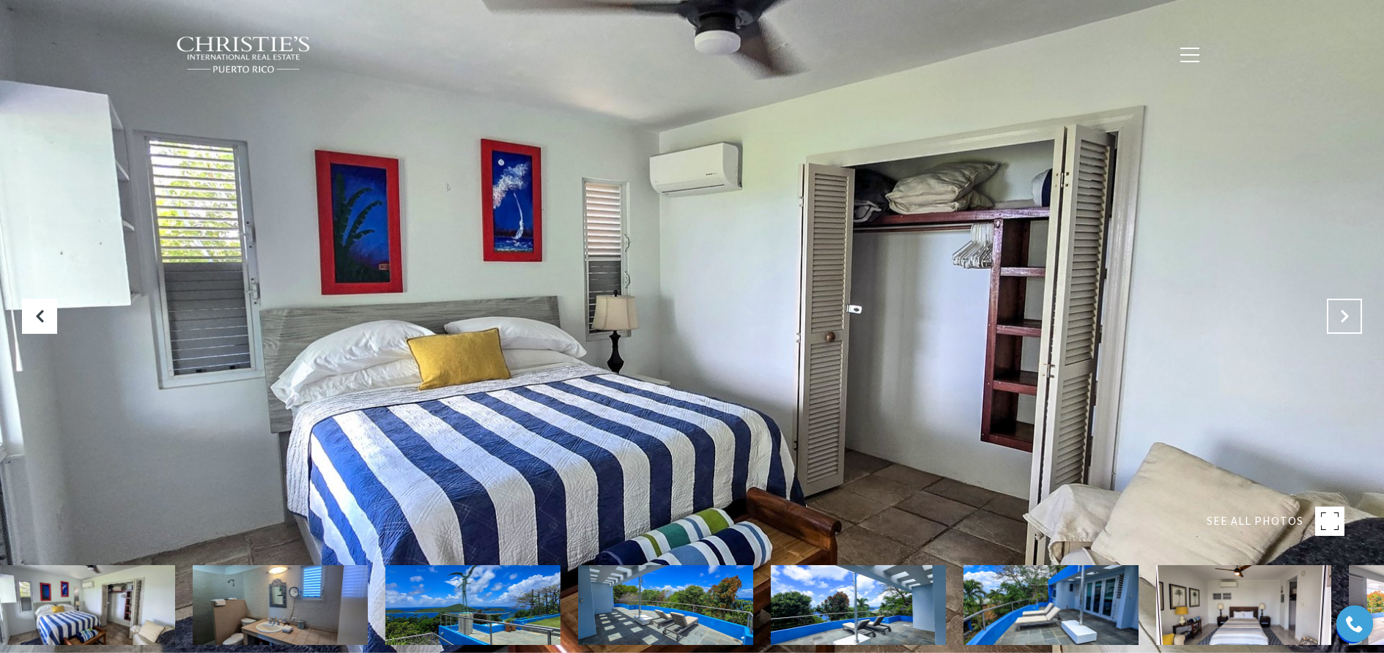
click at [1342, 313] on icon "Next Slide" at bounding box center [1344, 316] width 15 height 15
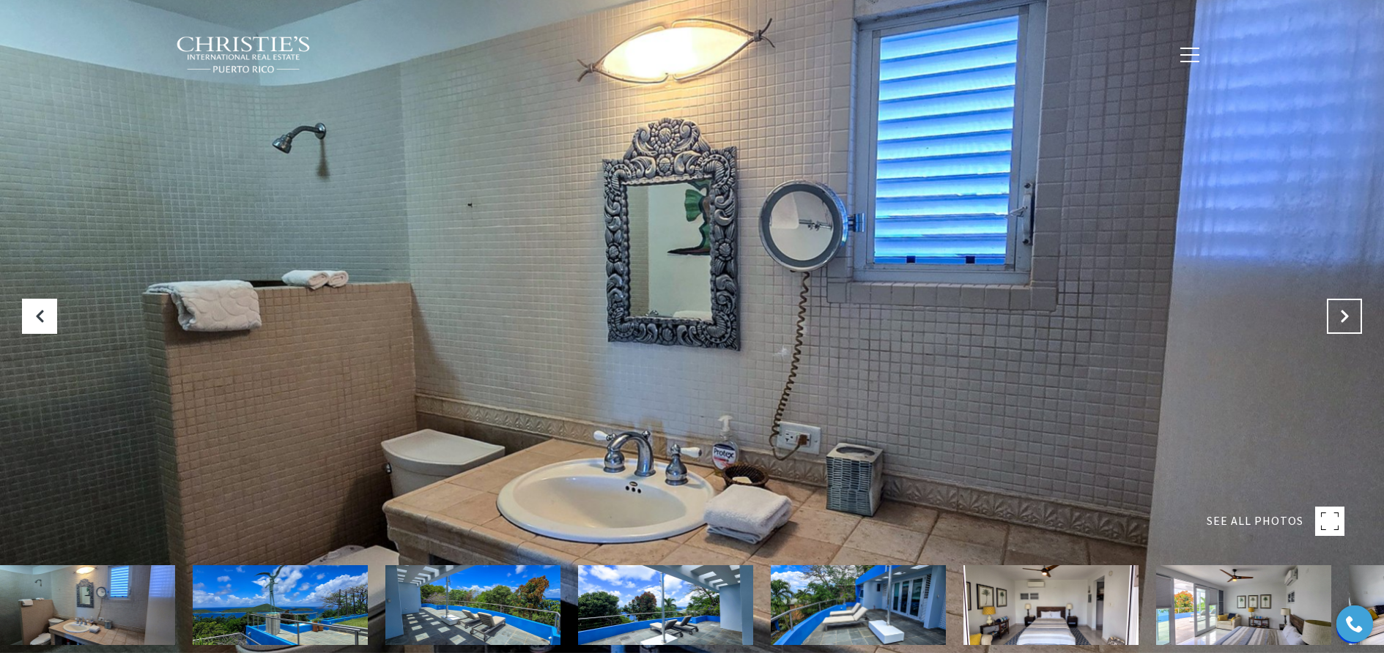
click at [1342, 313] on icon "Next Slide" at bounding box center [1344, 316] width 15 height 15
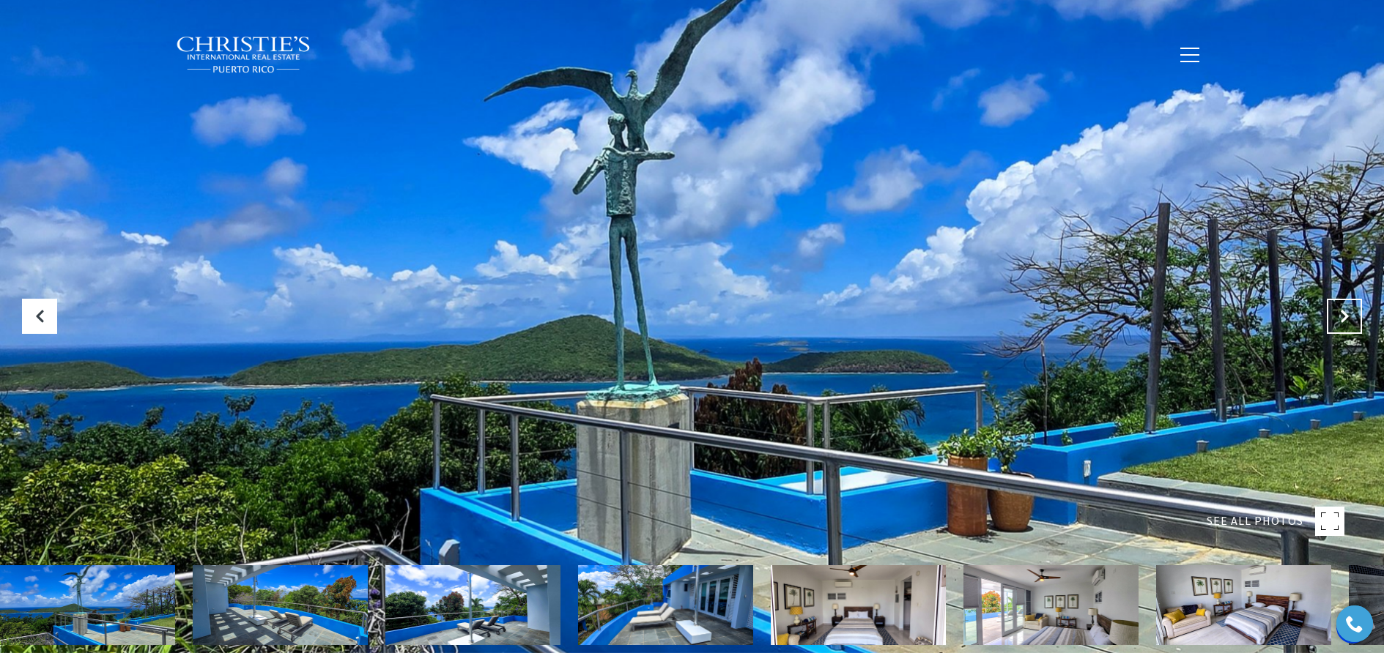
click at [1342, 313] on icon "Next Slide" at bounding box center [1344, 316] width 15 height 15
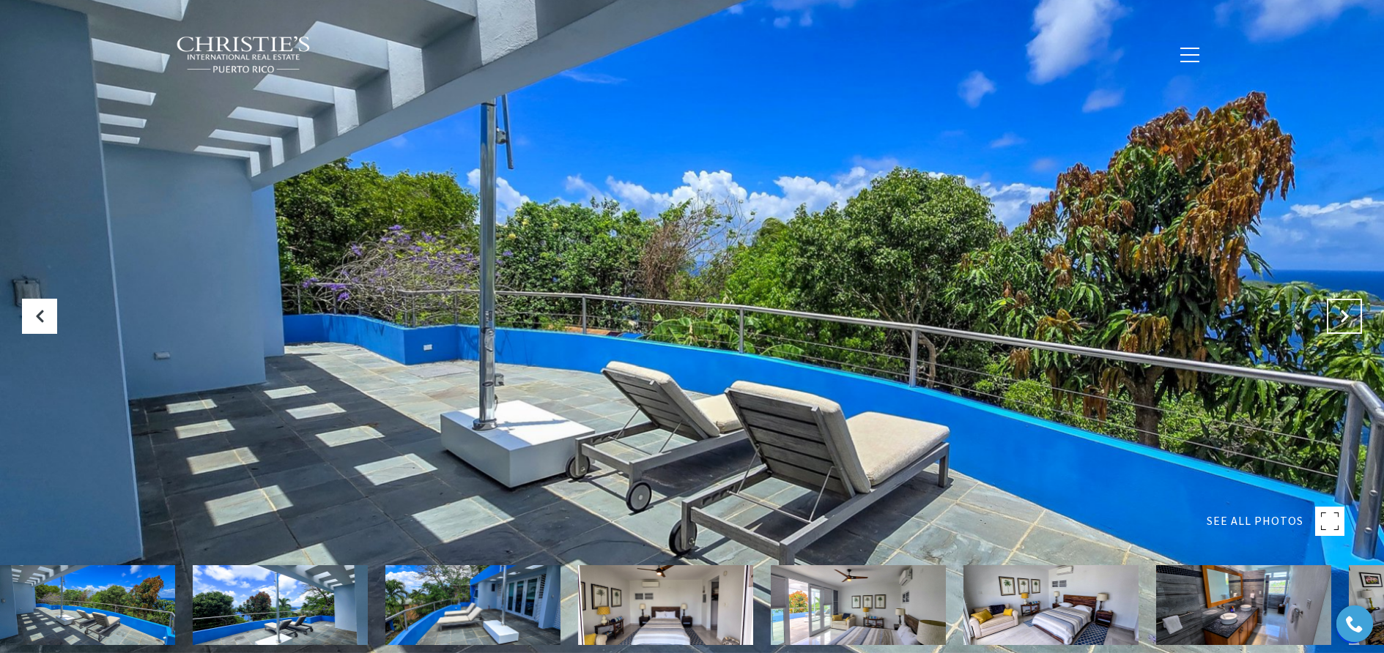
click at [1342, 313] on icon "Next Slide" at bounding box center [1344, 316] width 15 height 15
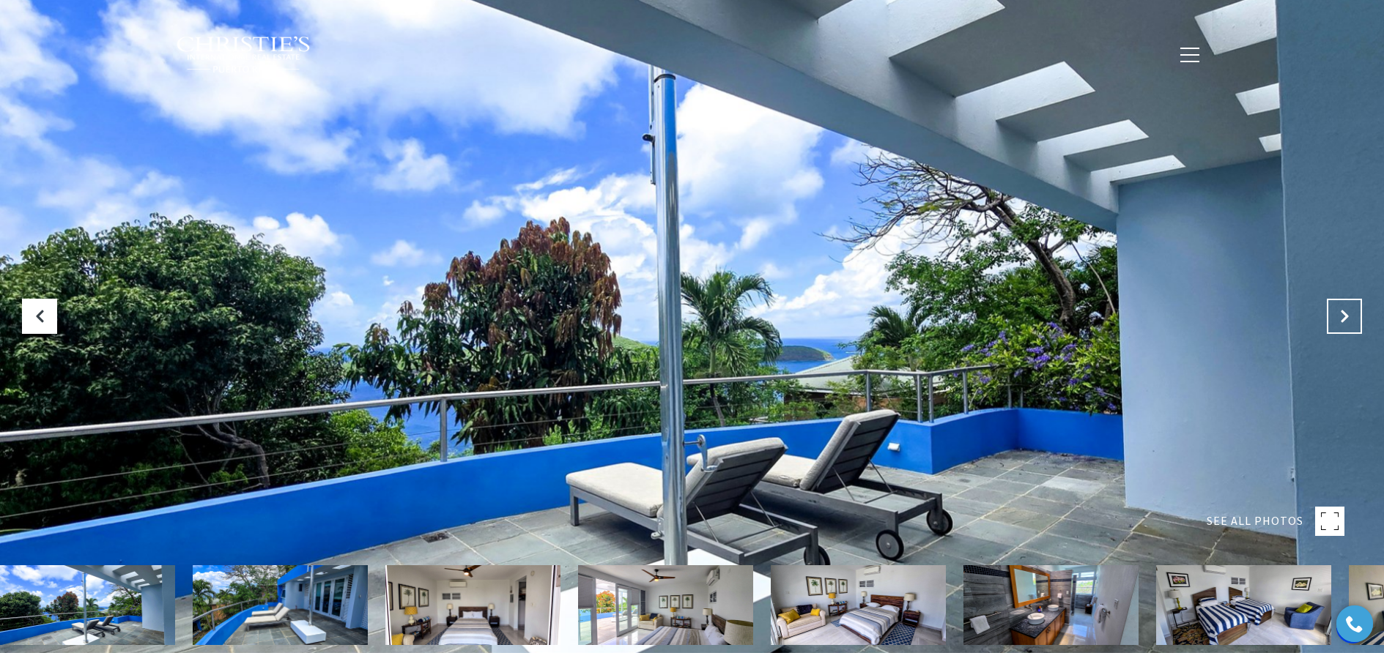
click at [1342, 313] on icon "Next Slide" at bounding box center [1344, 316] width 15 height 15
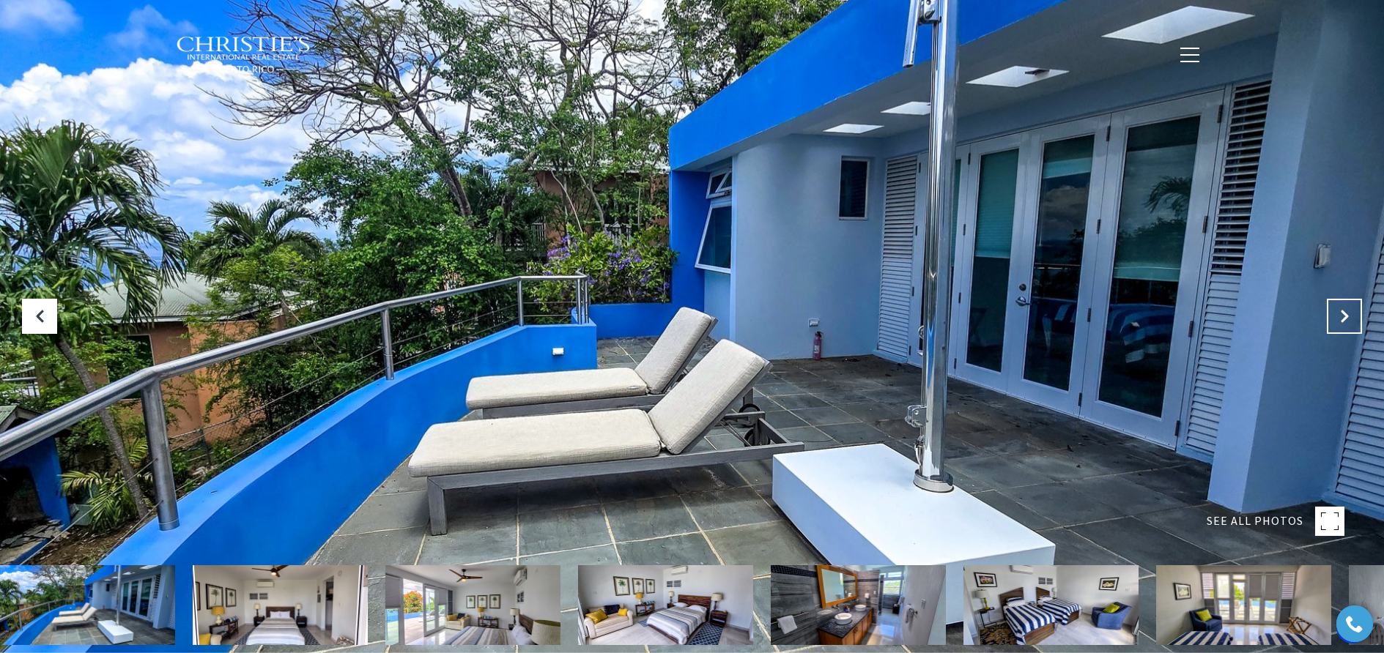
click at [1342, 313] on icon "Next Slide" at bounding box center [1344, 316] width 15 height 15
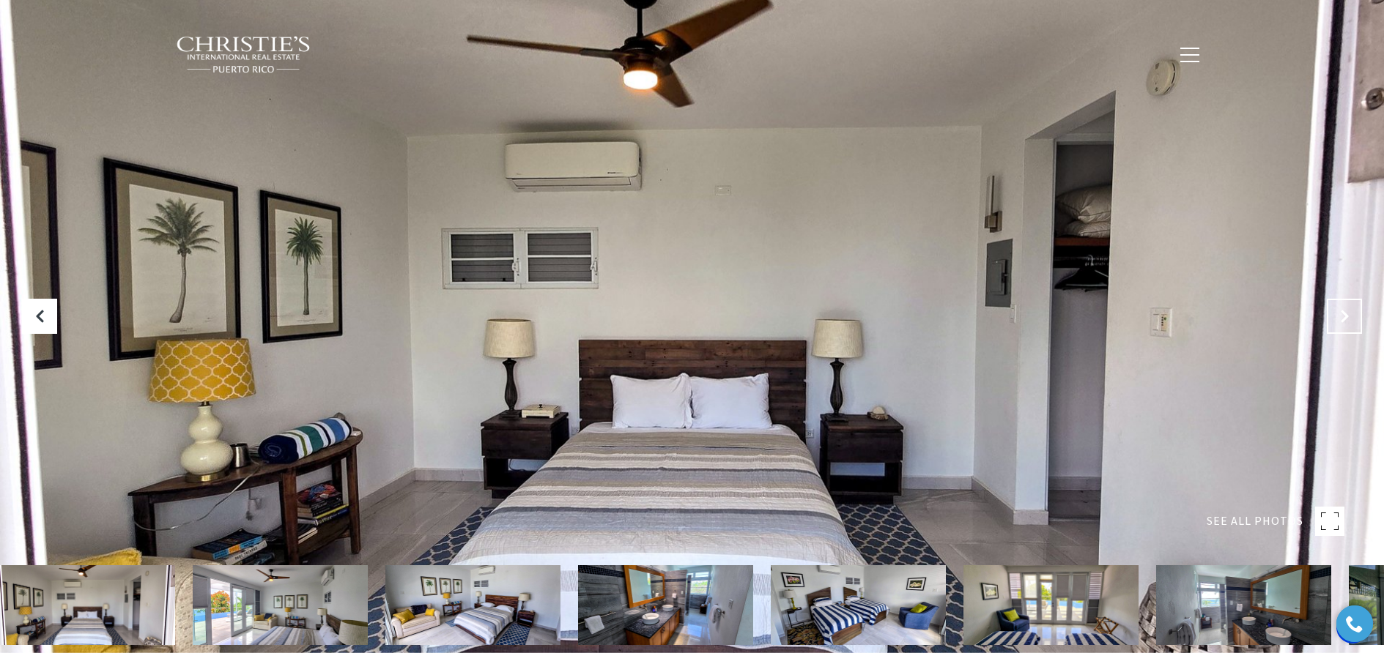
click at [1342, 313] on icon "Next Slide" at bounding box center [1344, 316] width 15 height 15
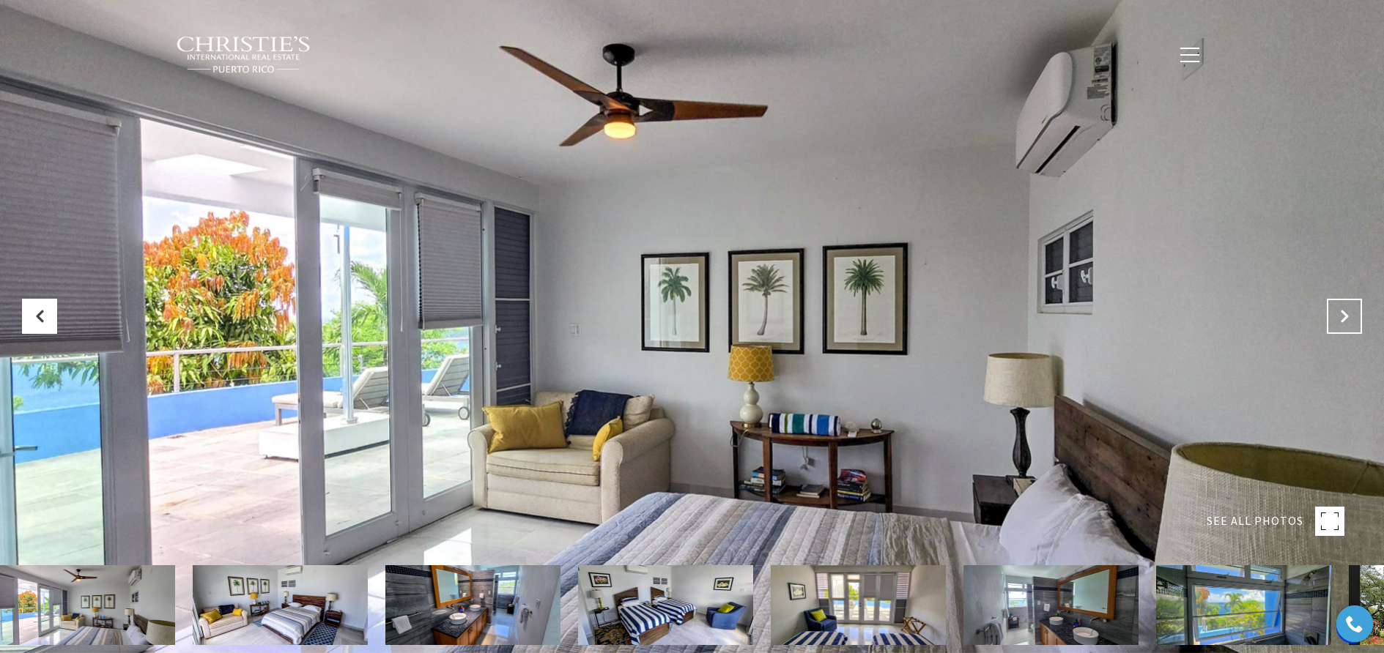
click at [1342, 313] on icon "Next Slide" at bounding box center [1344, 316] width 15 height 15
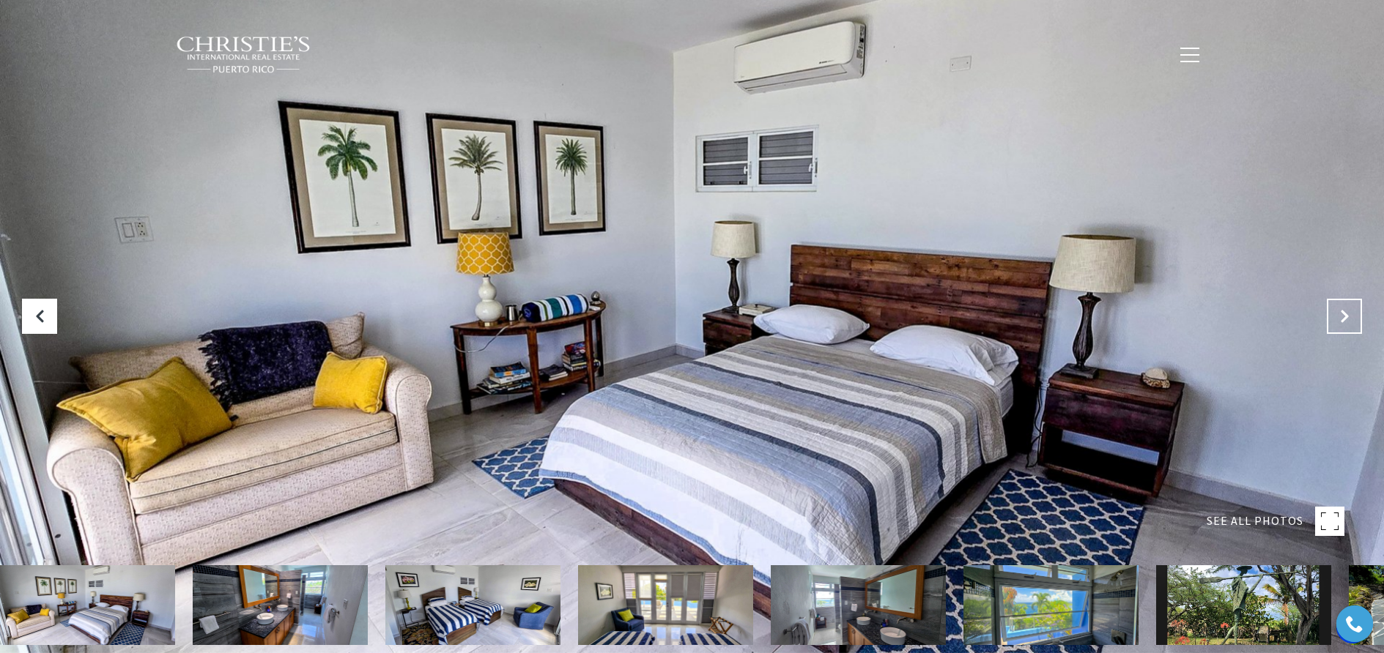
click at [1342, 313] on icon "Next Slide" at bounding box center [1344, 316] width 15 height 15
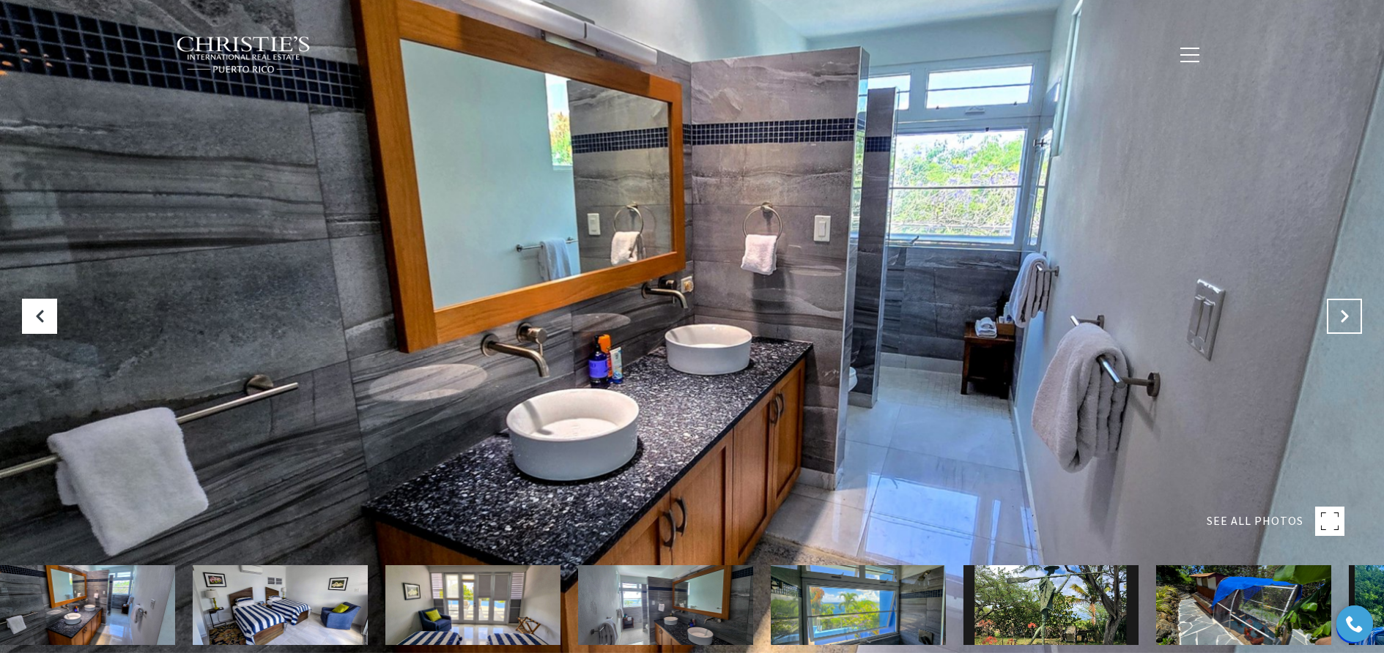
click at [1342, 313] on icon "Next Slide" at bounding box center [1344, 316] width 15 height 15
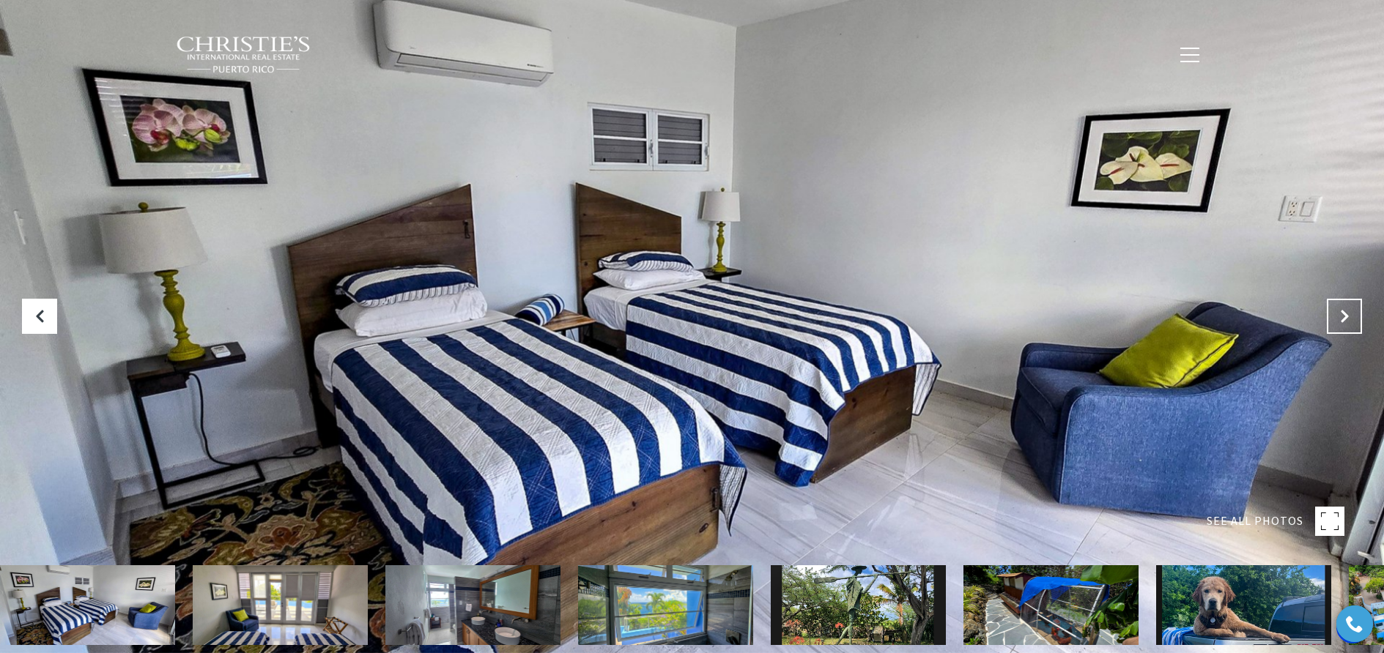
click at [1342, 313] on icon "Next Slide" at bounding box center [1344, 316] width 15 height 15
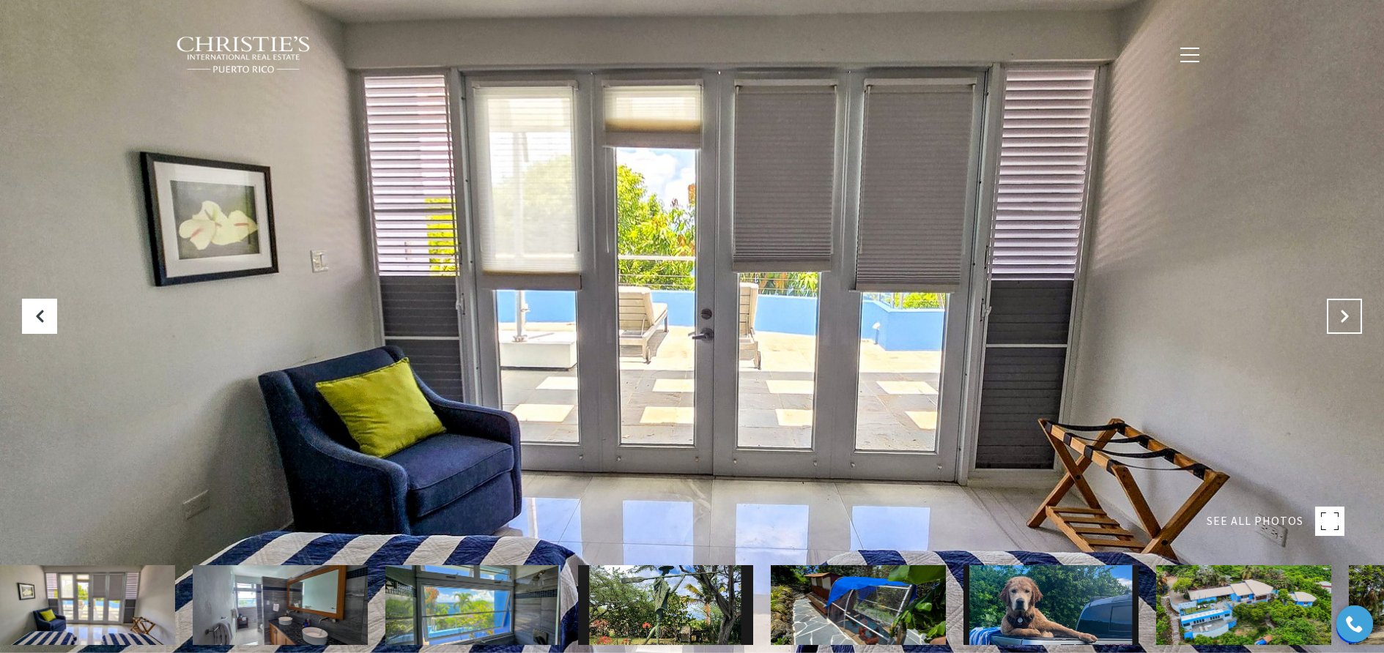
click at [1342, 313] on icon "Next Slide" at bounding box center [1344, 316] width 15 height 15
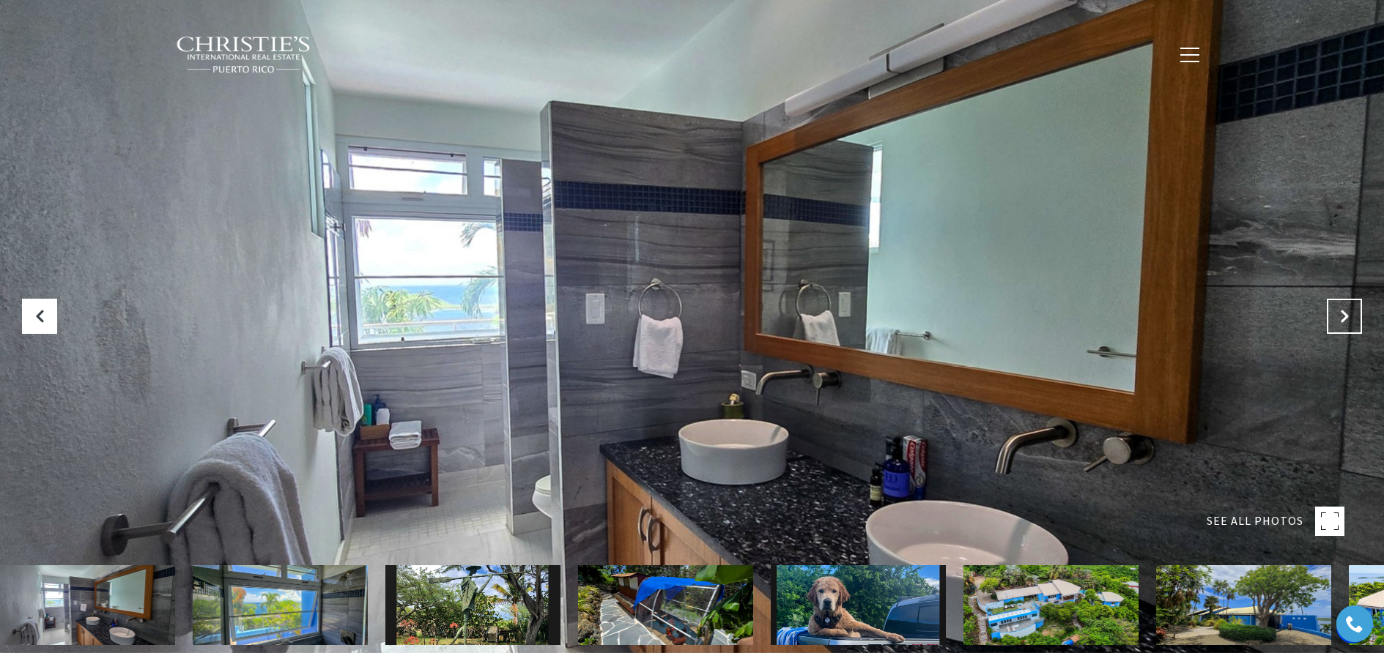
click at [1342, 313] on icon "Next Slide" at bounding box center [1344, 316] width 15 height 15
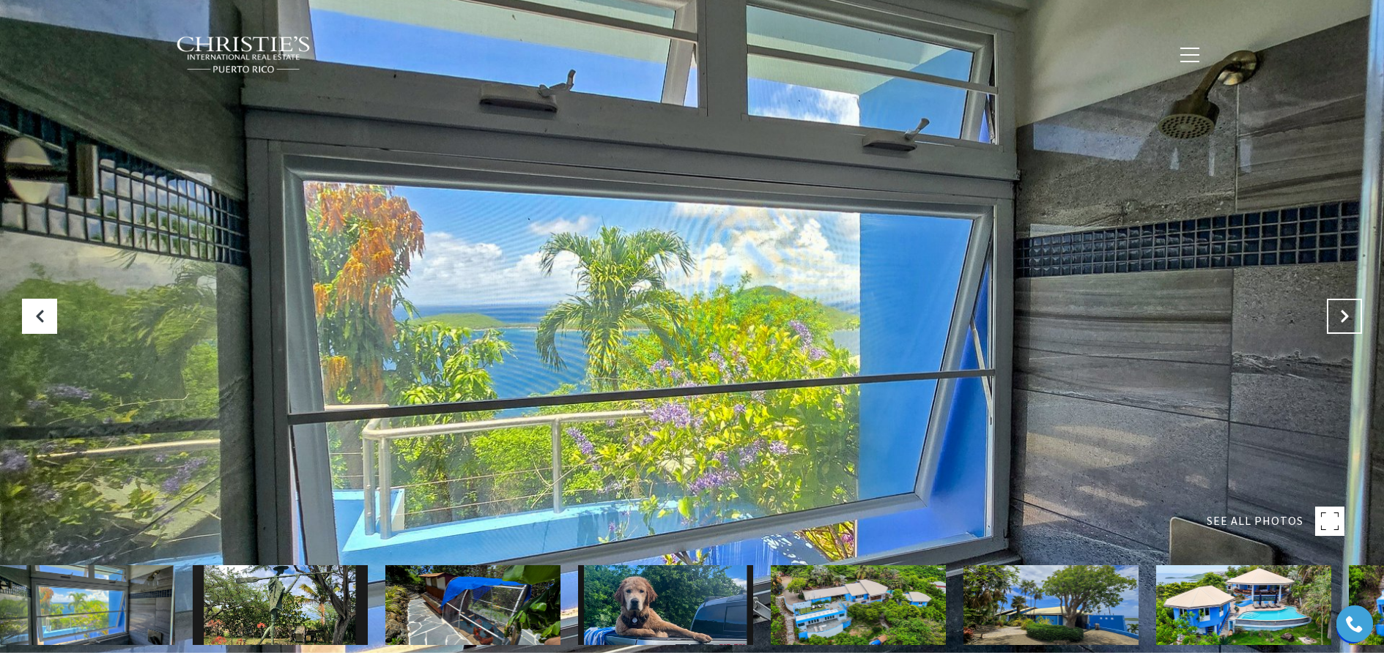
click at [1342, 313] on icon "Next Slide" at bounding box center [1344, 316] width 15 height 15
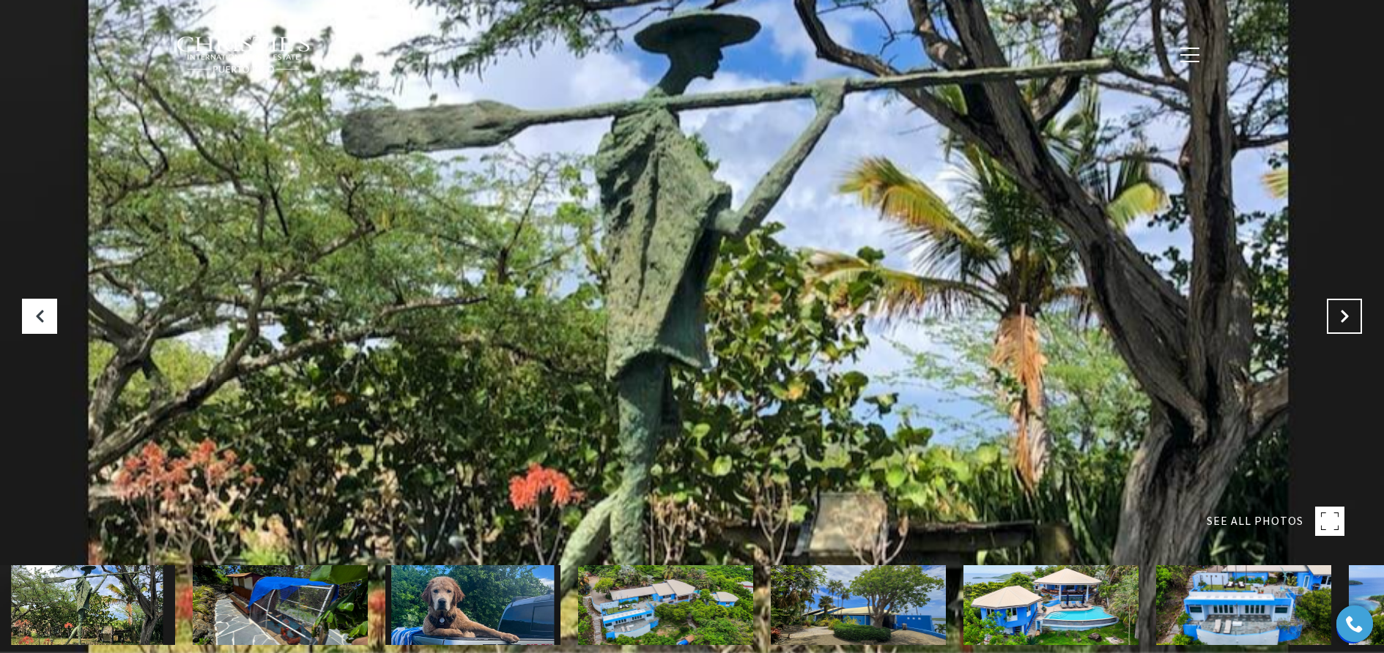
click at [1342, 313] on icon "Next Slide" at bounding box center [1344, 316] width 15 height 15
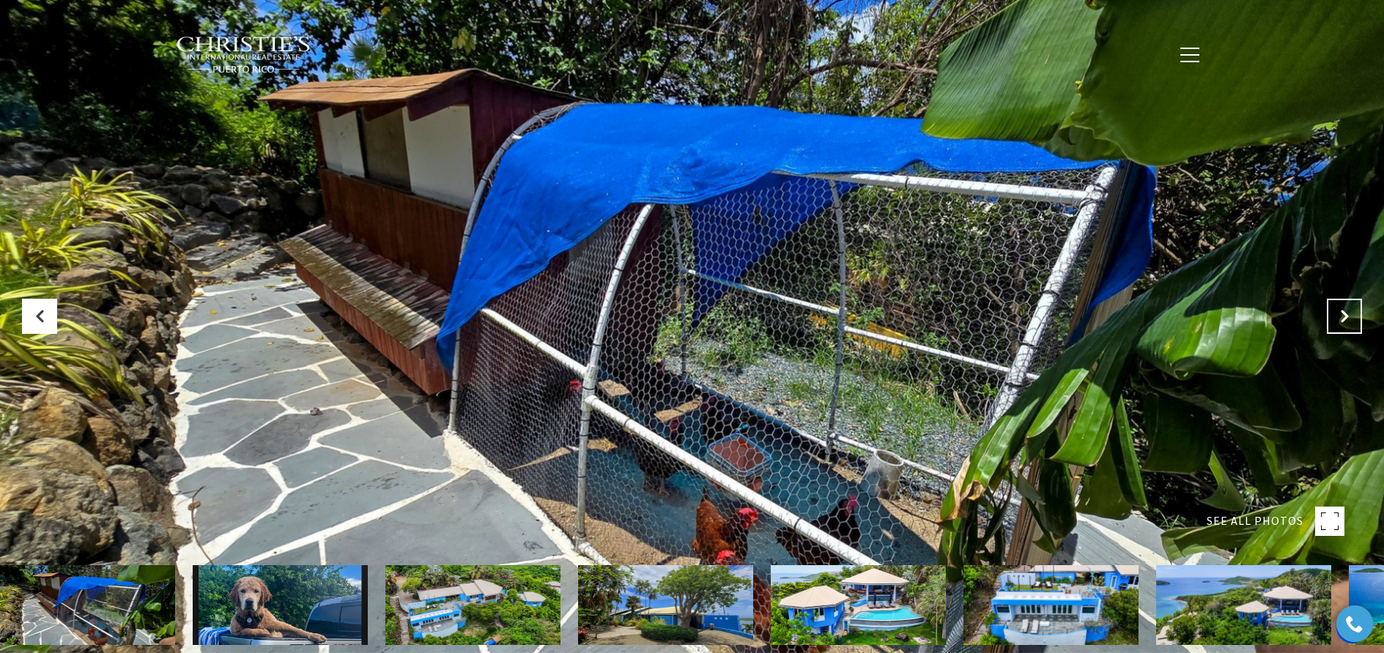
click at [1342, 313] on icon "Next Slide" at bounding box center [1344, 316] width 15 height 15
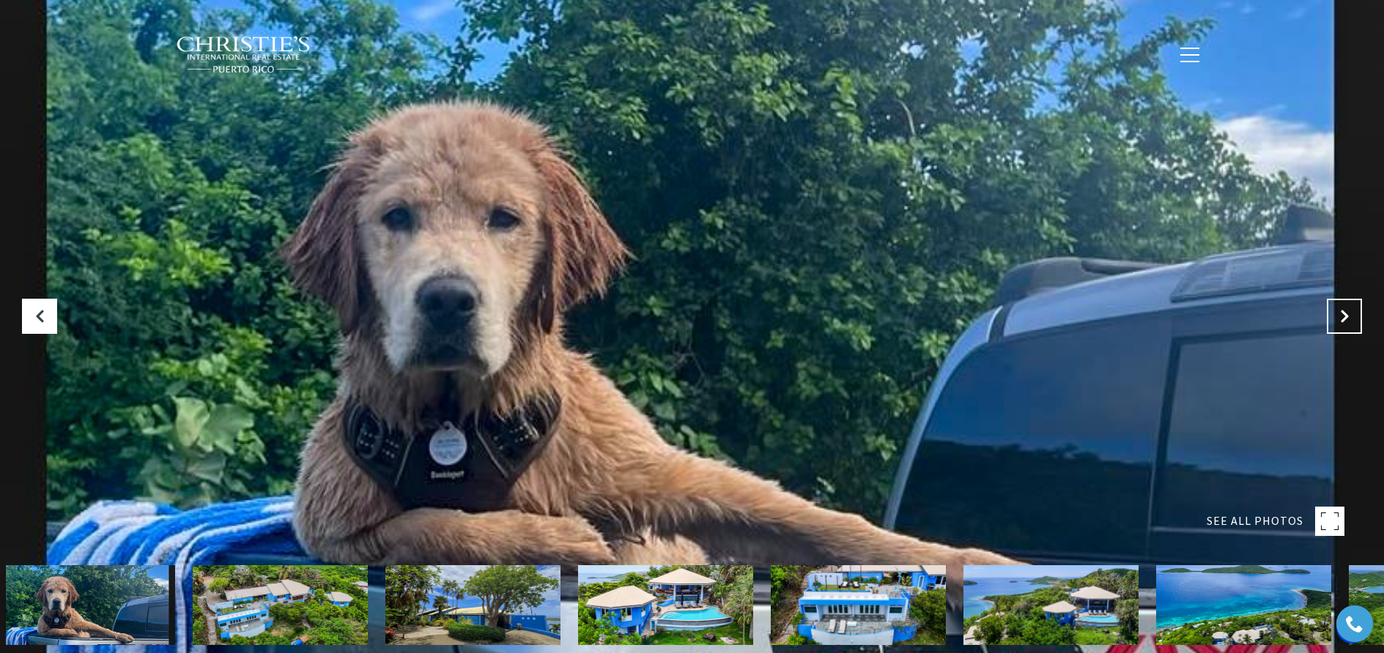
click at [1342, 313] on icon "Next Slide" at bounding box center [1344, 316] width 15 height 15
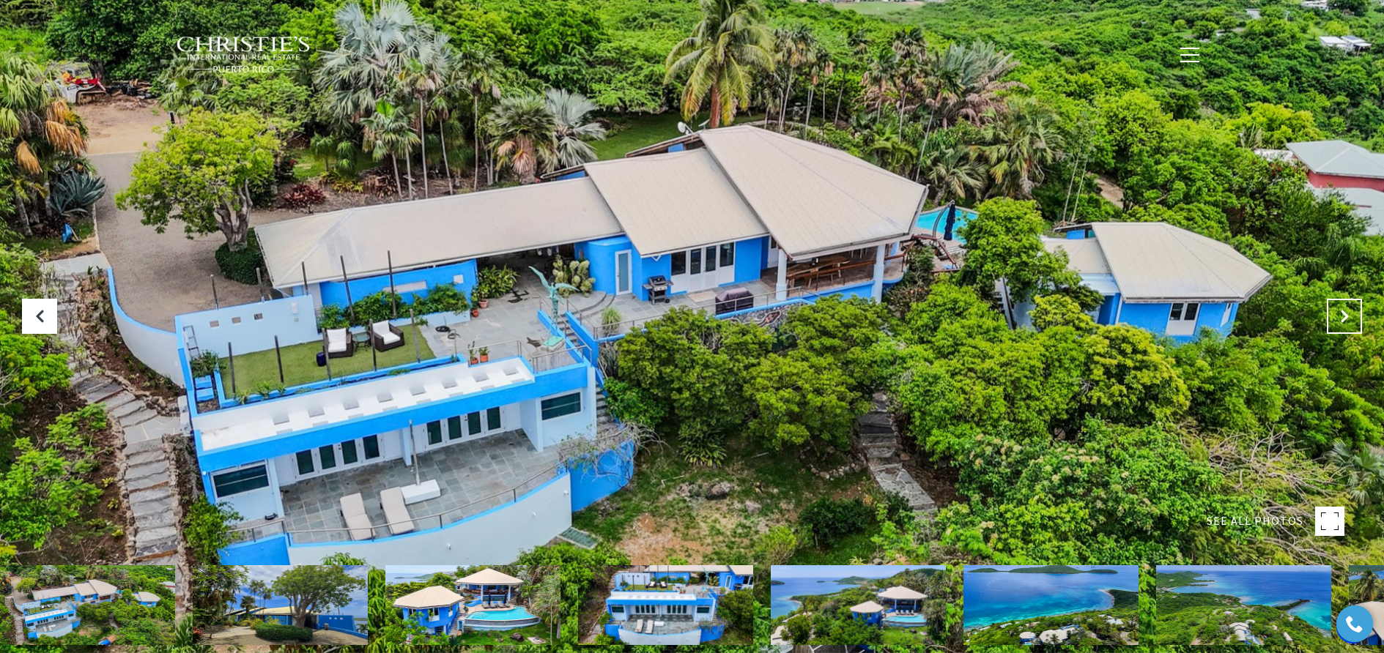
click at [1342, 313] on icon "Next Slide" at bounding box center [1344, 316] width 15 height 15
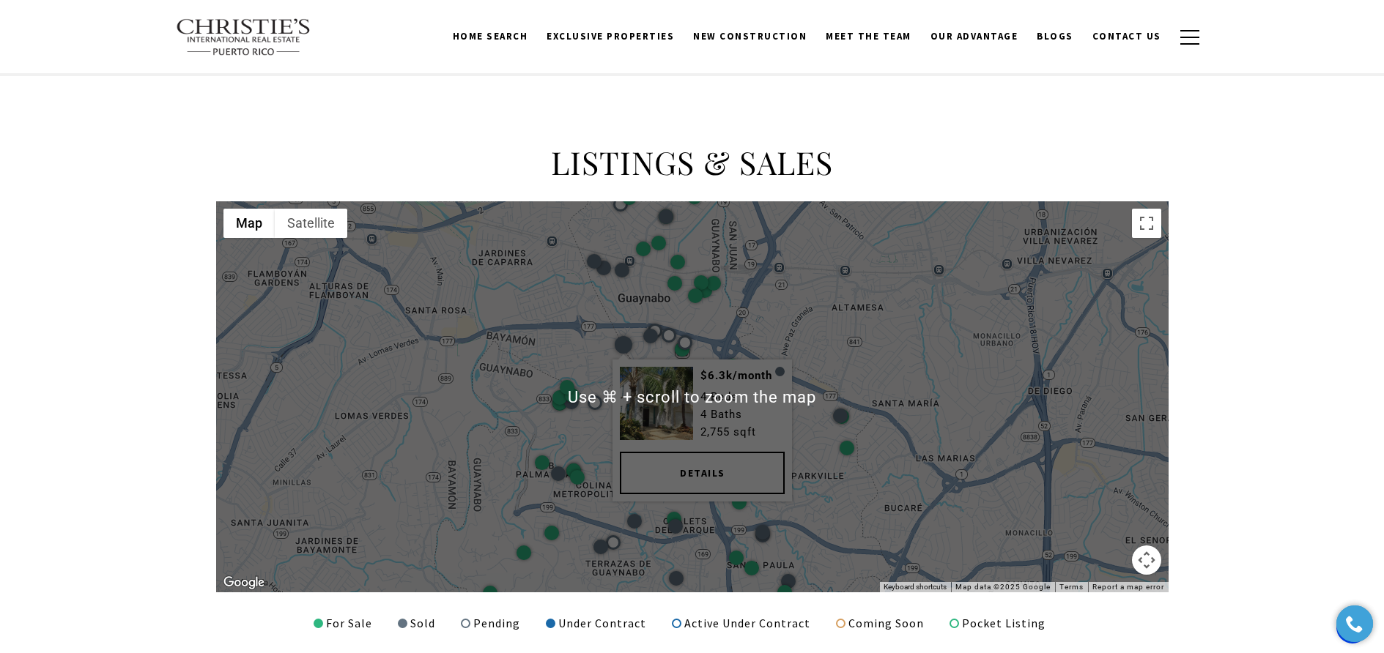
scroll to position [1688, 0]
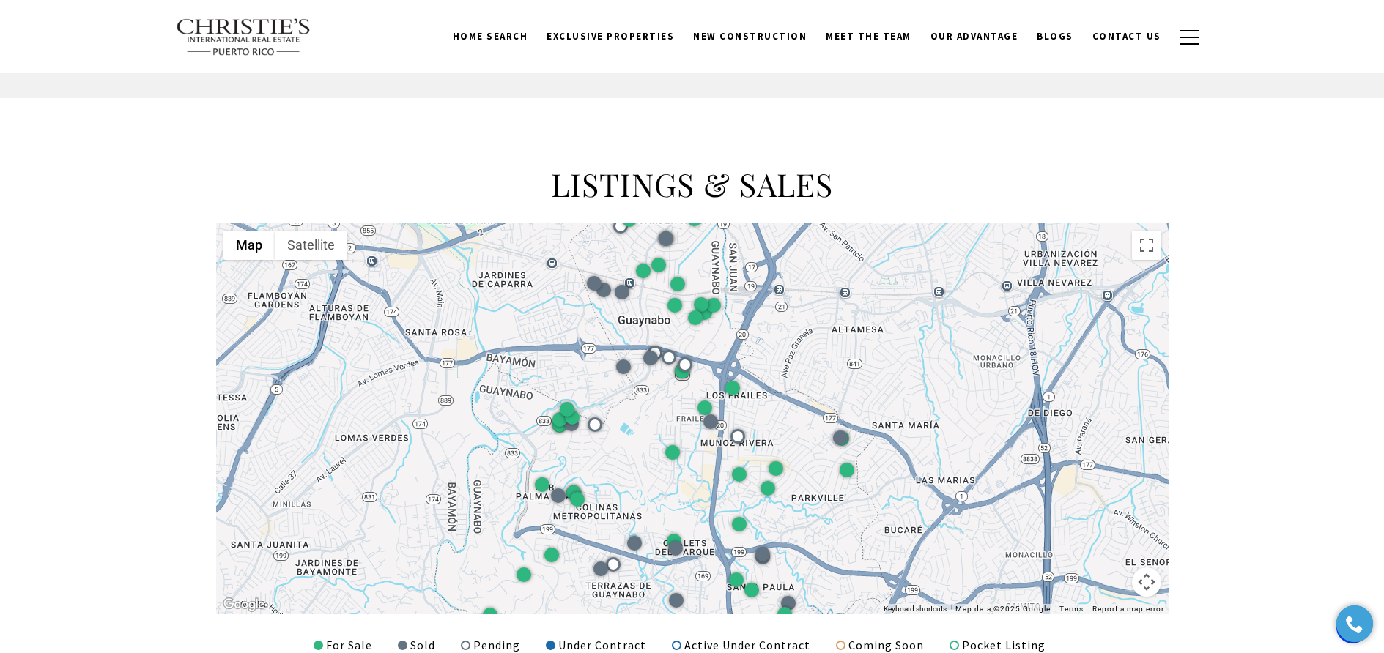
click at [1155, 584] on button "Map camera controls" at bounding box center [1146, 582] width 29 height 29
click at [1116, 582] on button "Zoom out" at bounding box center [1109, 582] width 29 height 29
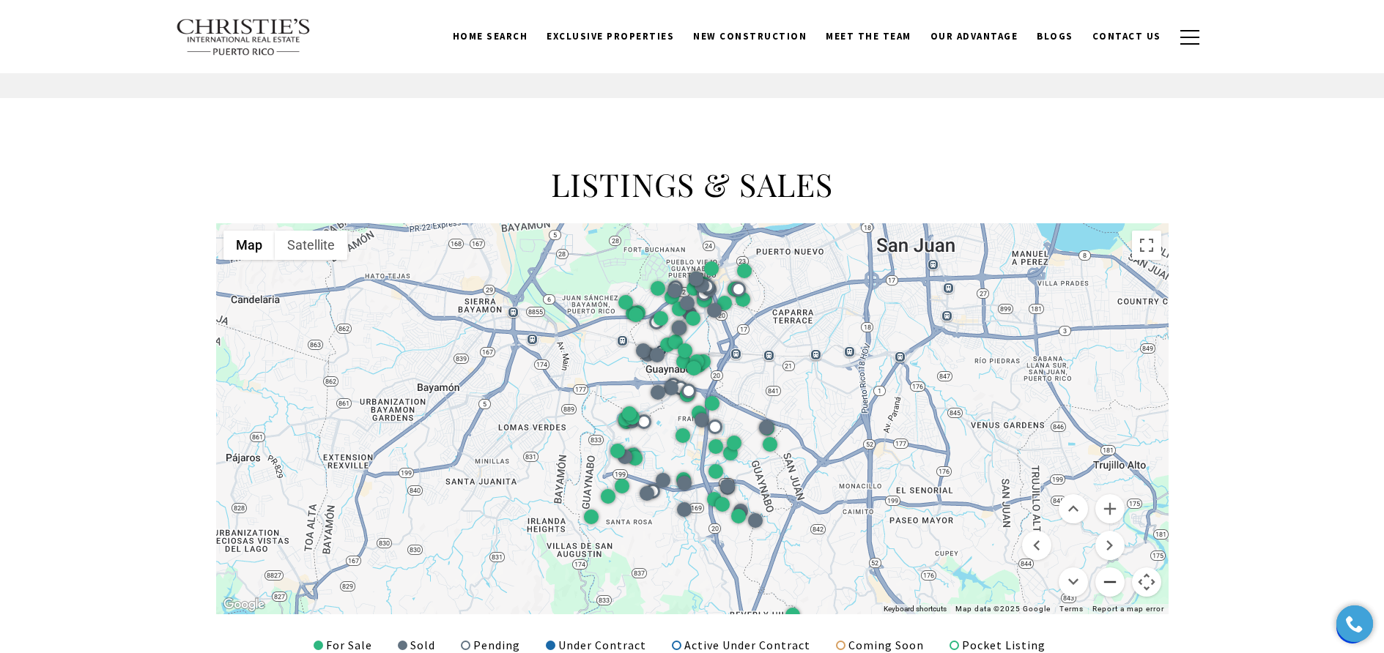
click at [1116, 582] on button "Zoom out" at bounding box center [1109, 582] width 29 height 29
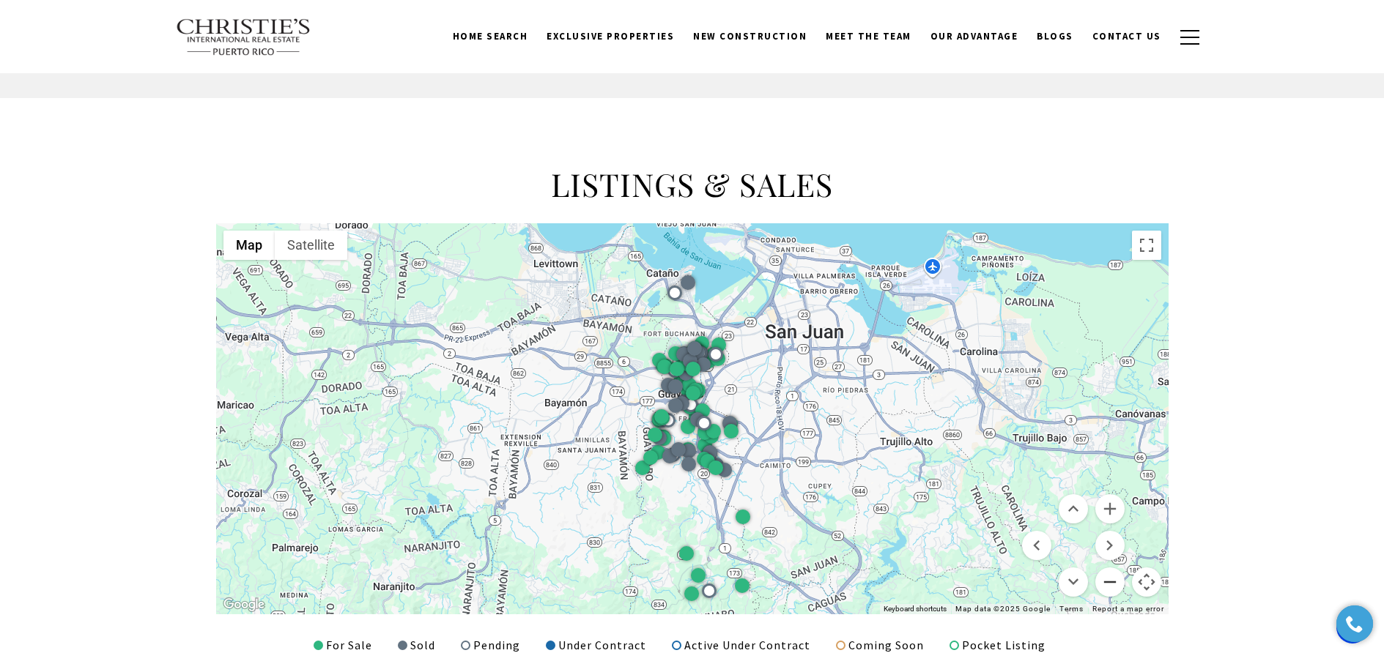
click at [1116, 582] on button "Zoom out" at bounding box center [1109, 582] width 29 height 29
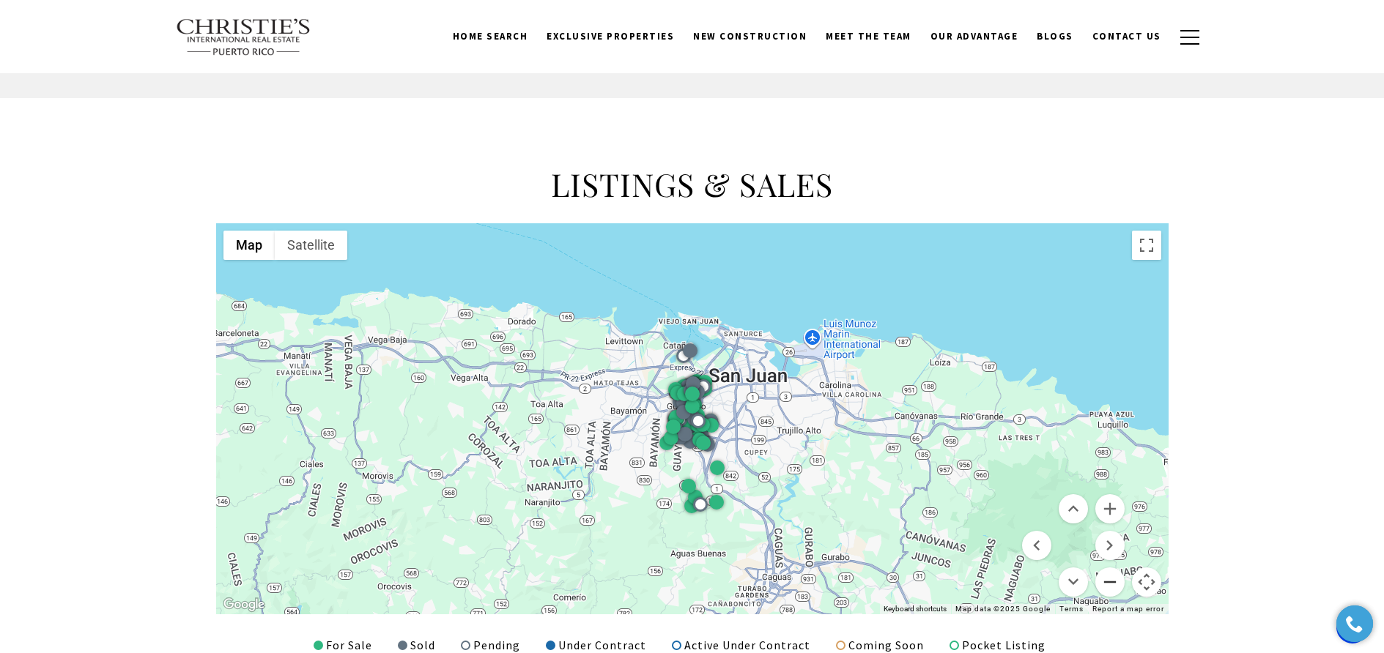
click at [1116, 582] on button "Zoom out" at bounding box center [1109, 582] width 29 height 29
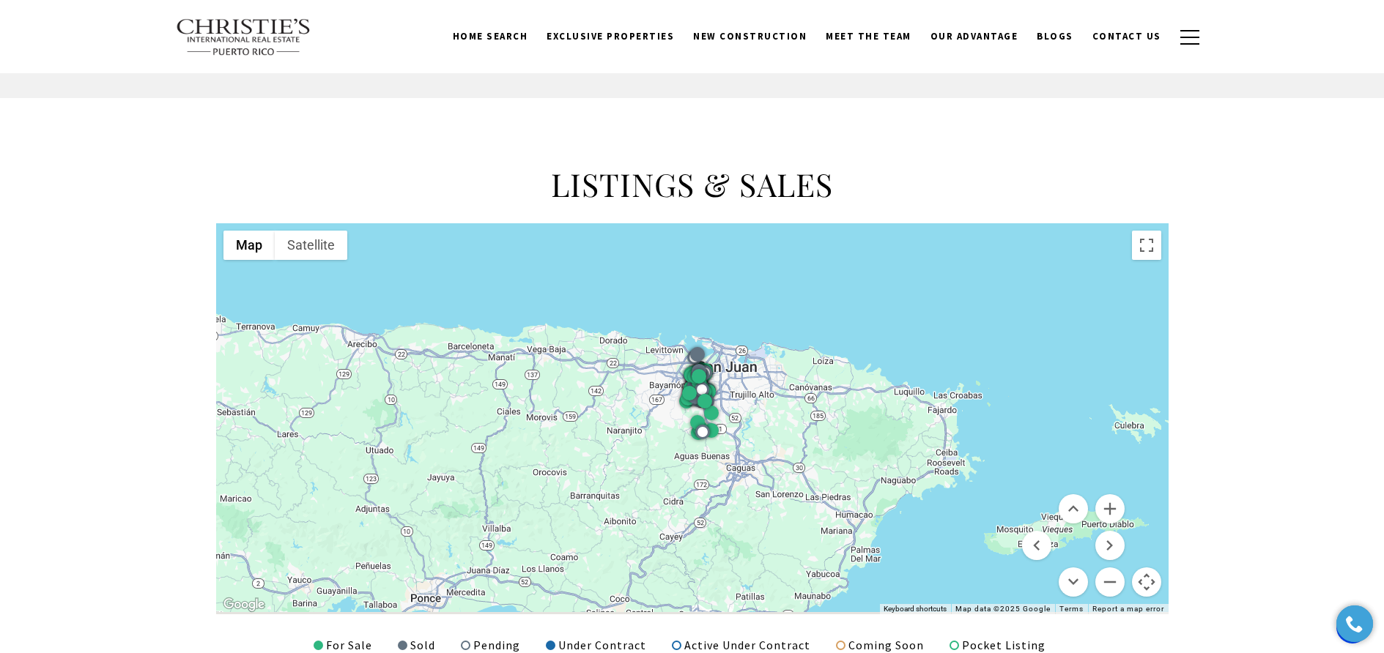
drag, startPoint x: 1003, startPoint y: 545, endPoint x: 1040, endPoint y: 459, distance: 93.5
click at [1040, 459] on div at bounding box center [692, 418] width 952 height 391
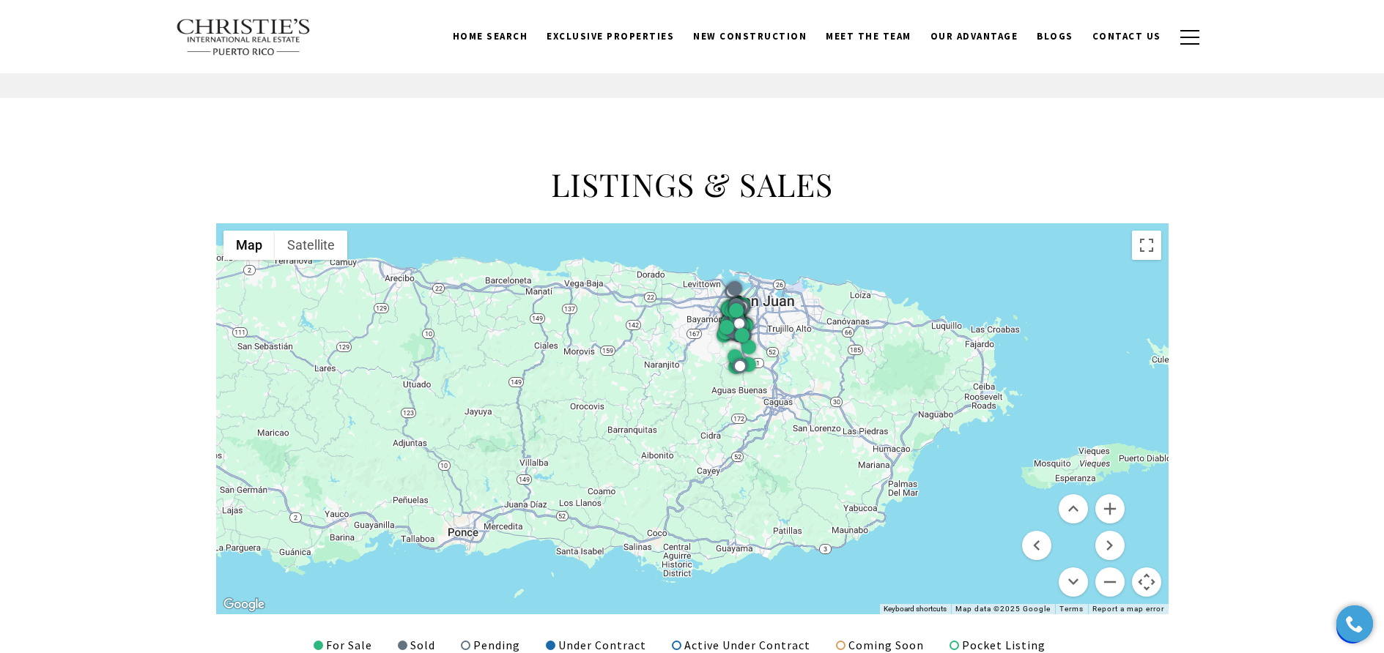
click at [867, 447] on div at bounding box center [692, 418] width 952 height 391
click at [867, 448] on div at bounding box center [692, 418] width 952 height 391
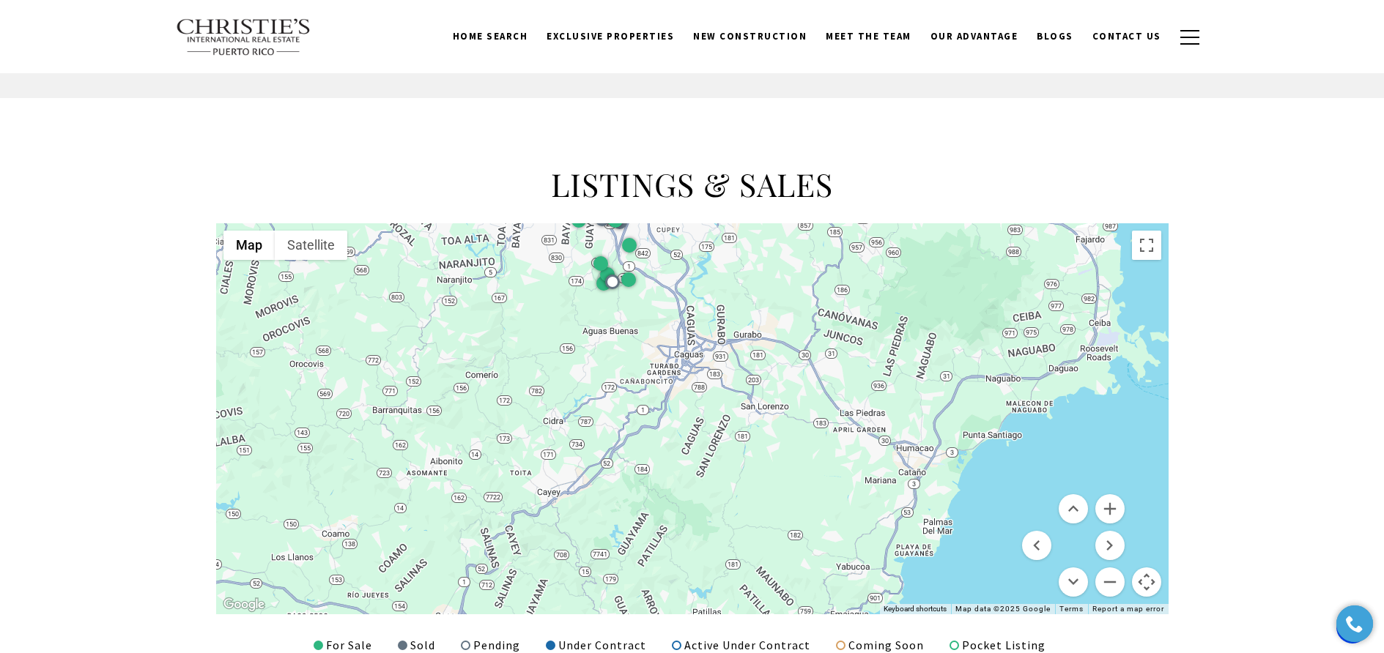
click at [908, 457] on div at bounding box center [692, 418] width 952 height 391
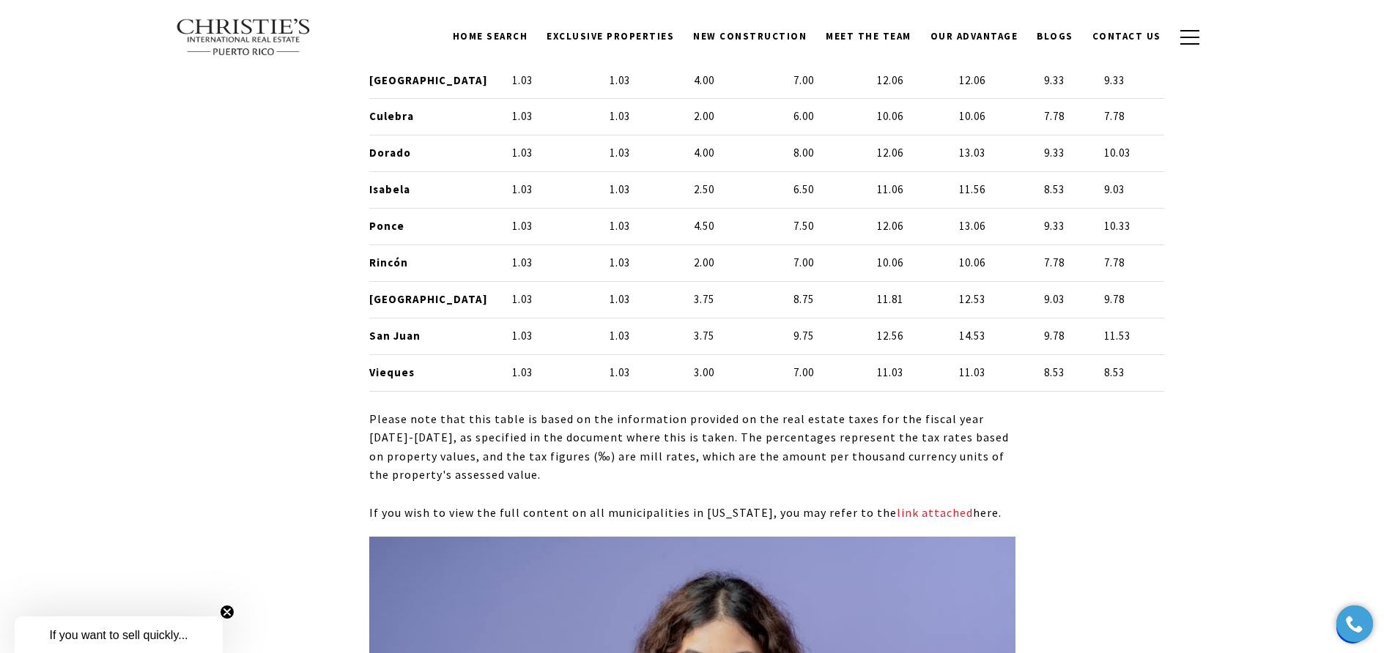
scroll to position [7871, 0]
